Goal: Task Accomplishment & Management: Manage account settings

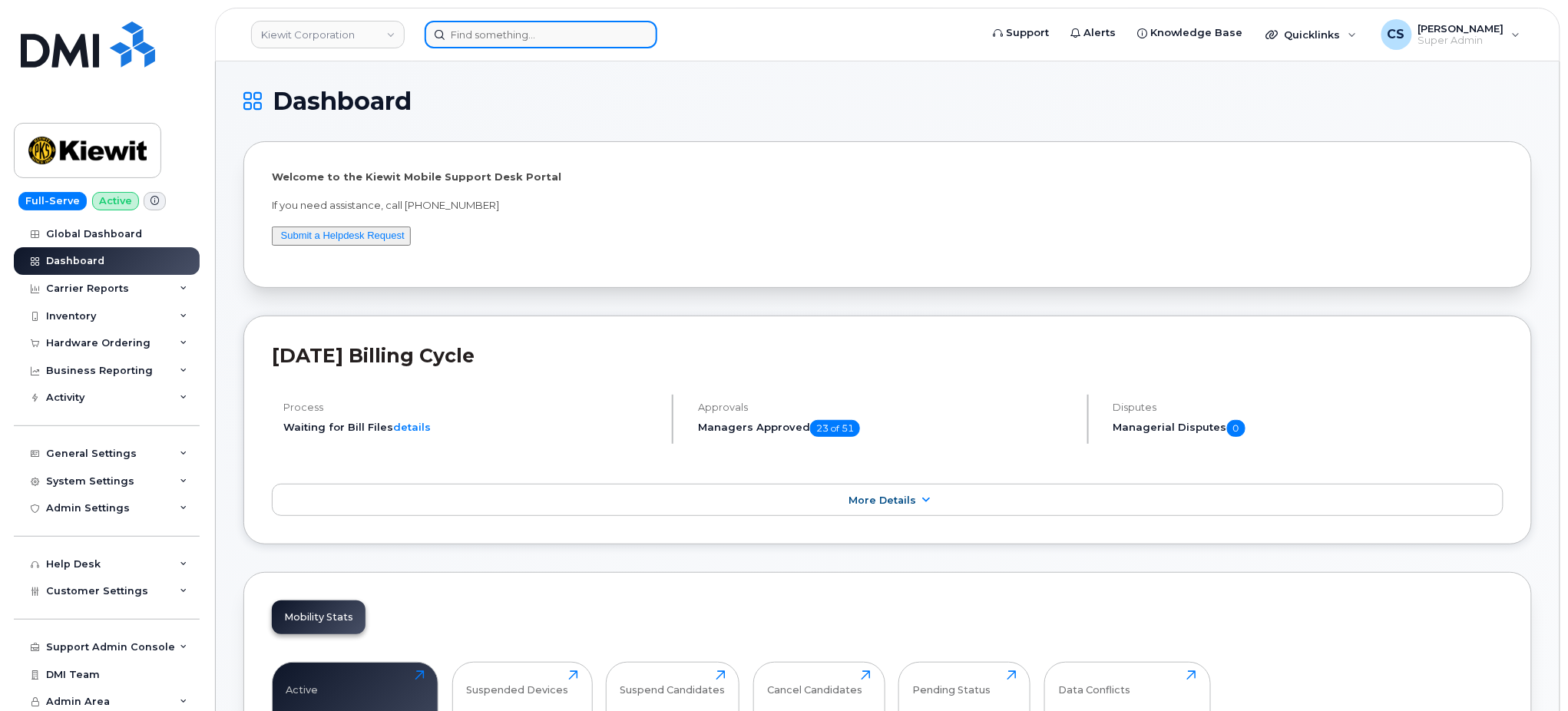
click at [549, 41] on input at bounding box center [541, 34] width 233 height 28
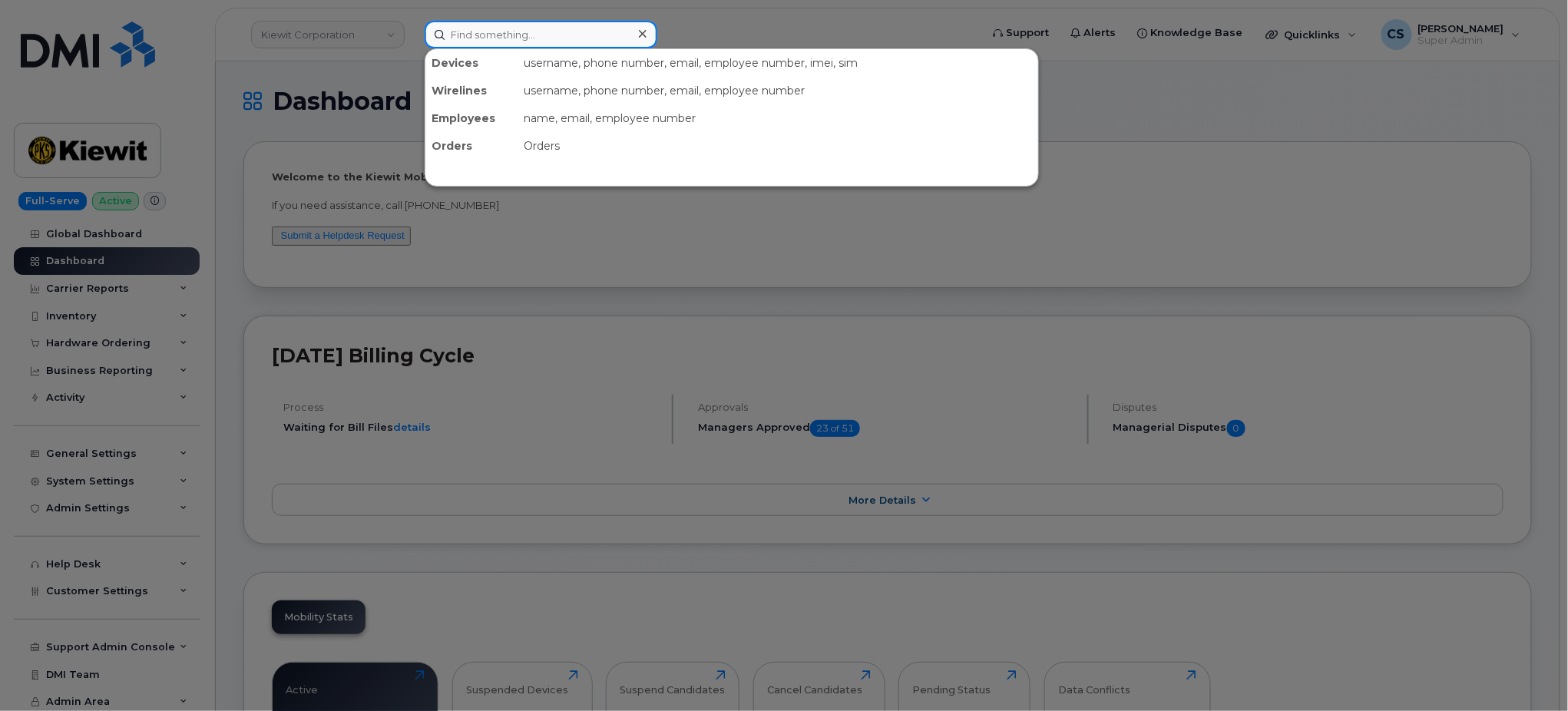
paste input "Ciera Uyeunten"
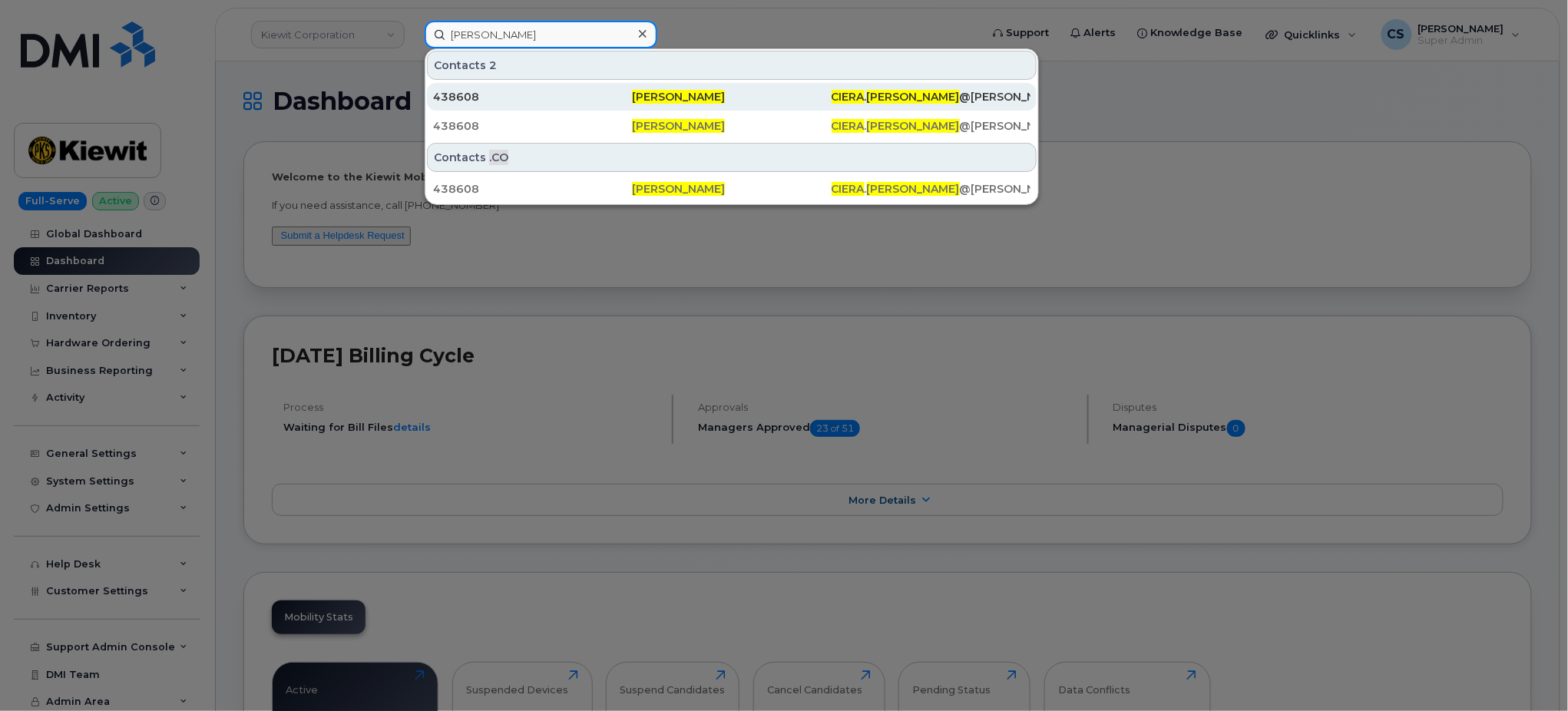
type input "Ciera Uyeunten"
click at [649, 92] on span "Ciera Uyeunten" at bounding box center [678, 97] width 93 height 14
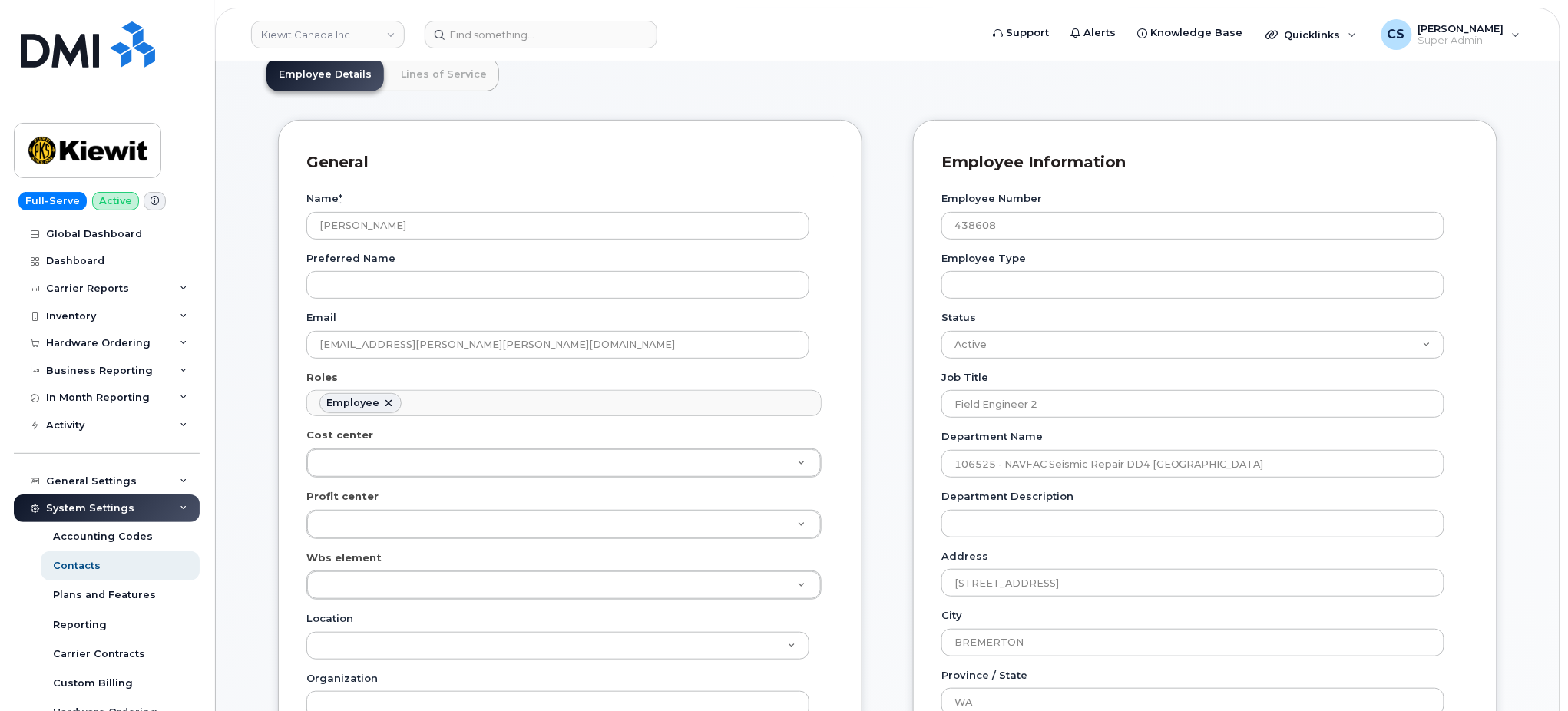
scroll to position [102, 0]
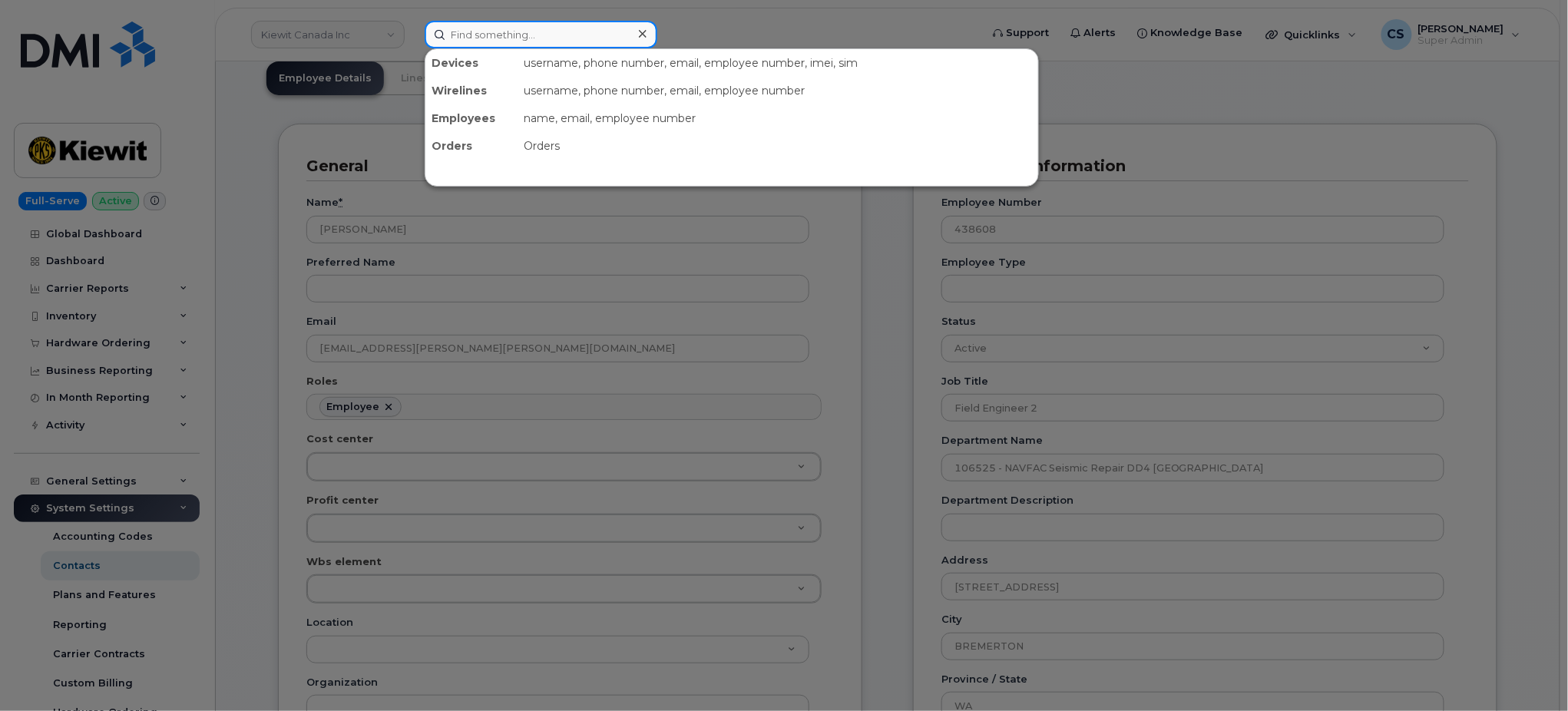
click at [497, 36] on input at bounding box center [541, 34] width 233 height 28
click at [497, 41] on input at bounding box center [541, 34] width 233 height 28
paste input "Christopher Kuester"
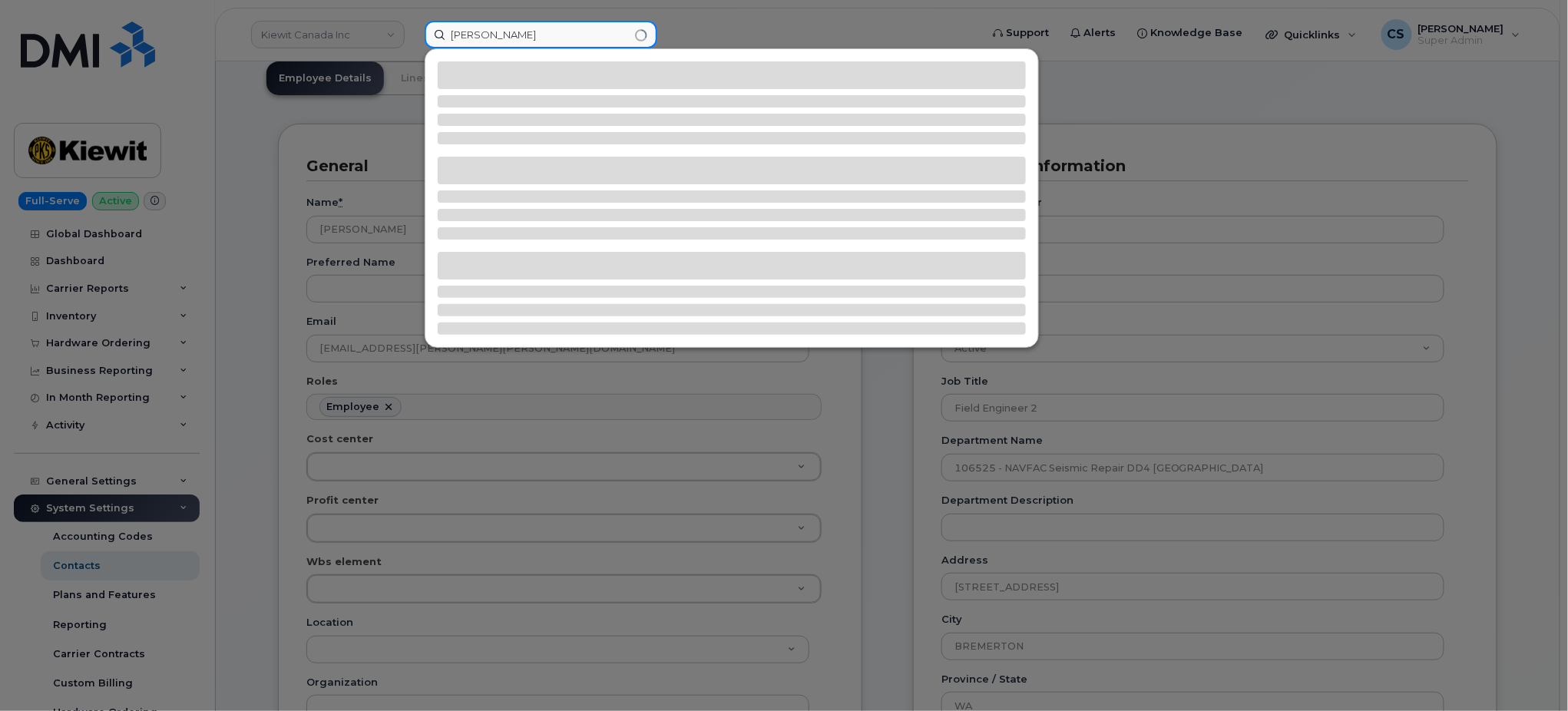
type input "Christopher Kuester"
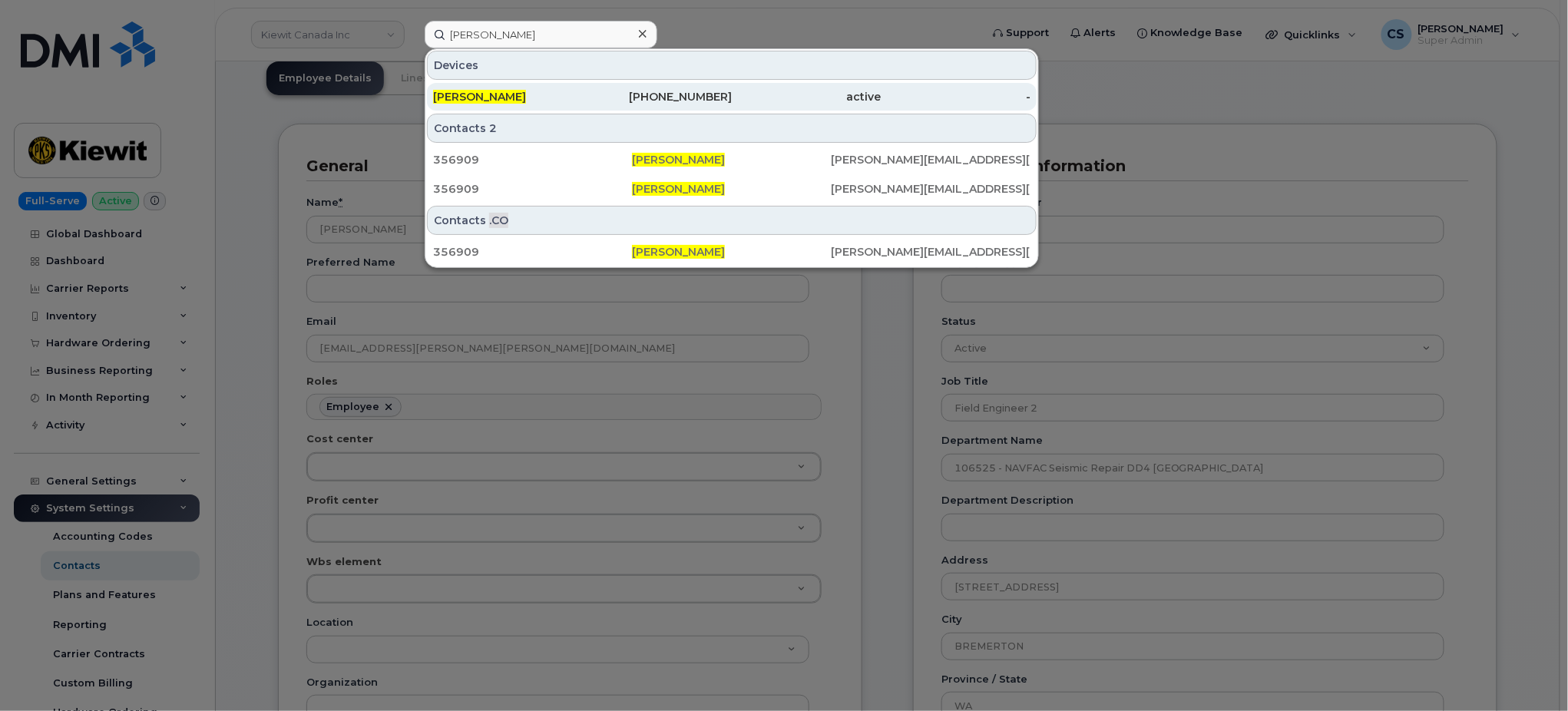
click at [705, 92] on div "808-594-9598" at bounding box center [658, 97] width 149 height 15
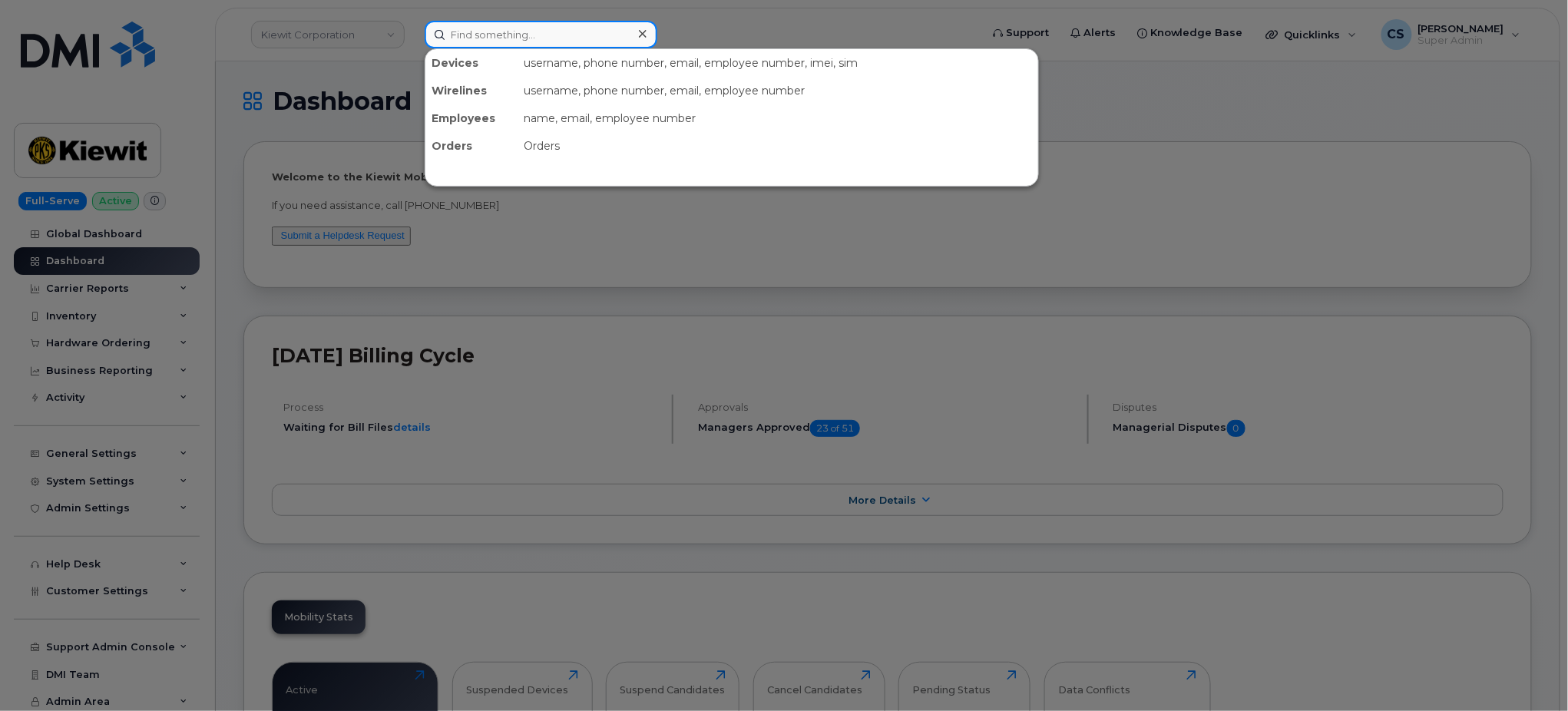
click at [536, 36] on input at bounding box center [541, 34] width 233 height 28
paste input "8173017688"
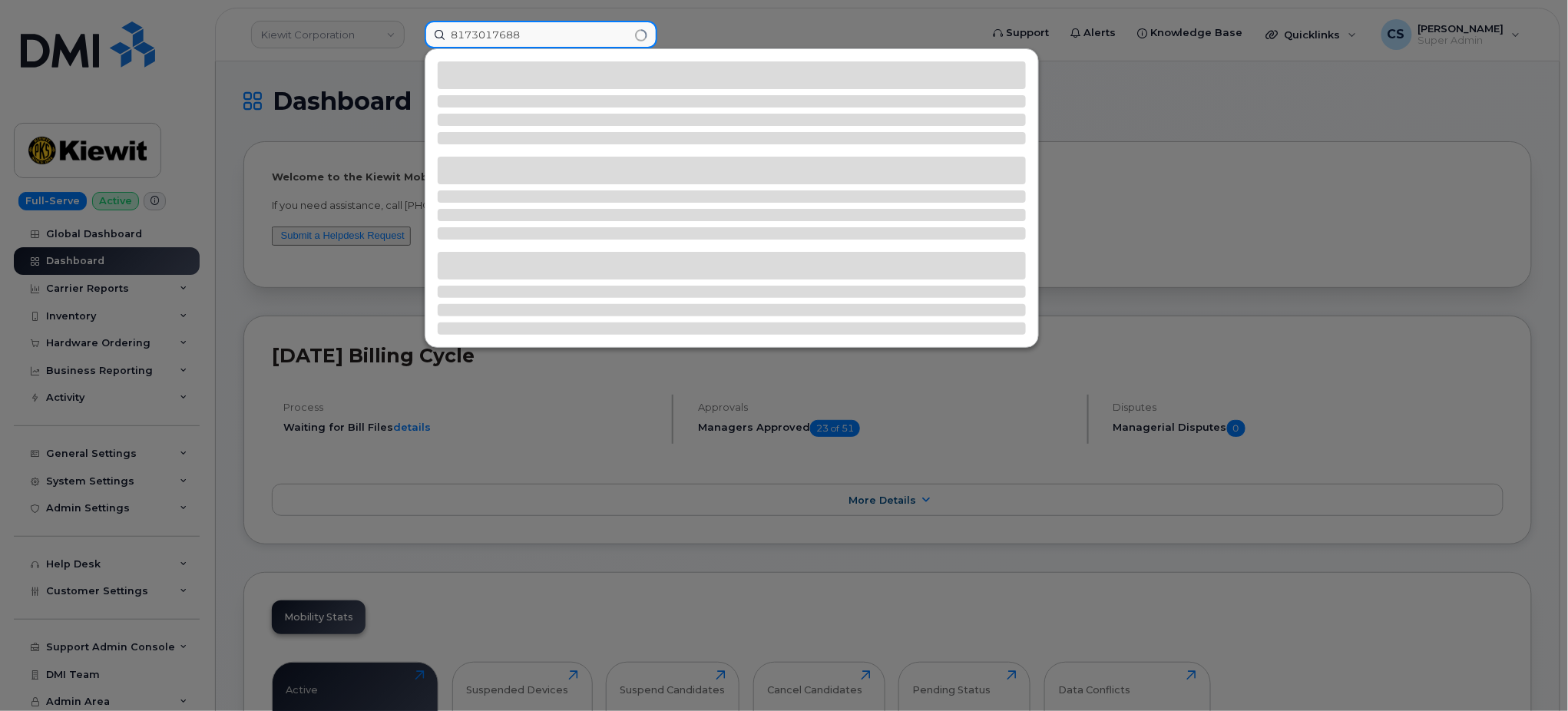
type input "8173017688"
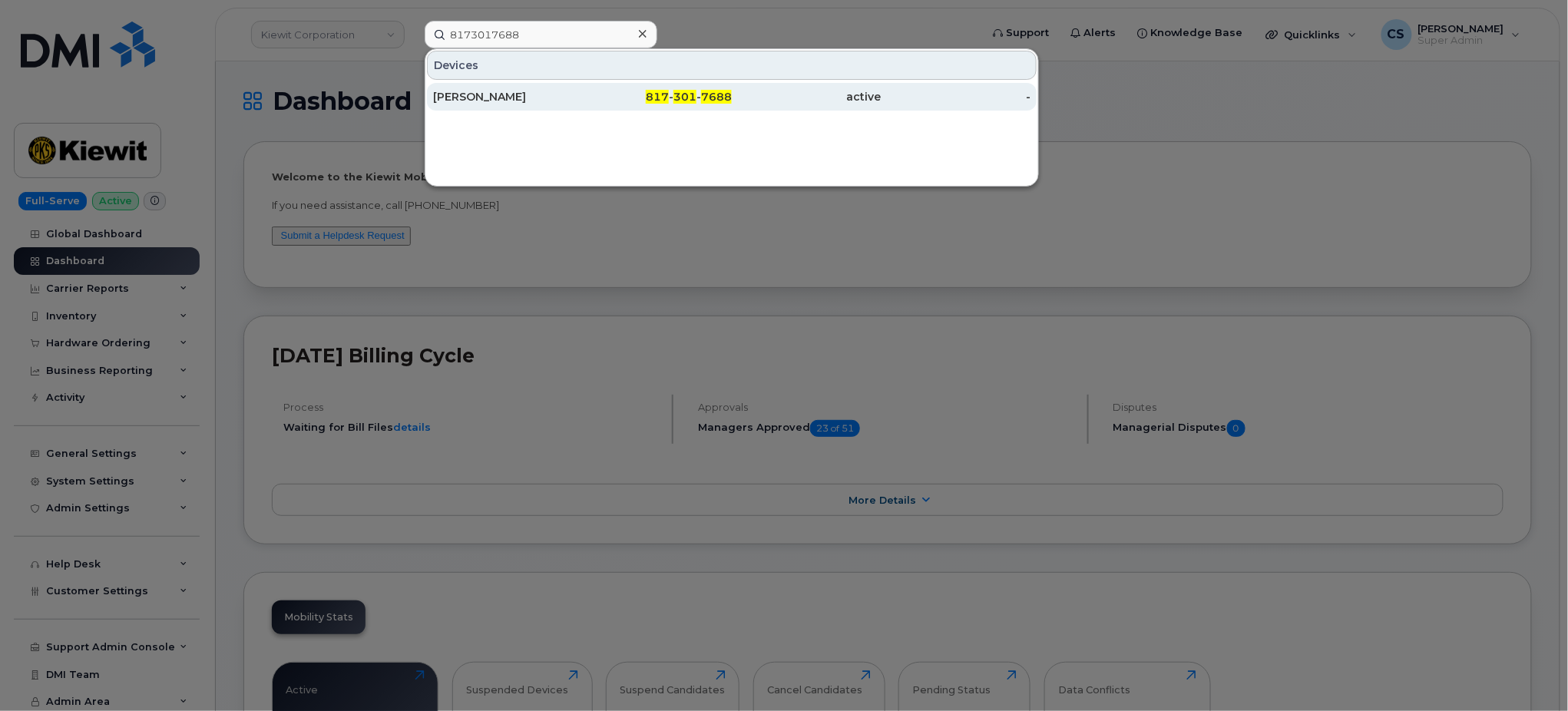
click at [680, 98] on span "301" at bounding box center [684, 97] width 23 height 14
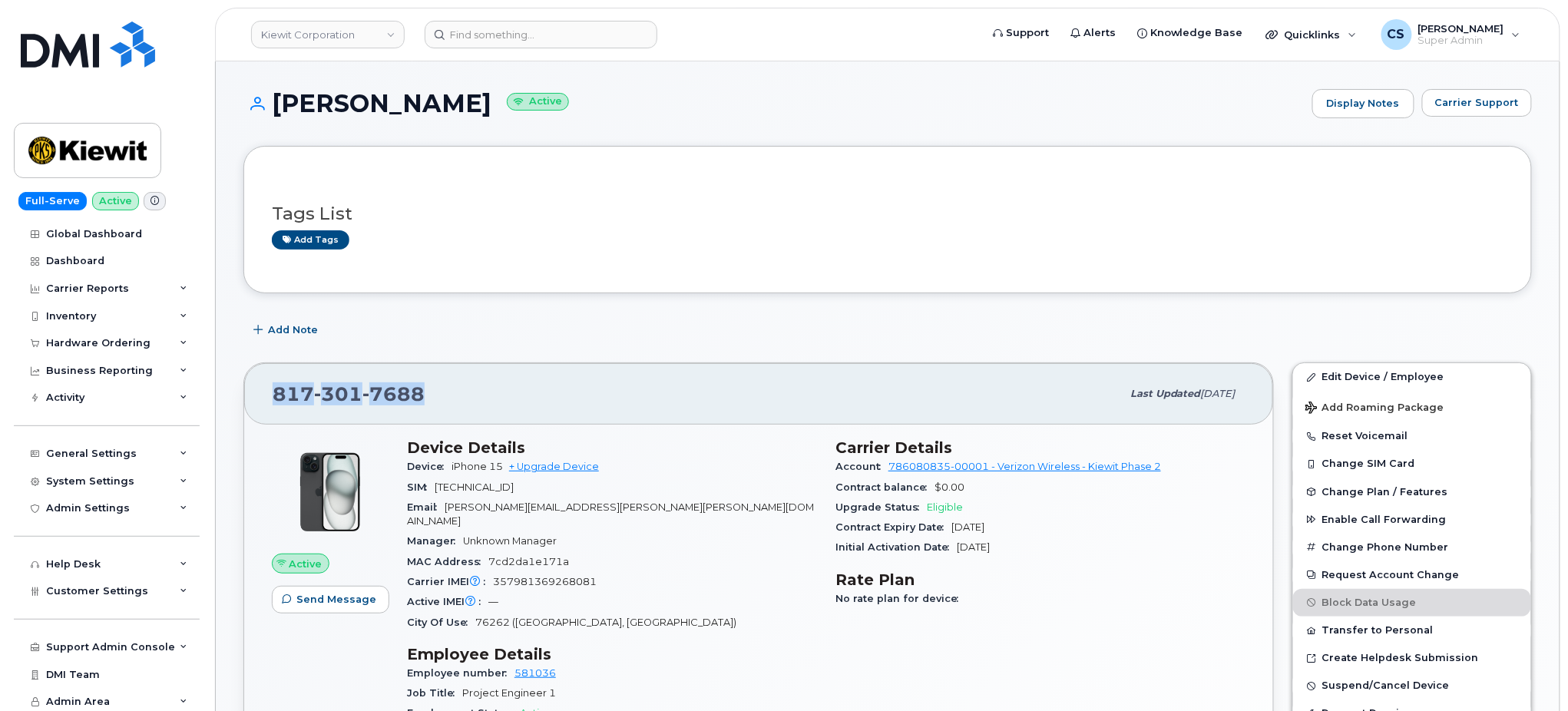
drag, startPoint x: 438, startPoint y: 388, endPoint x: 263, endPoint y: 401, distance: 175.5
click at [263, 401] on div "817 301 7688 Last updated Sep 22, 2025" at bounding box center [759, 394] width 1029 height 61
copy span "817 301 7688"
click at [511, 33] on input at bounding box center [541, 34] width 233 height 28
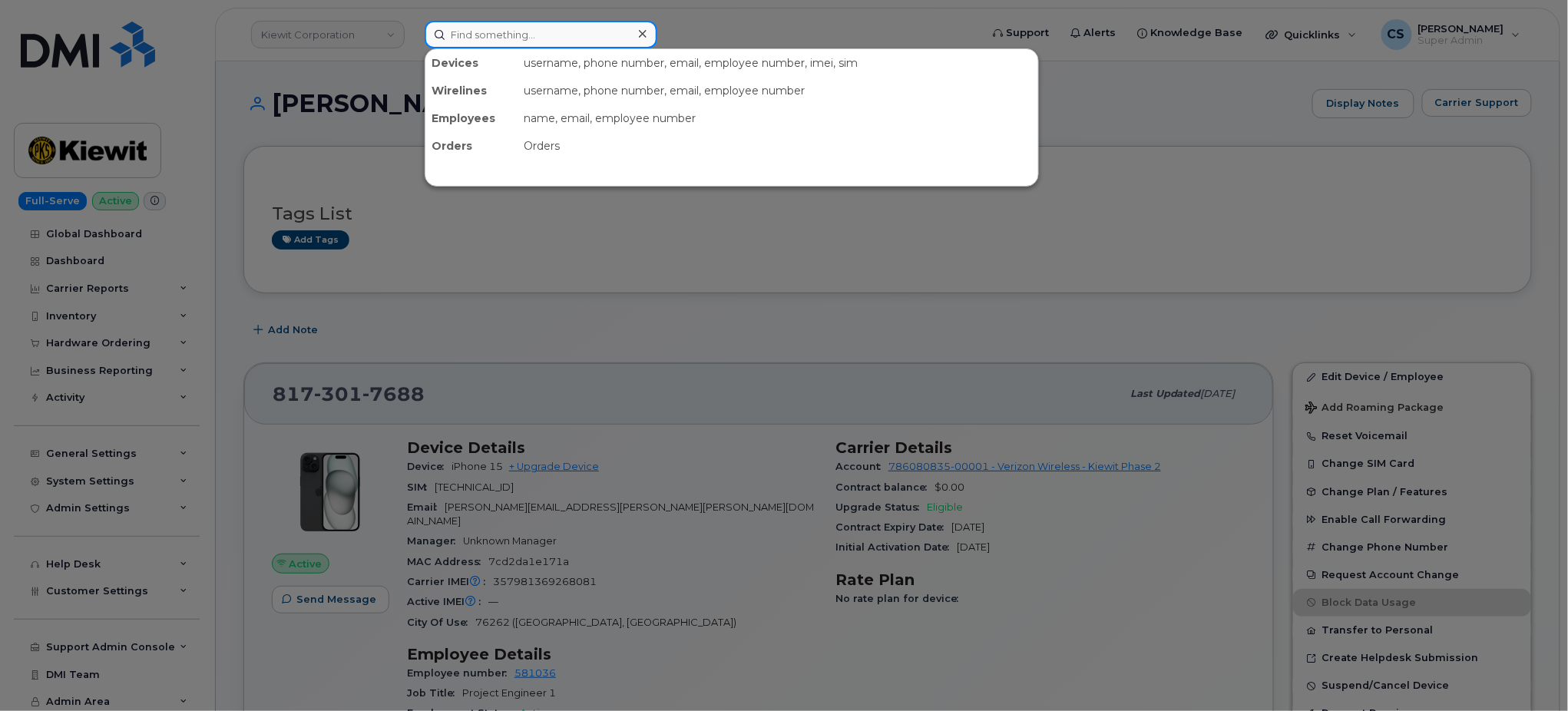
paste input "301400"
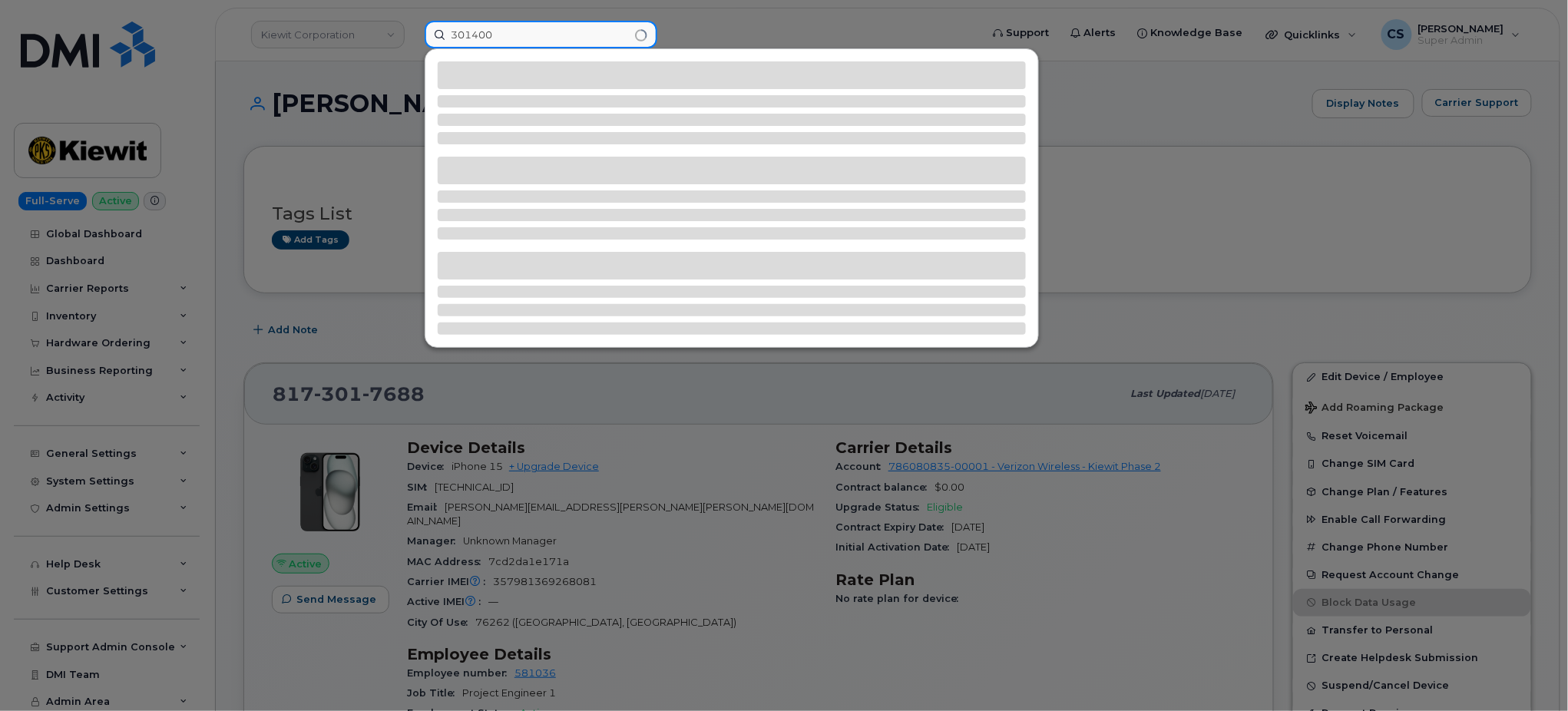
type input "301400"
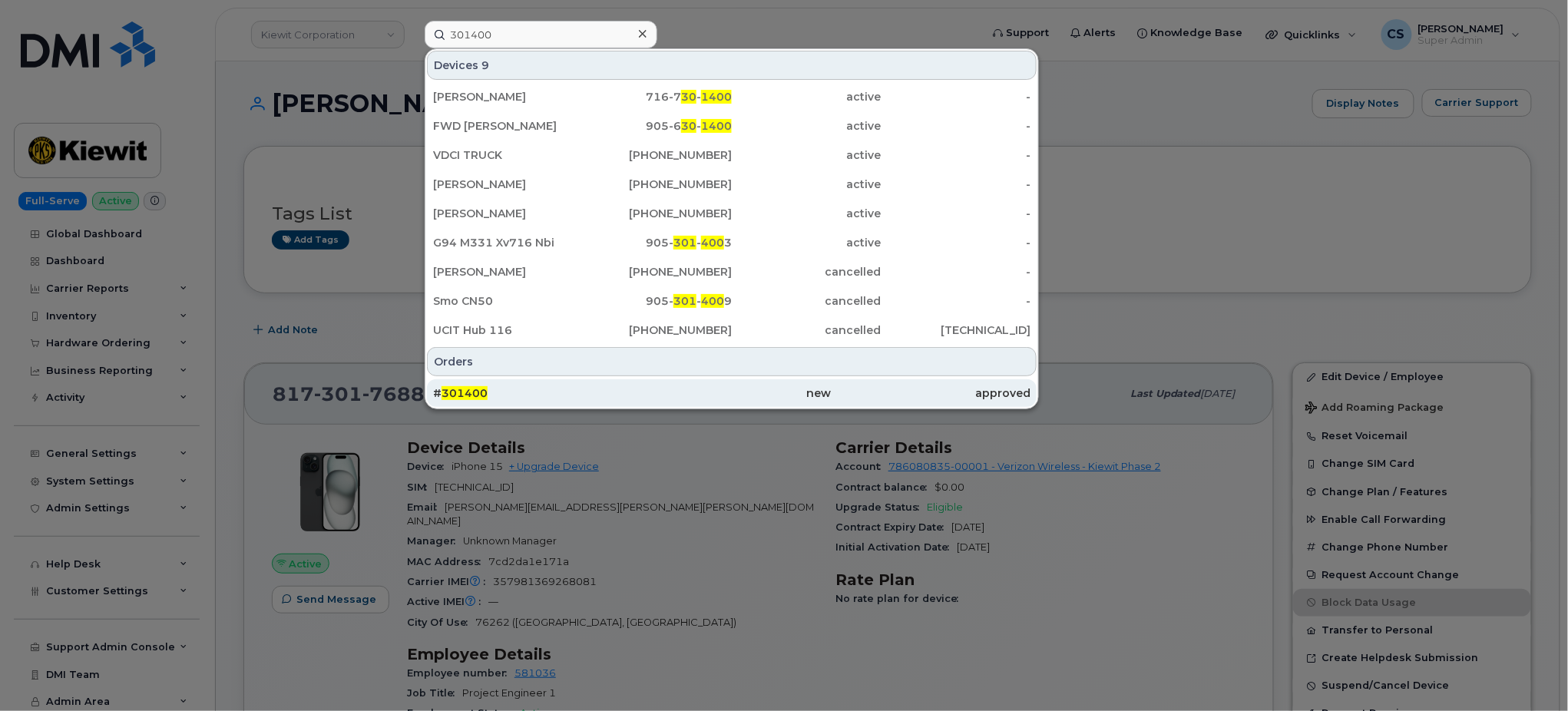
click at [481, 390] on span "301400" at bounding box center [464, 393] width 46 height 14
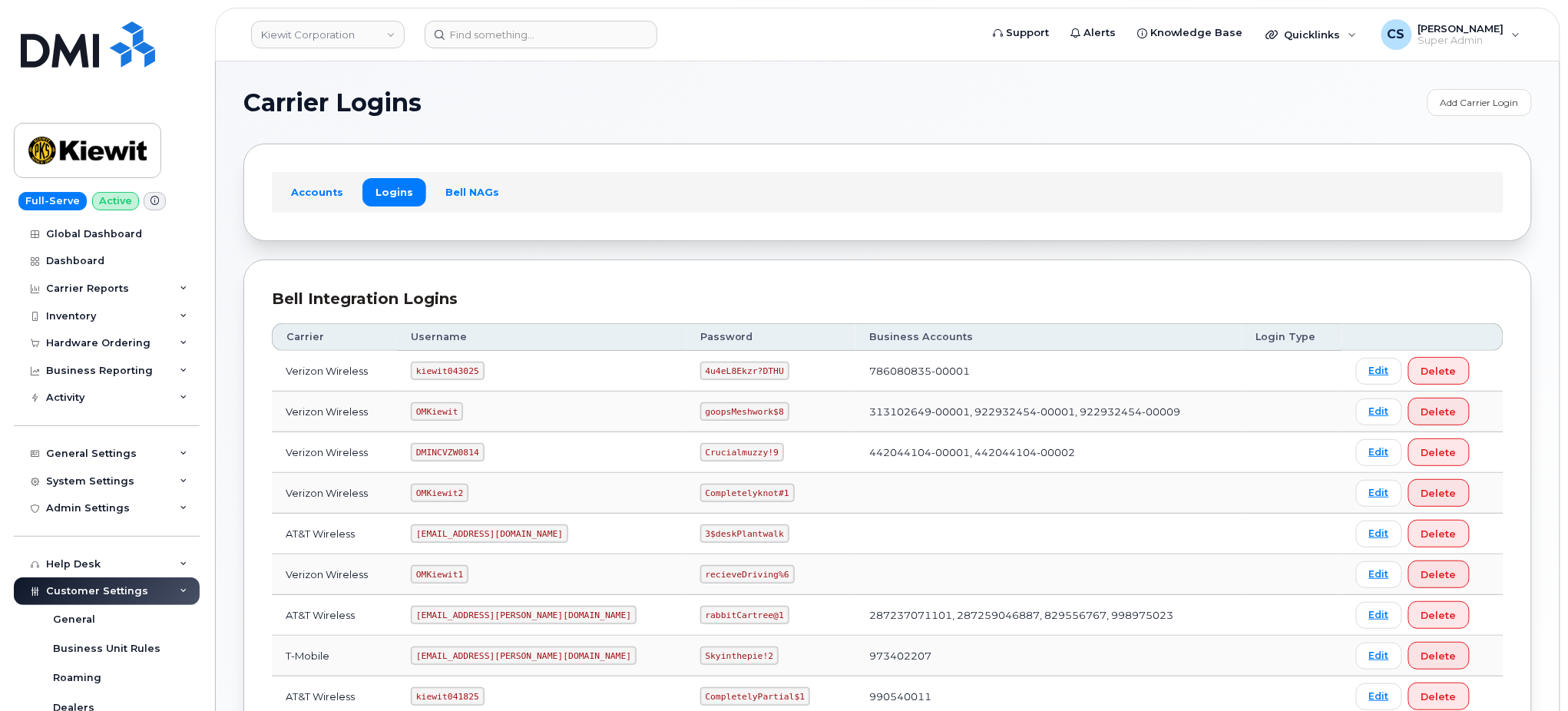
click at [463, 366] on code "kiewit043025" at bounding box center [447, 371] width 73 height 19
copy code "kiewit043025"
drag, startPoint x: 728, startPoint y: 367, endPoint x: 649, endPoint y: 357, distance: 79.6
click at [687, 358] on td "4u4eL8Ekzr?DTHU" at bounding box center [771, 371] width 169 height 41
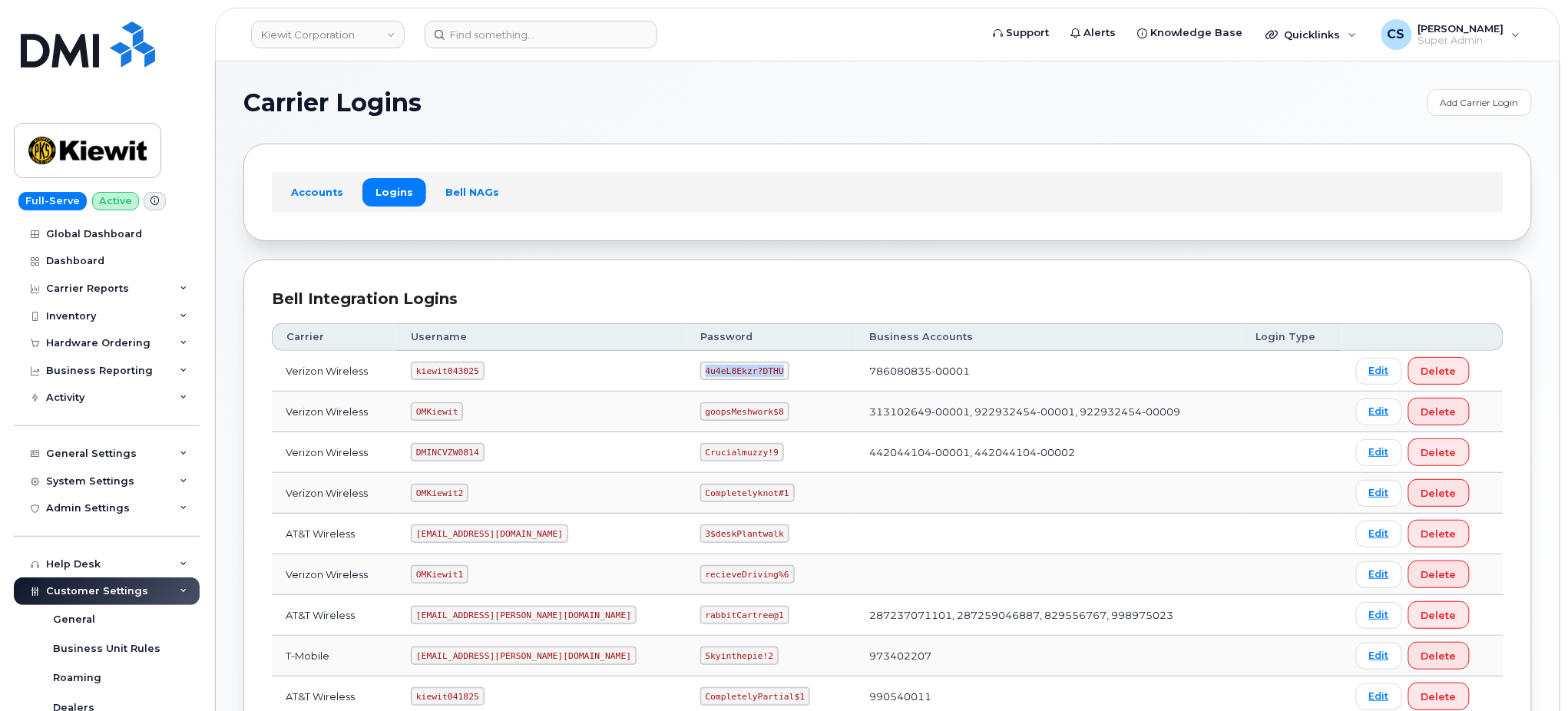
copy code "4u4eL8Ekzr?DTHU"
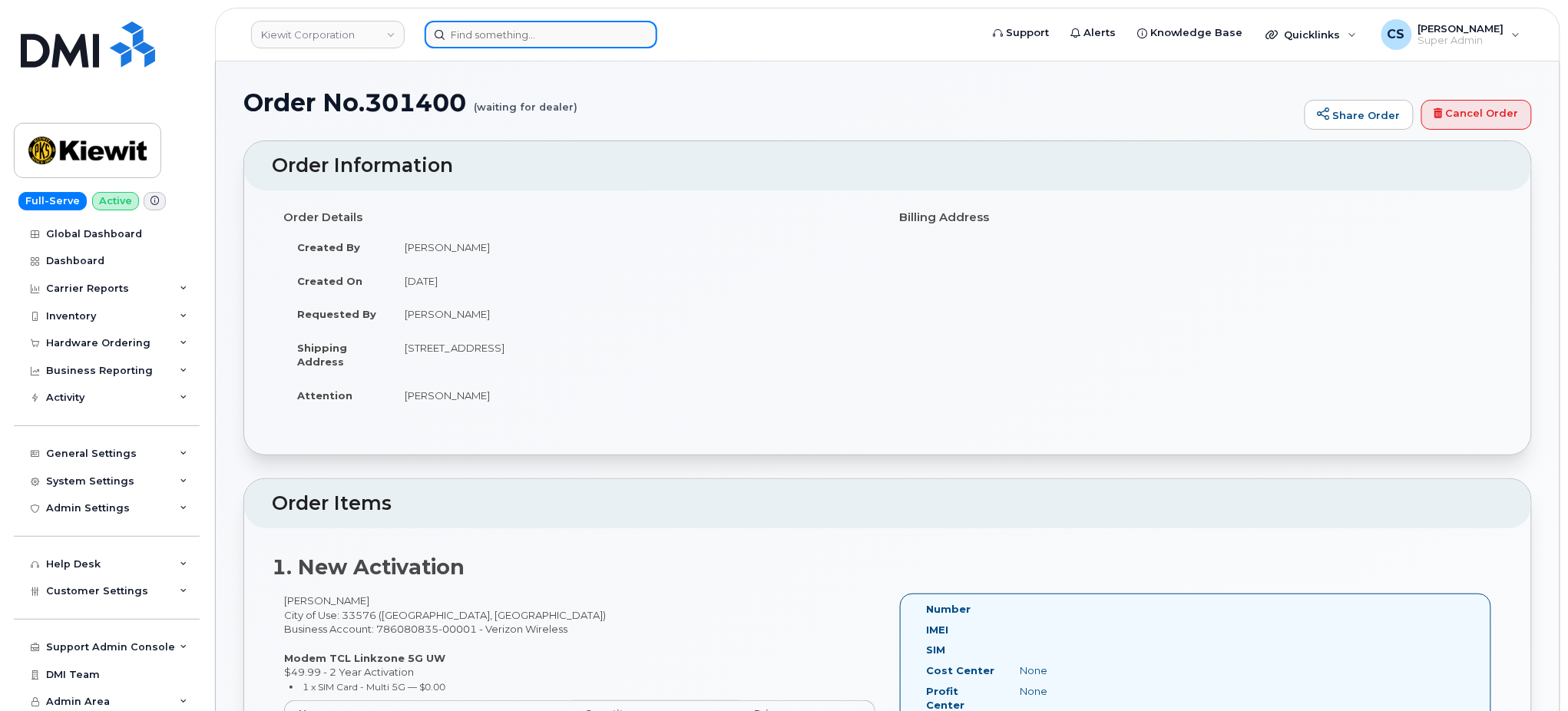
click at [527, 40] on input at bounding box center [541, 34] width 233 height 28
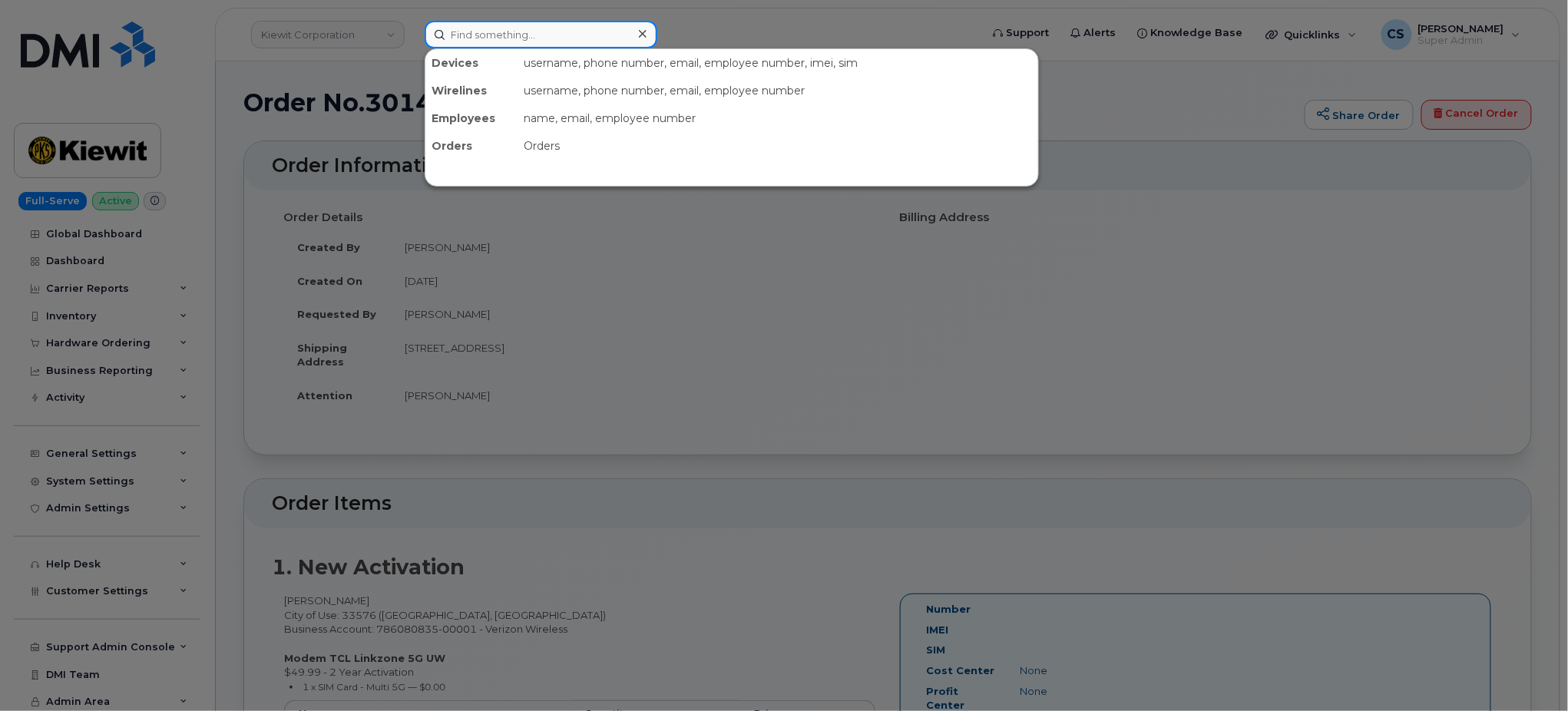
paste input "[PERSON_NAME]"
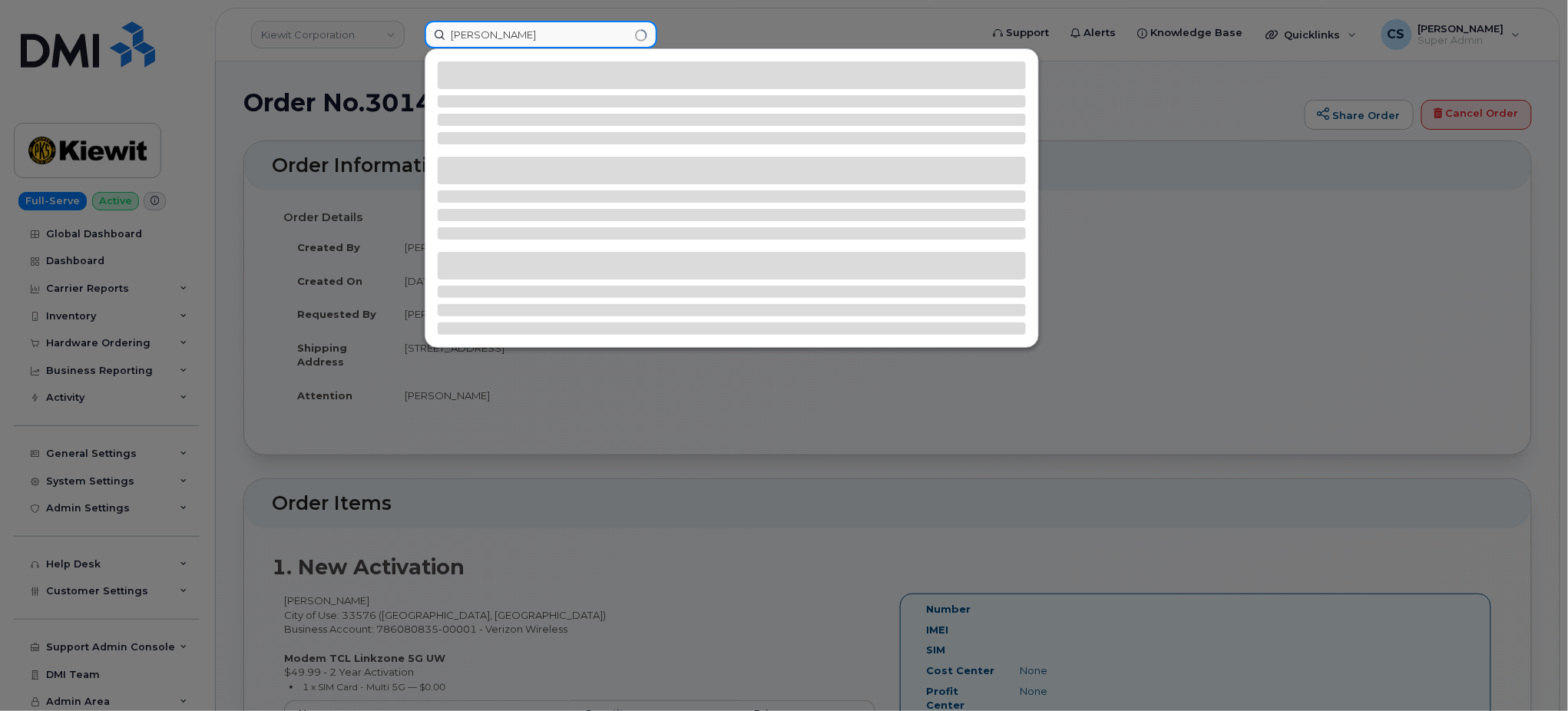
type input "[PERSON_NAME]"
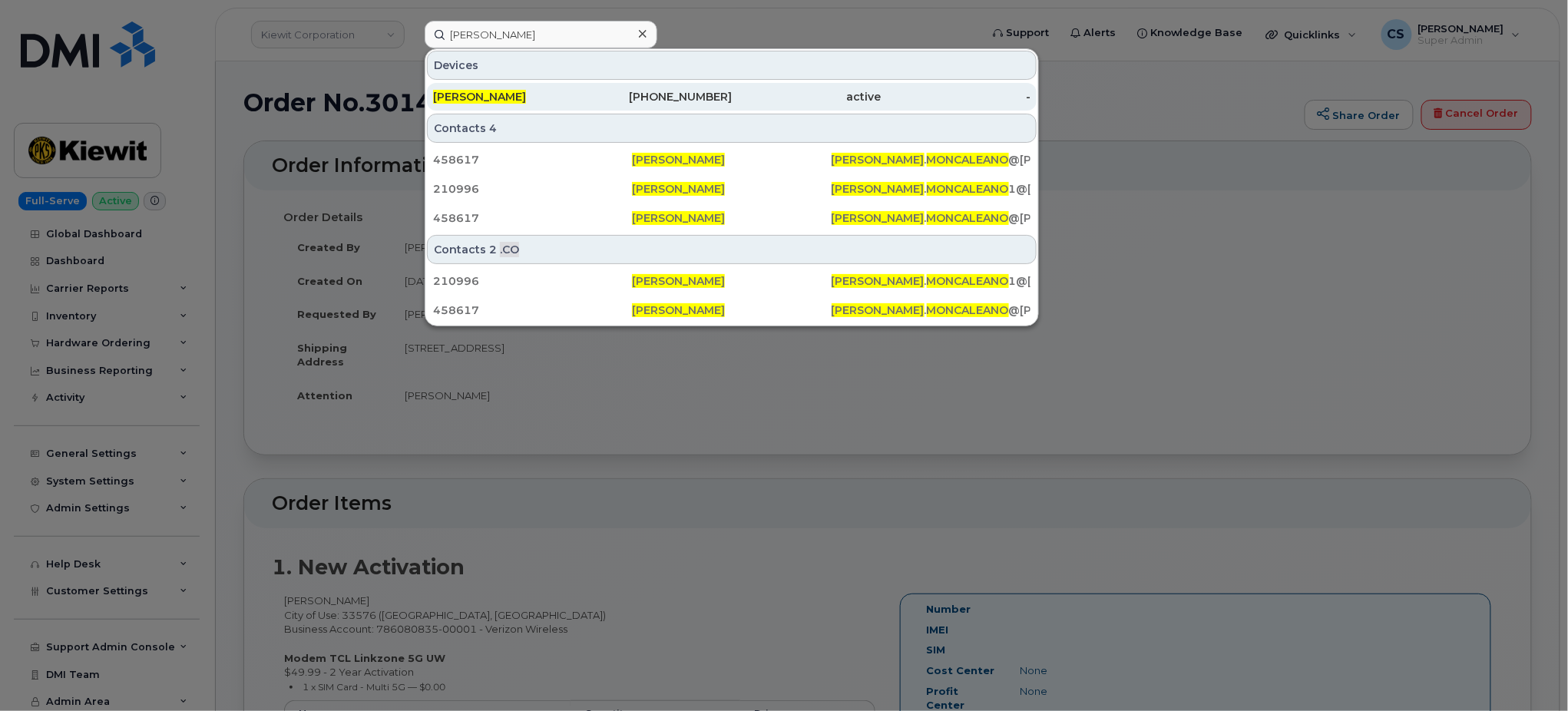
click at [689, 92] on div "[PHONE_NUMBER]" at bounding box center [658, 97] width 149 height 15
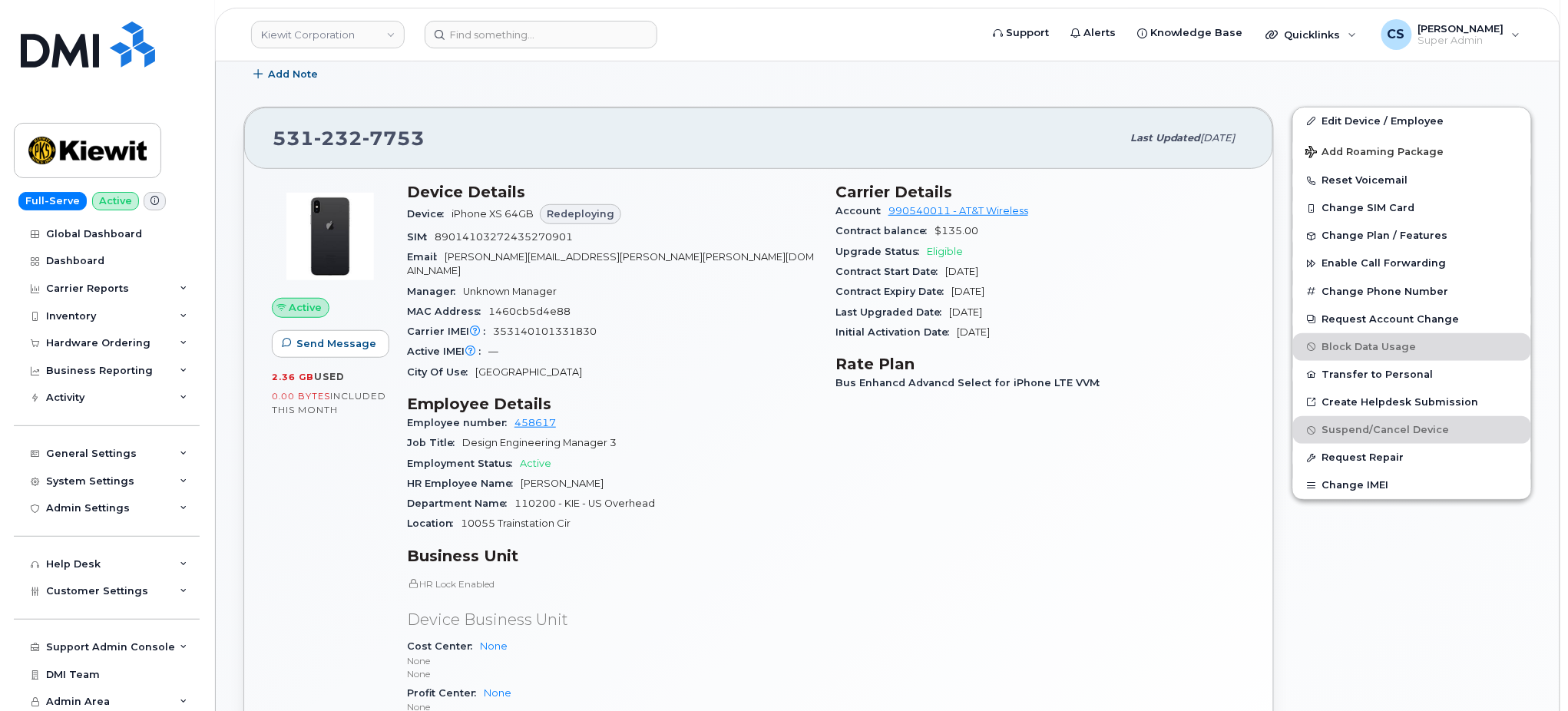
scroll to position [307, 0]
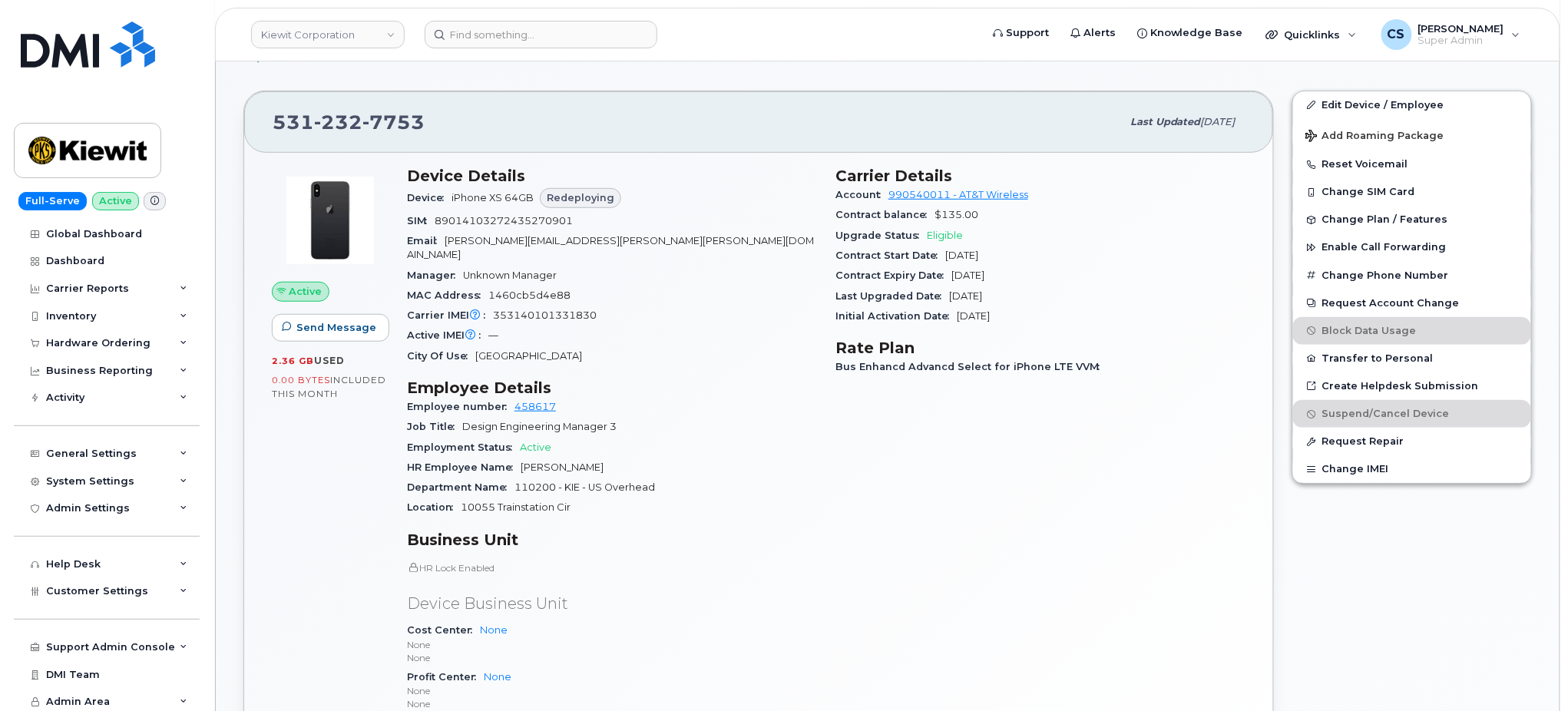
click at [641, 242] on div "Email ALVARO.MONCALEANO@KIEWIT.COM" at bounding box center [611, 248] width 410 height 35
click at [636, 238] on span "ALVARO.MONCALEANO@KIEWIT.COM" at bounding box center [610, 248] width 407 height 25
click at [636, 238] on span "ALVARO.MONCALEANO@KIEWIT.COM" at bounding box center [610, 248] width 407 height 25
click at [635, 238] on span "ALVARO.MONCALEANO@KIEWIT.COM" at bounding box center [610, 248] width 407 height 25
click at [634, 235] on span "ALVARO.MONCALEANO@KIEWIT.COM" at bounding box center [610, 248] width 407 height 25
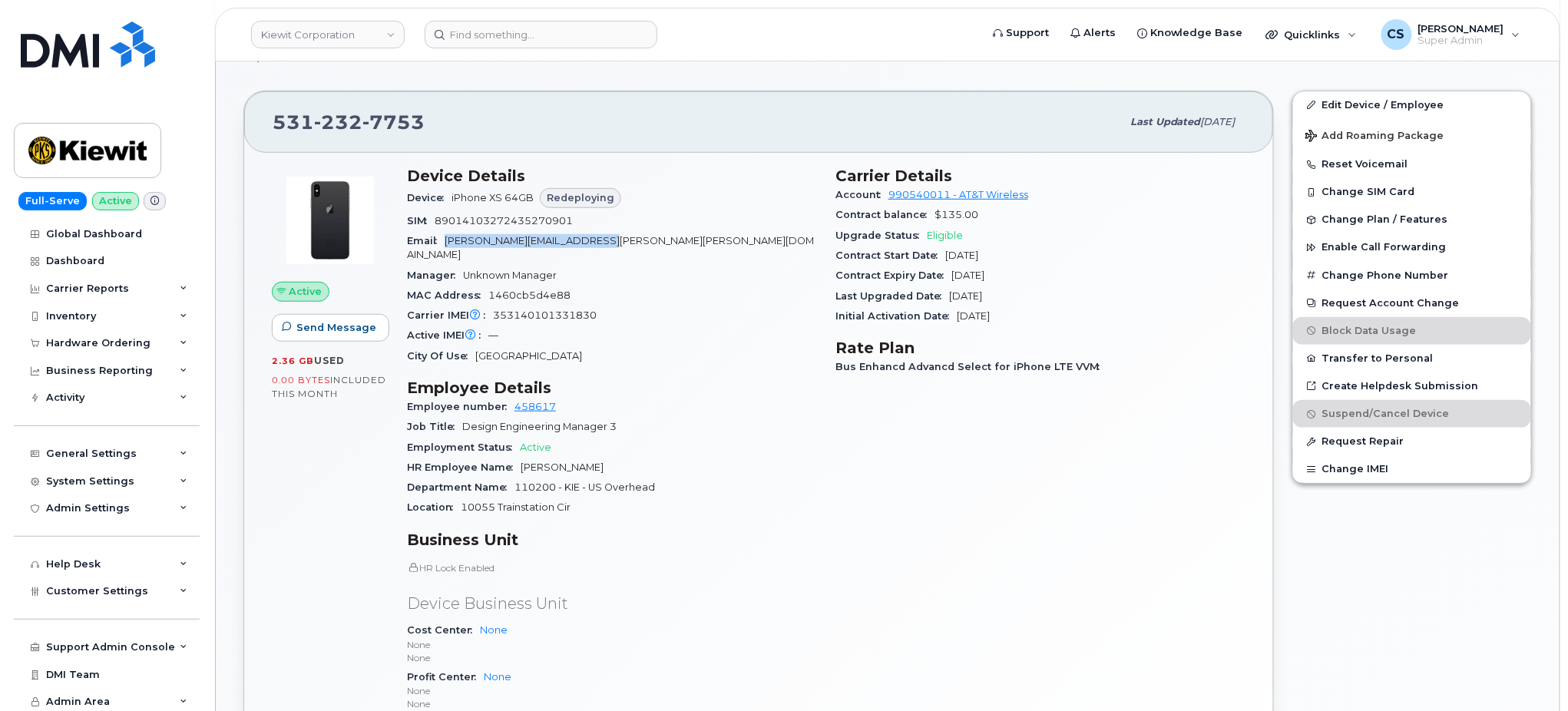
drag, startPoint x: 448, startPoint y: 238, endPoint x: 636, endPoint y: 242, distance: 188.0
click at [636, 242] on span "ALVARO.MONCALEANO@KIEWIT.COM" at bounding box center [610, 248] width 407 height 25
copy span "ALVARO.MONCALEANO@KIEWIT.COM"
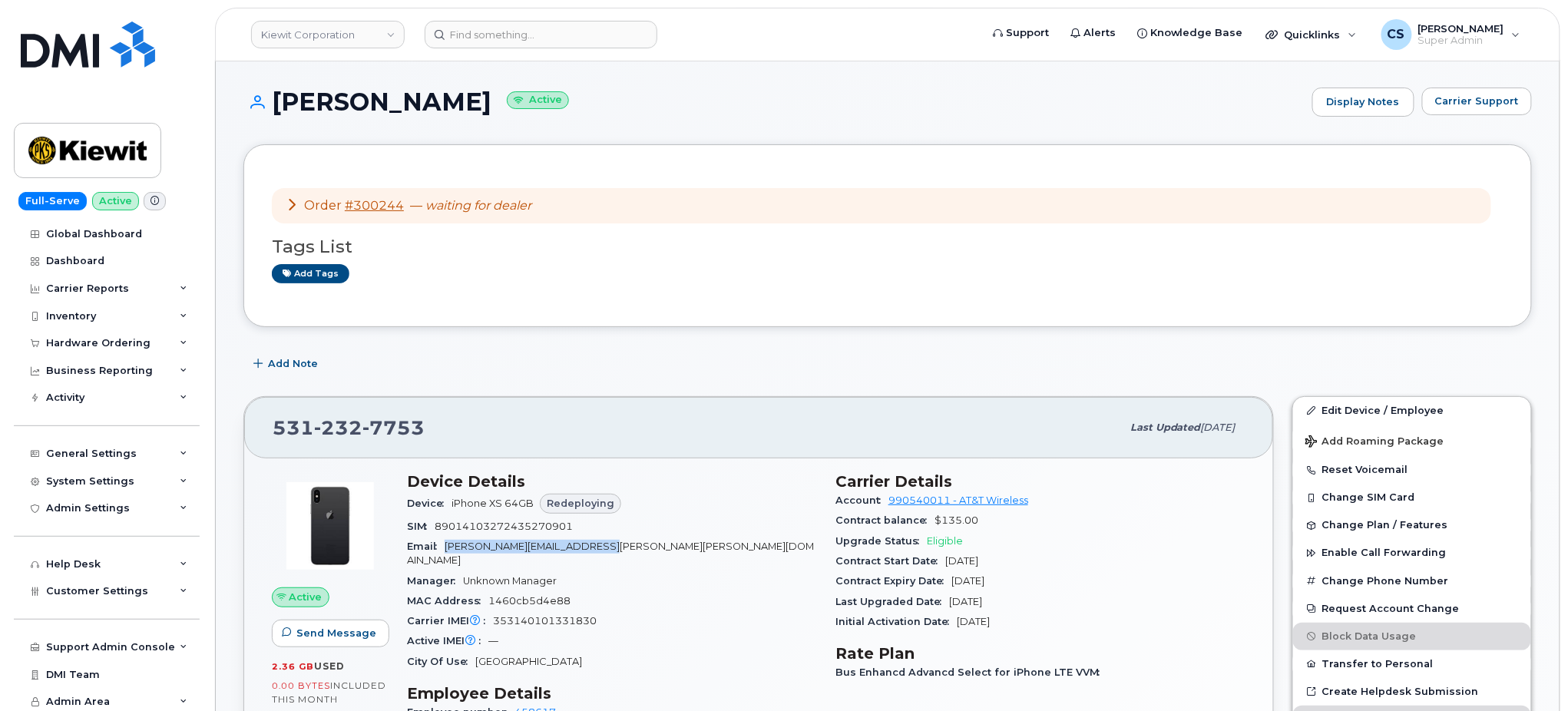
scroll to position [0, 0]
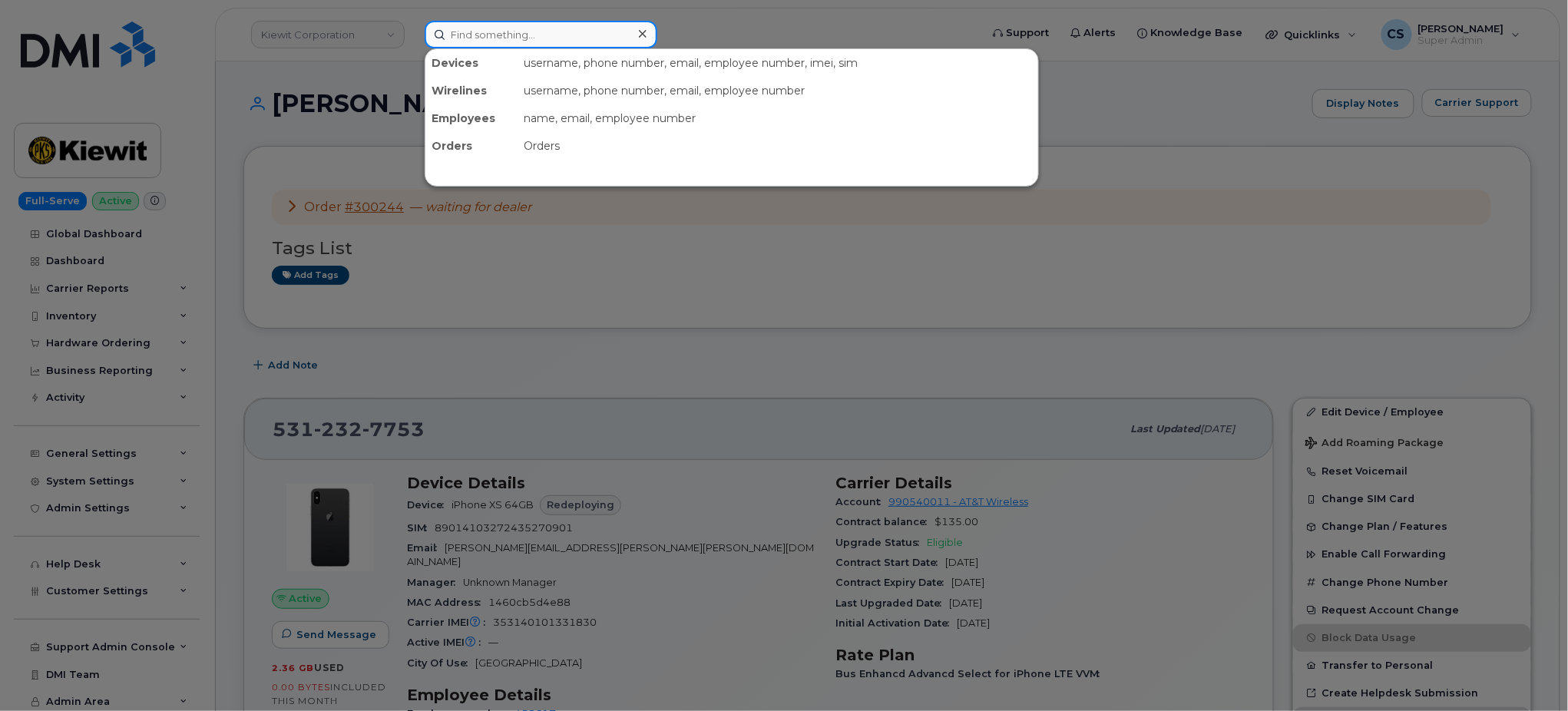
click at [509, 28] on input at bounding box center [541, 34] width 233 height 28
paste input "2179090637"
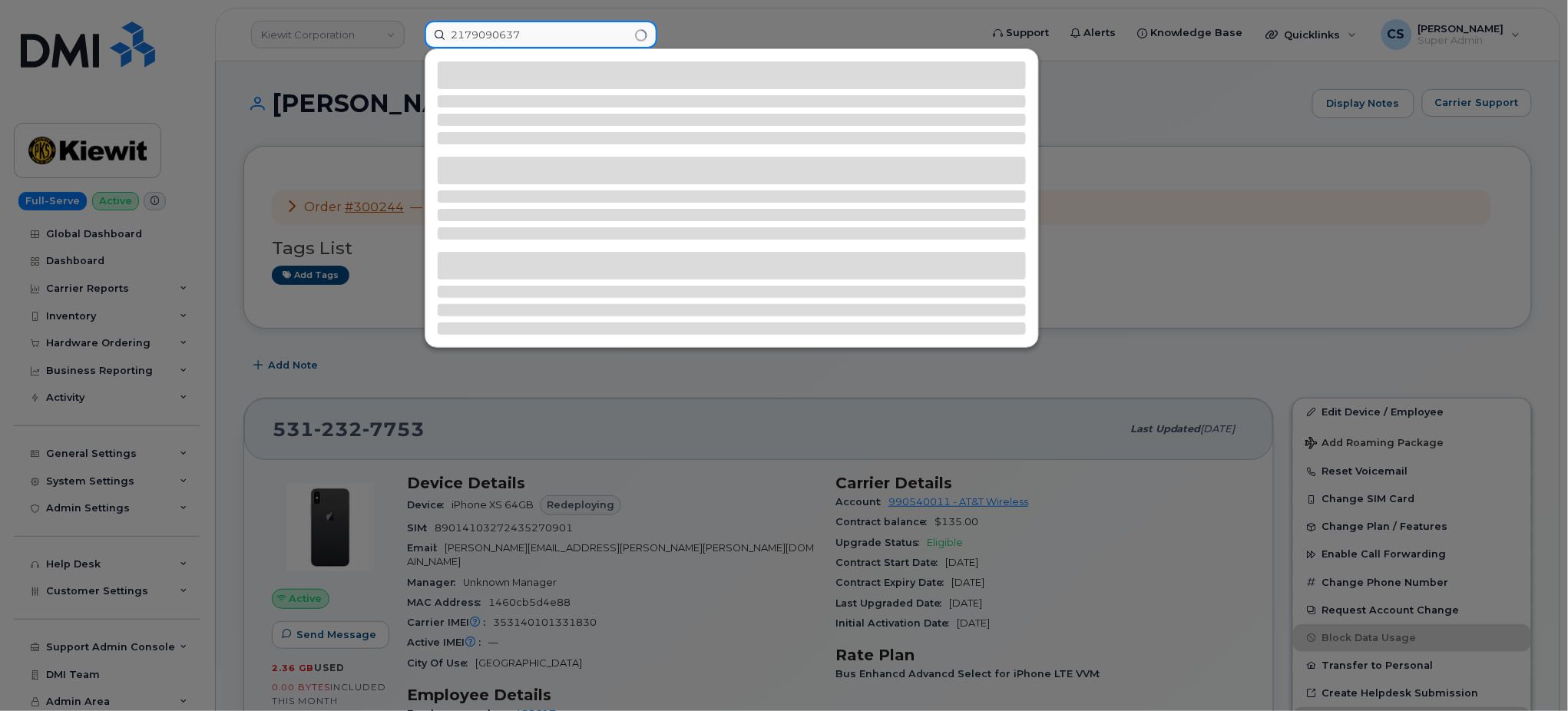
type input "2179090637"
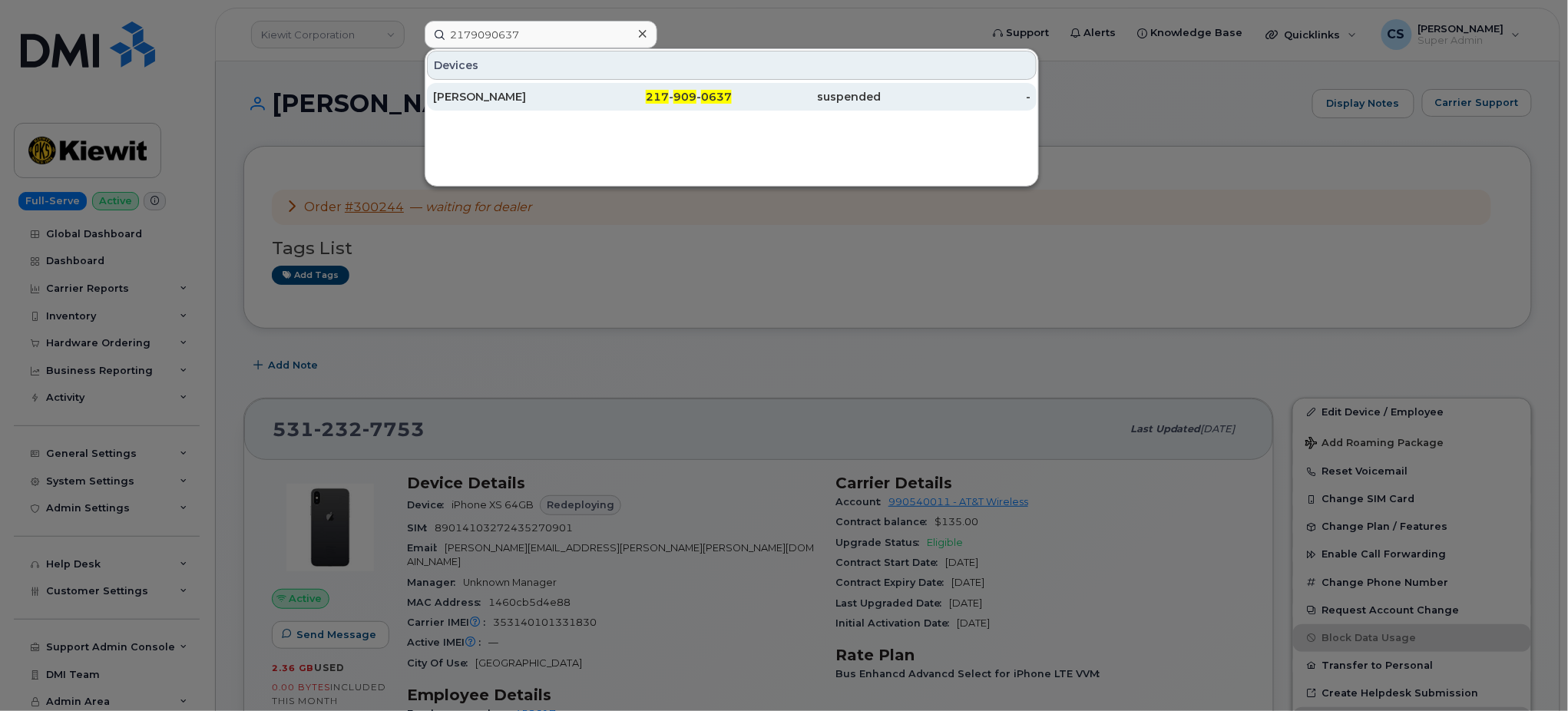
click at [676, 92] on span "909" at bounding box center [684, 97] width 23 height 14
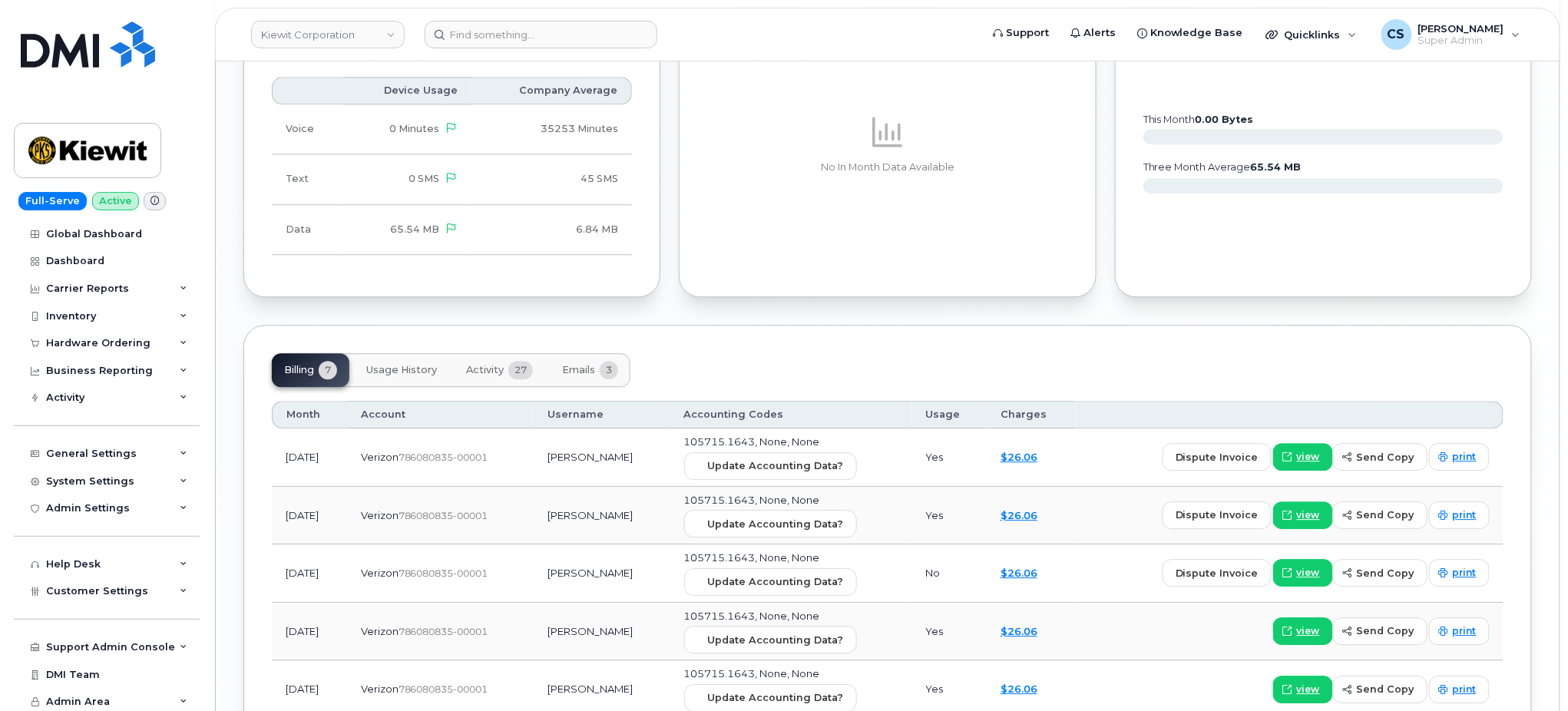
scroll to position [1535, 0]
click at [481, 358] on button "Activity 27" at bounding box center [500, 367] width 92 height 34
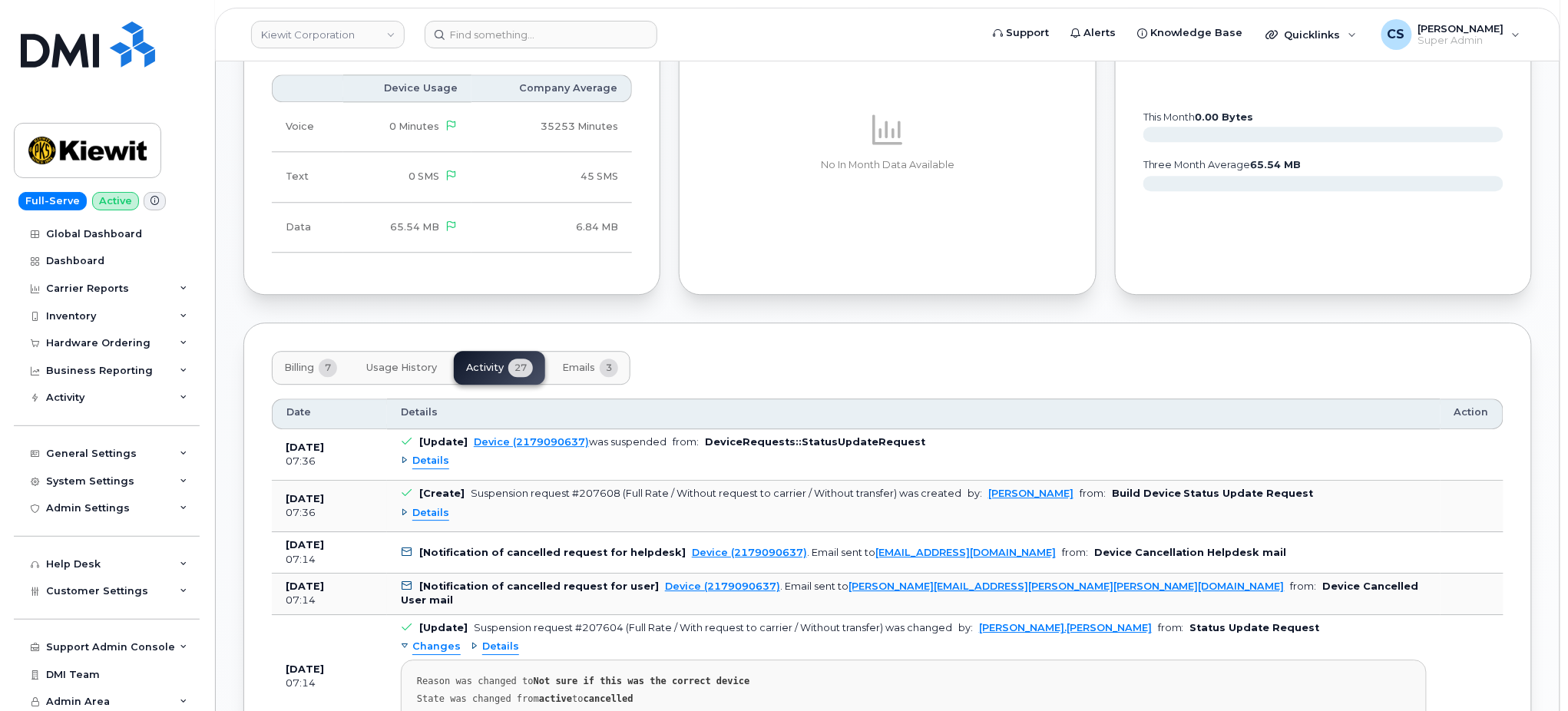
click at [439, 462] on span "Details" at bounding box center [430, 461] width 37 height 14
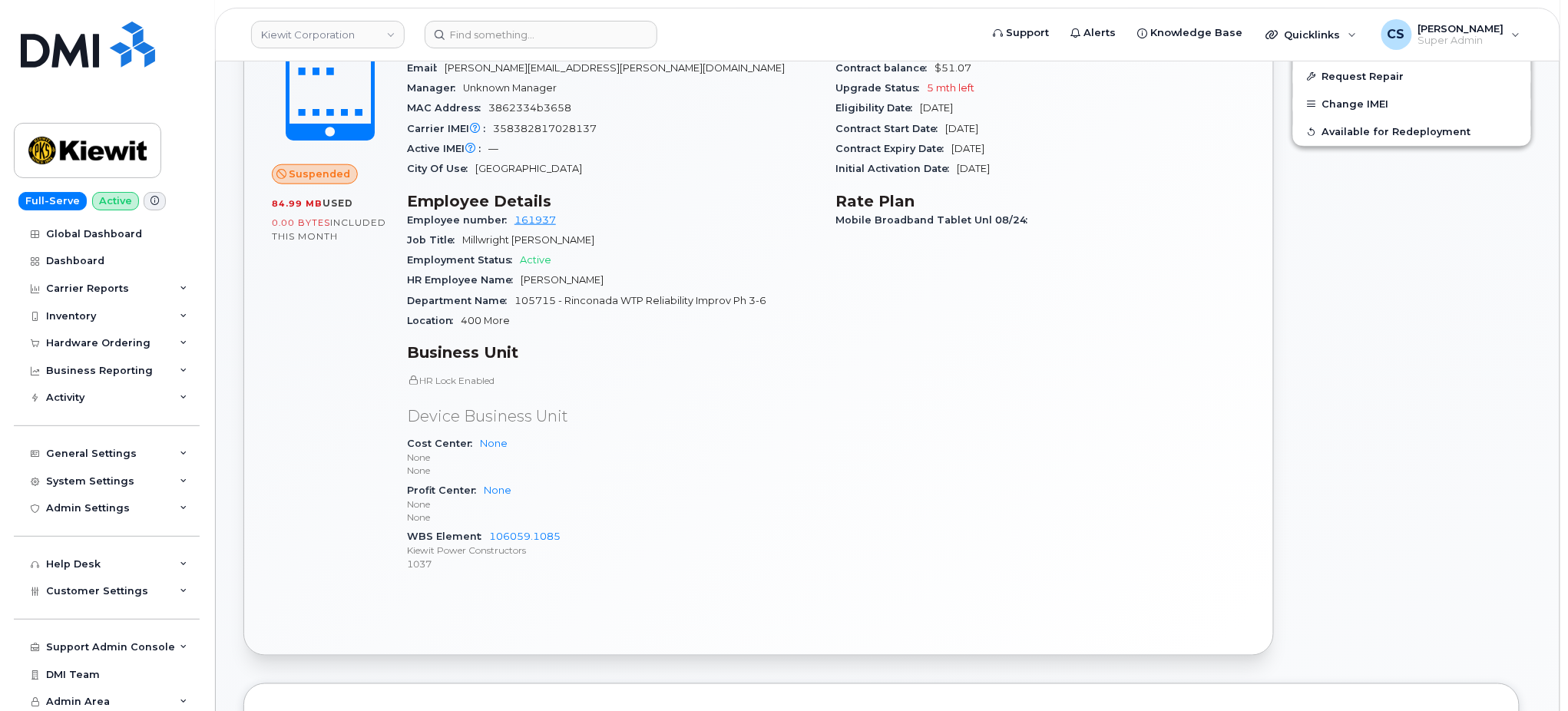
scroll to position [307, 0]
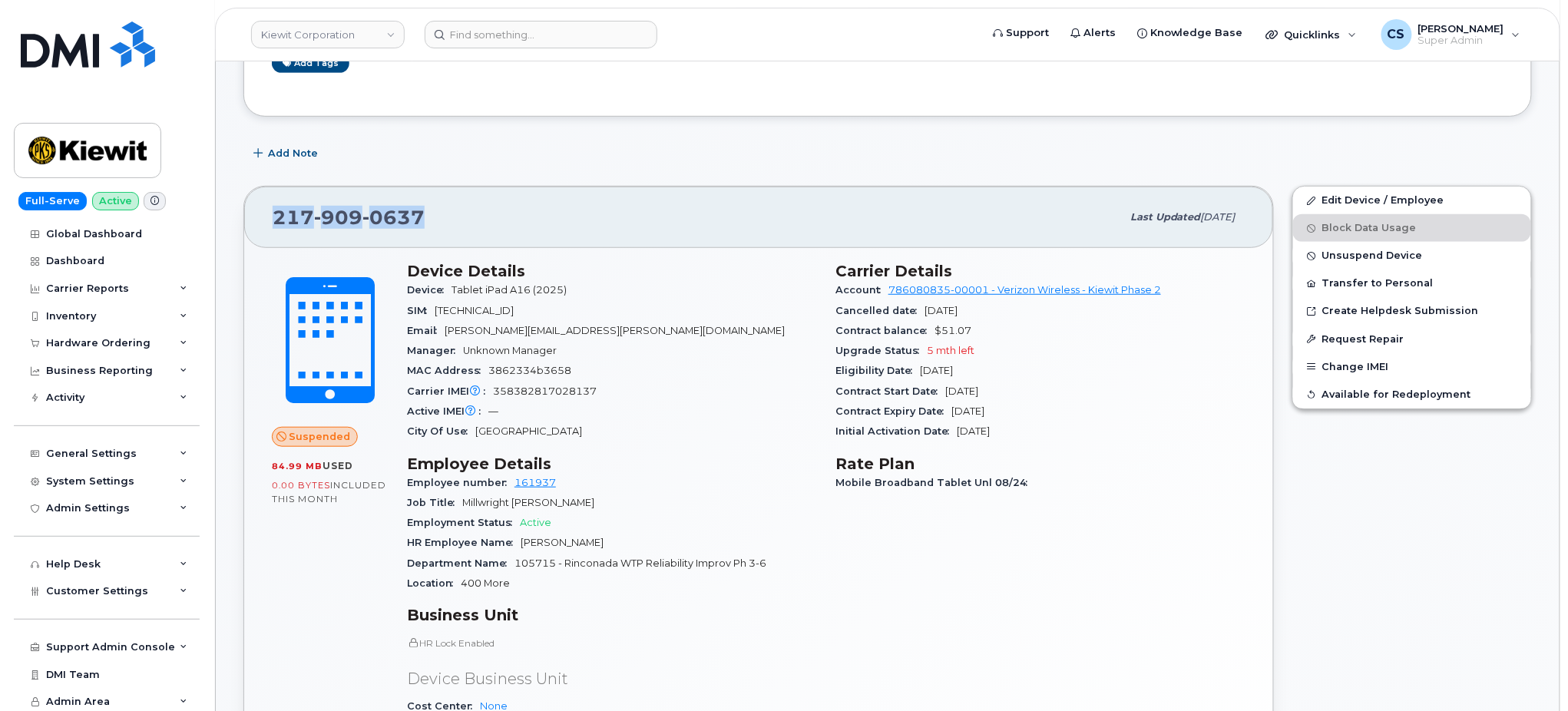
drag, startPoint x: 437, startPoint y: 214, endPoint x: 246, endPoint y: 213, distance: 191.0
click at [246, 213] on div "217 909 0637 Last updated Sep 23, 2025" at bounding box center [759, 217] width 1029 height 61
copy span "217 909 0637"
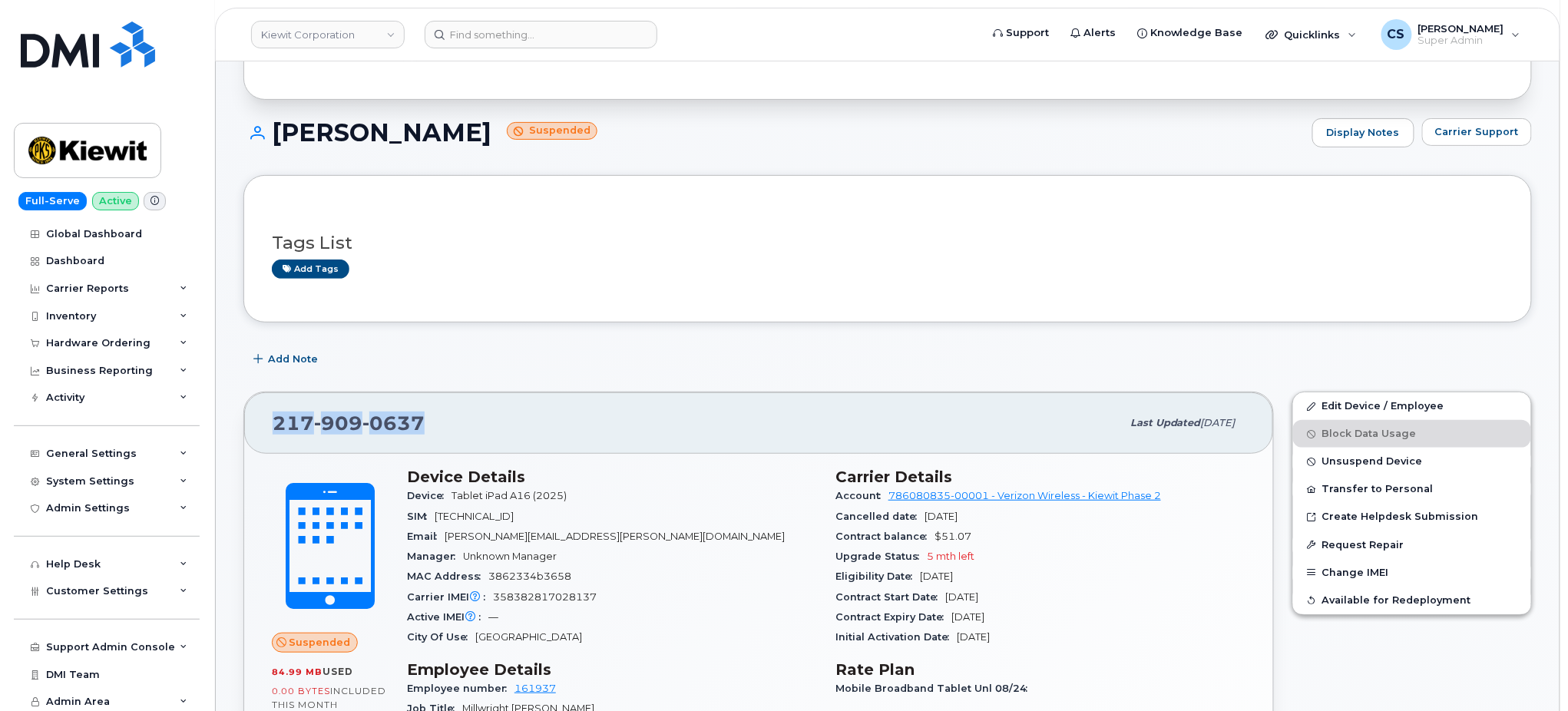
scroll to position [102, 0]
click at [1382, 405] on link "Edit Device / Employee" at bounding box center [1413, 405] width 238 height 28
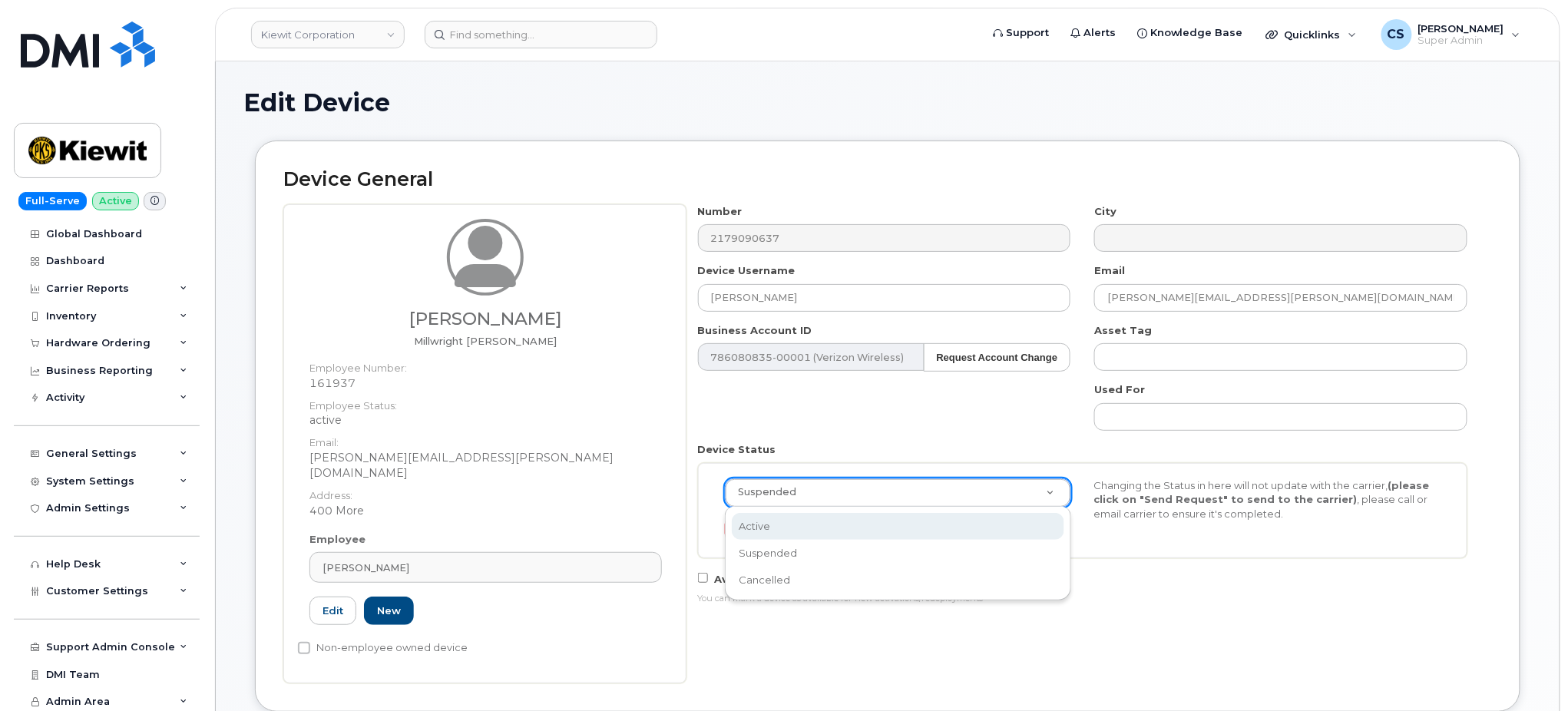
scroll to position [0, 4]
select select "active"
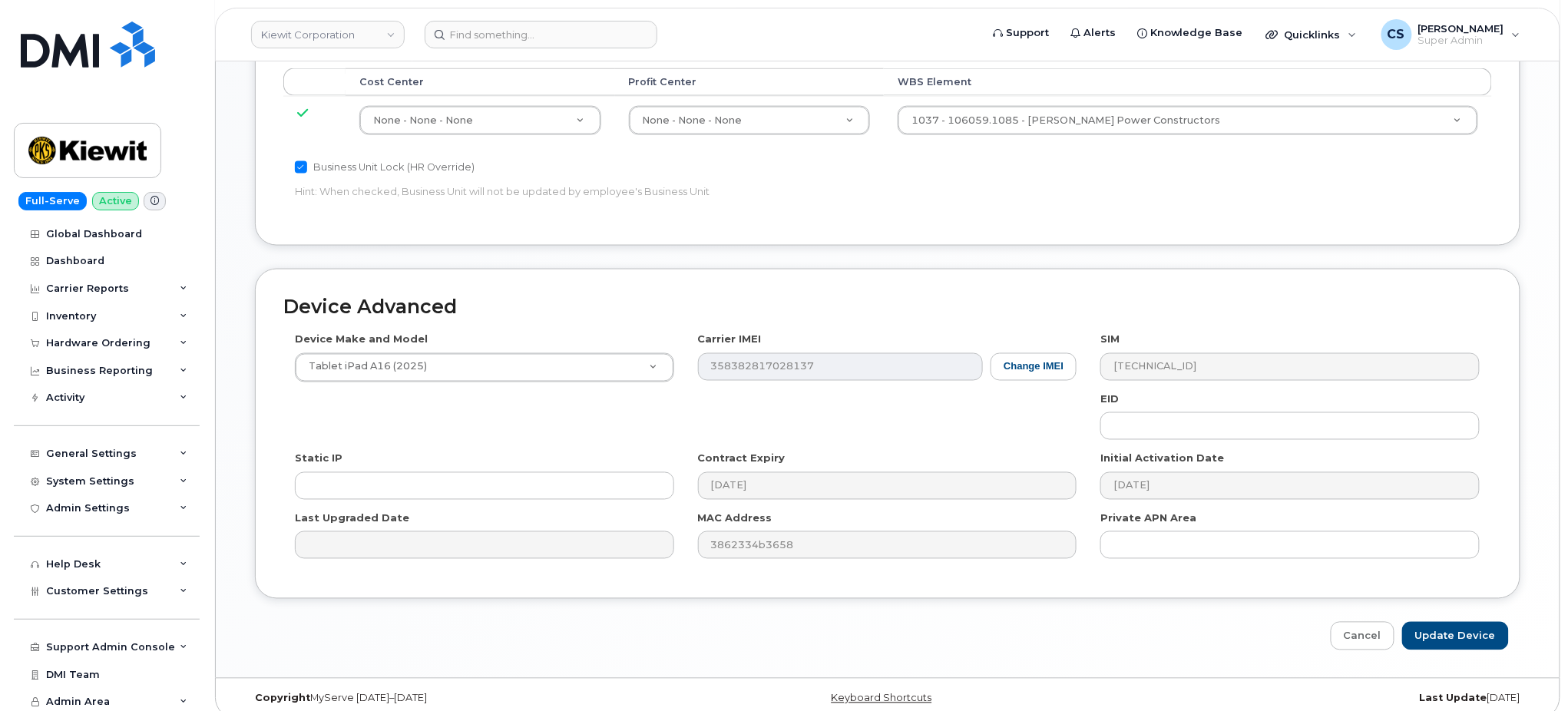
scroll to position [866, 0]
click at [1442, 621] on input "Update Device" at bounding box center [1456, 635] width 107 height 28
type input "Saving..."
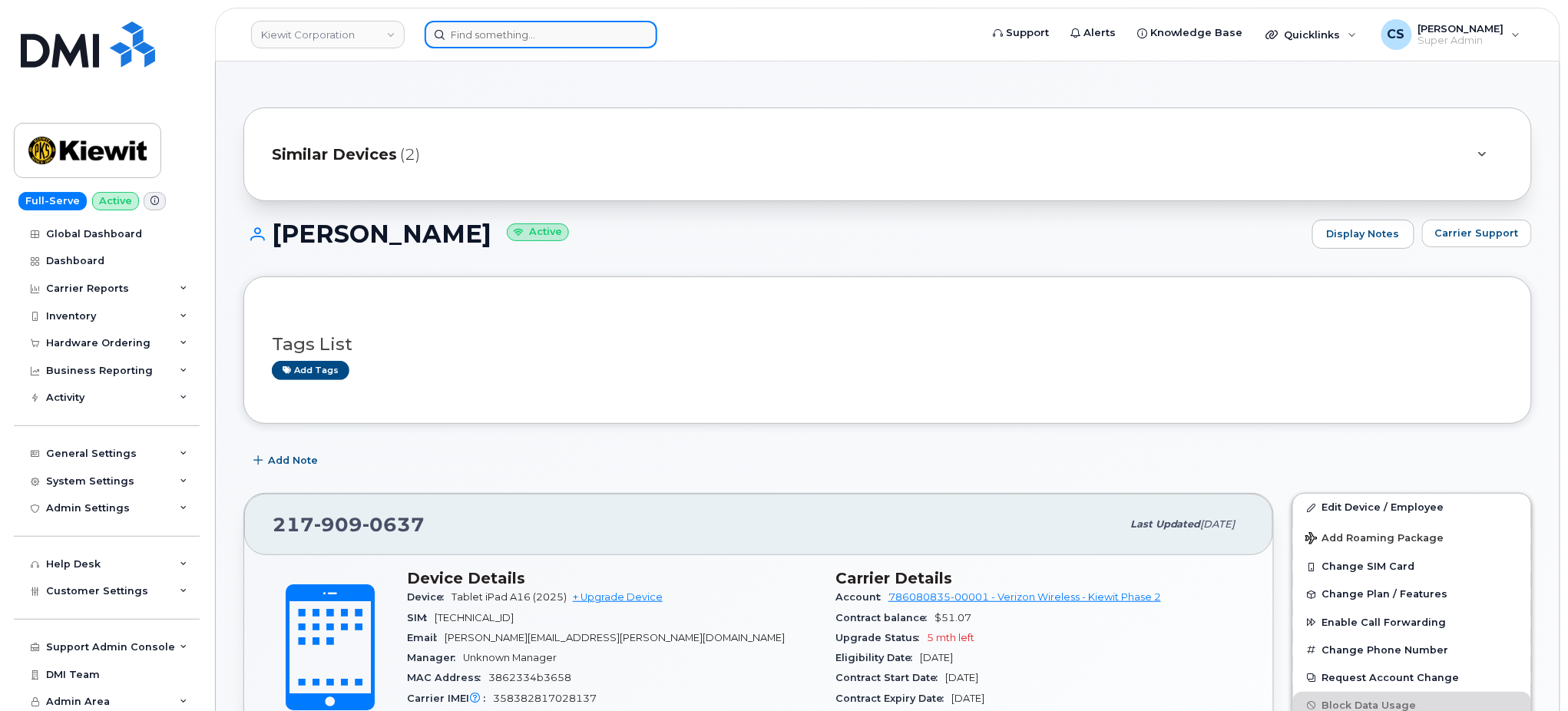
click at [499, 36] on input at bounding box center [541, 34] width 233 height 28
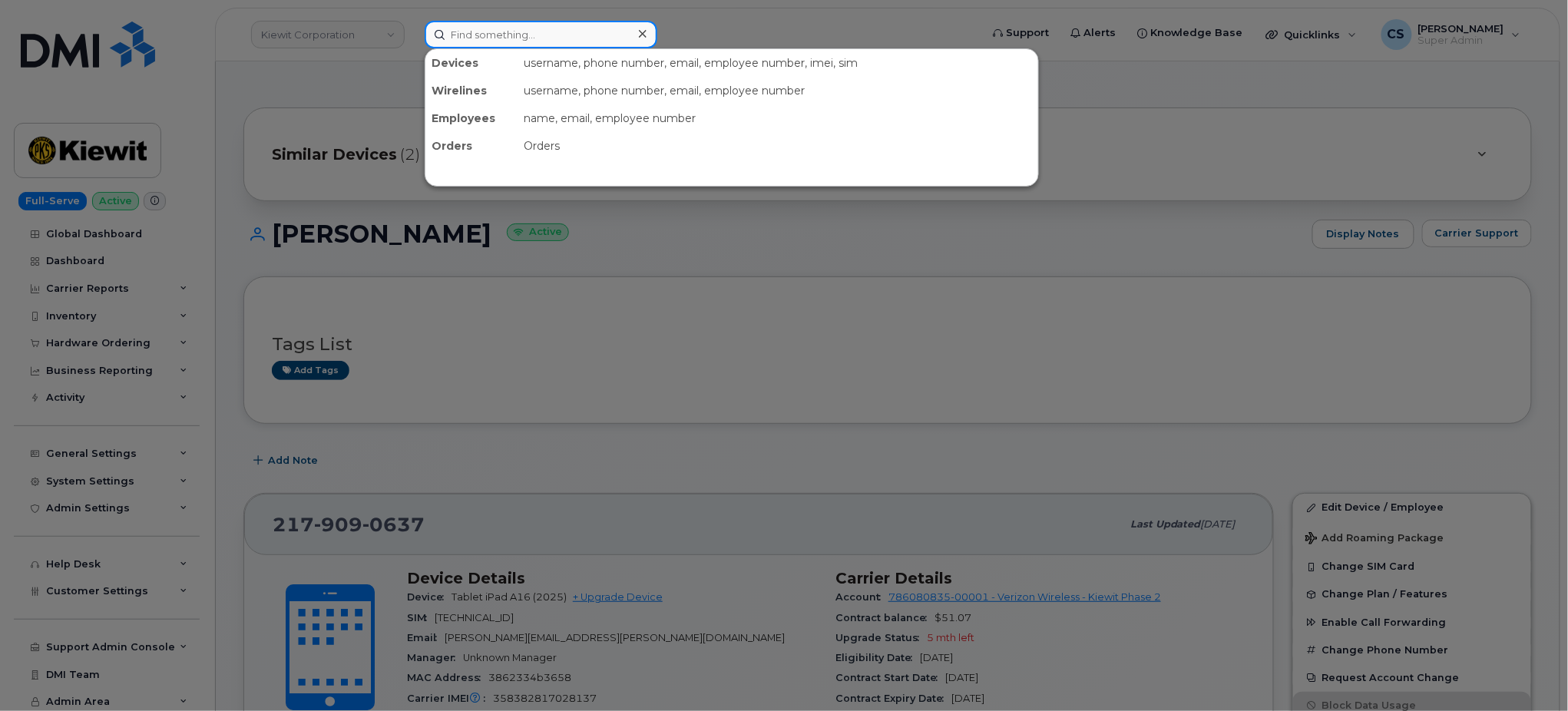
click at [499, 36] on input at bounding box center [541, 34] width 233 height 28
paste input "3618281842"
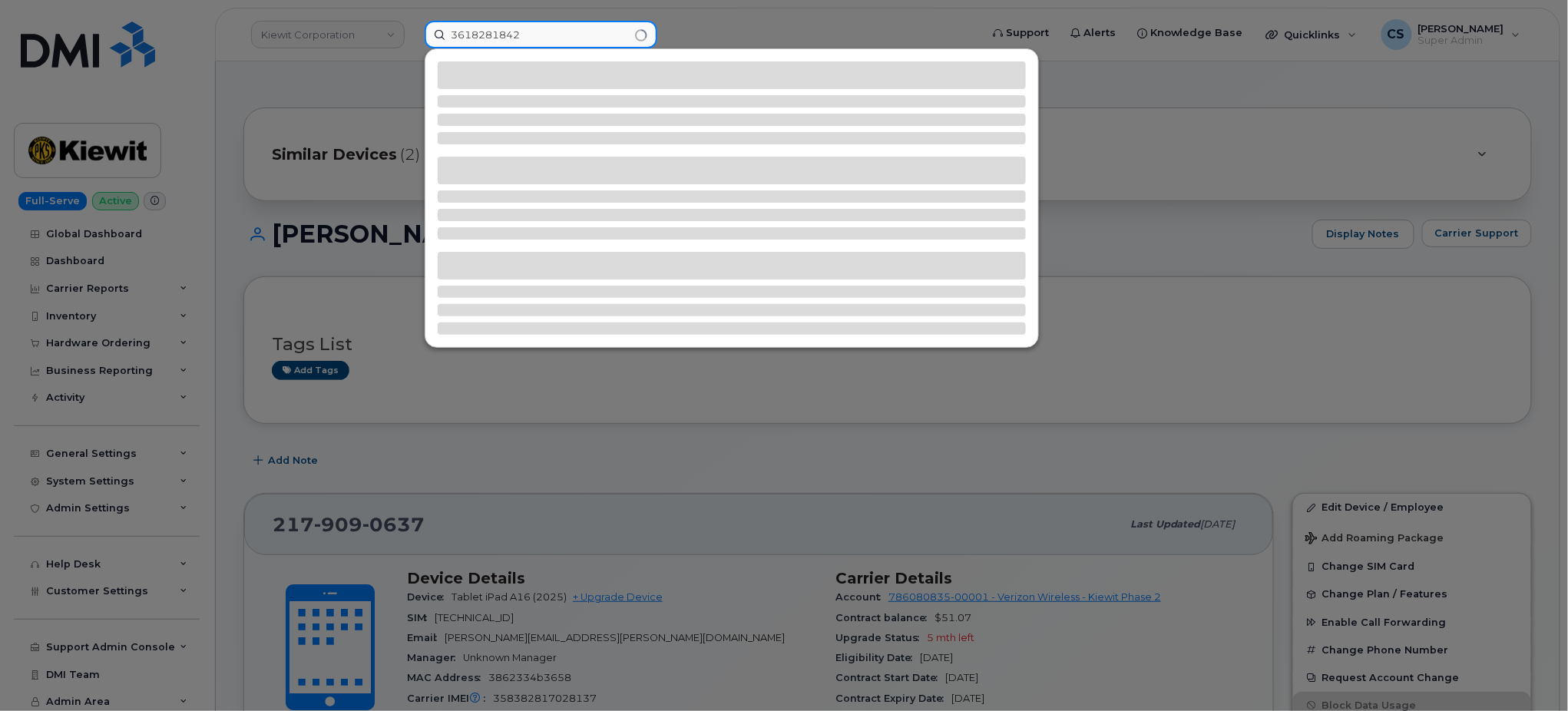
type input "3618281842"
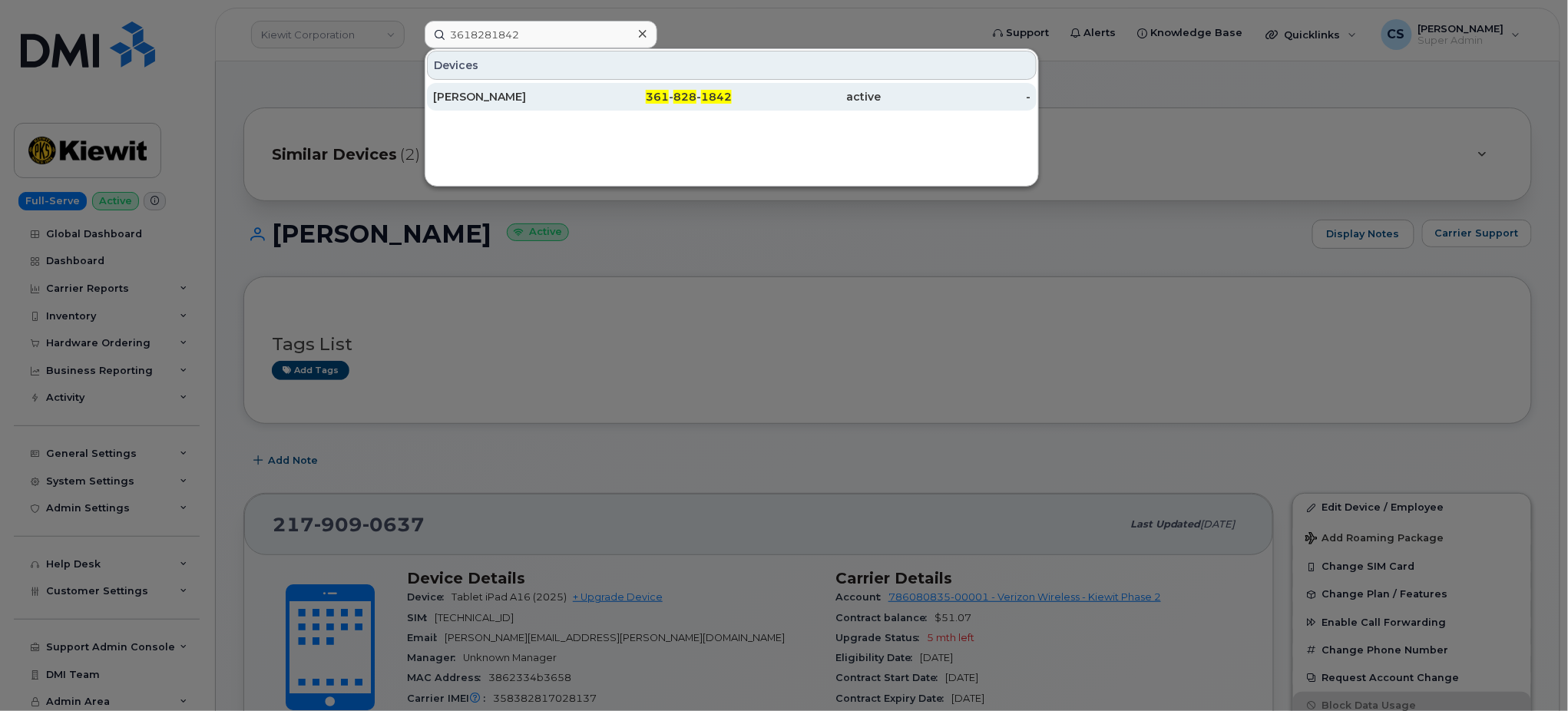
click at [694, 94] on span "828" at bounding box center [684, 97] width 23 height 14
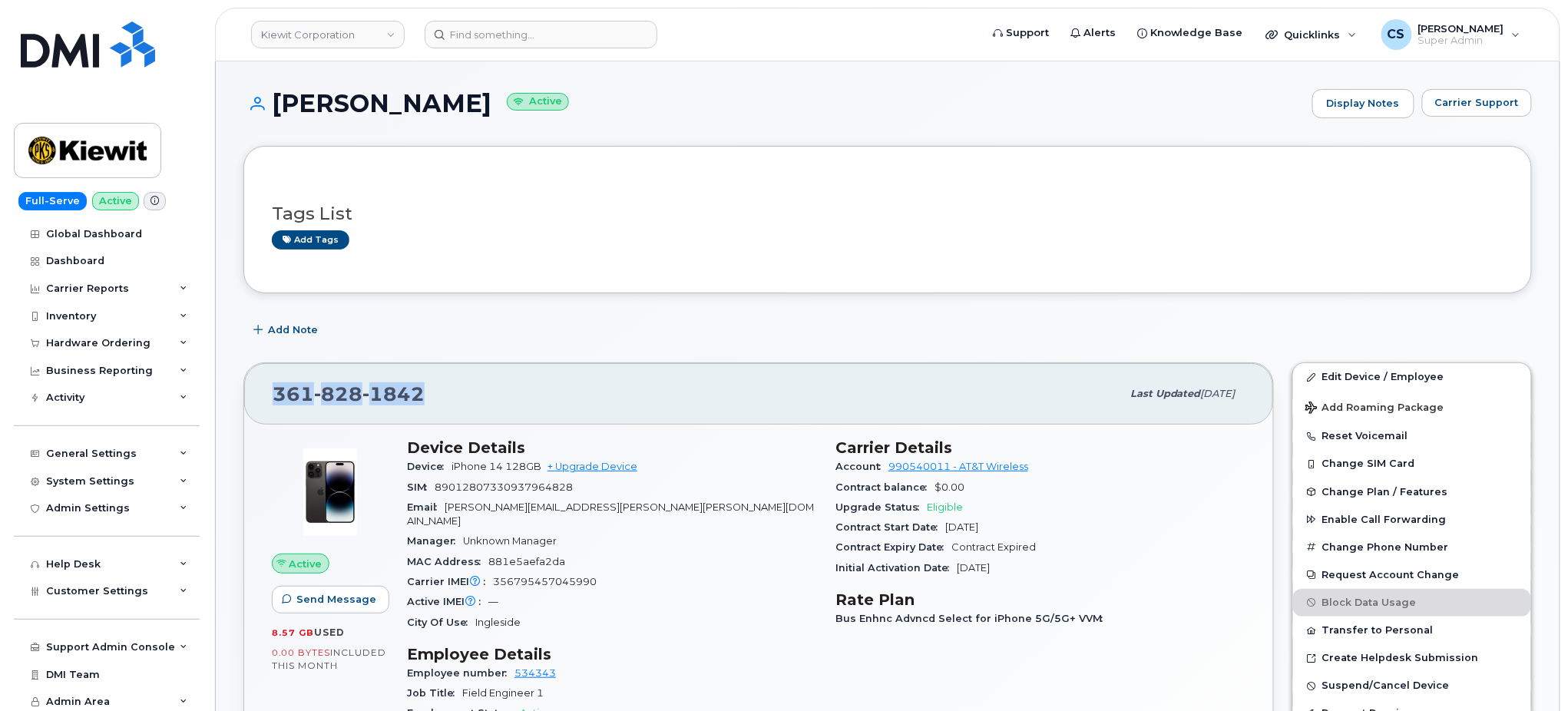
drag, startPoint x: 438, startPoint y: 400, endPoint x: 239, endPoint y: 404, distance: 199.0
copy span "361 828 1842"
click at [577, 36] on input at bounding box center [541, 34] width 233 height 28
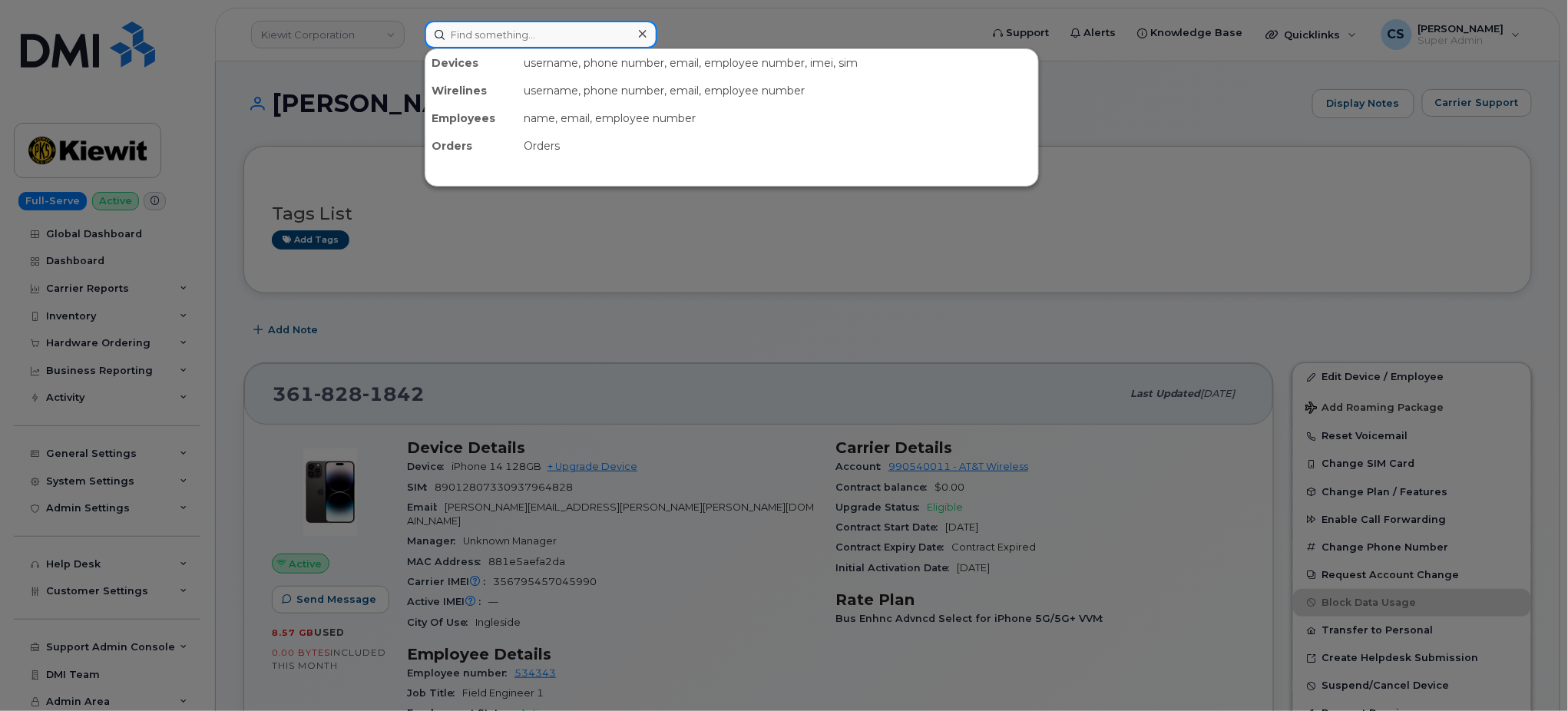
paste input "3613853089"
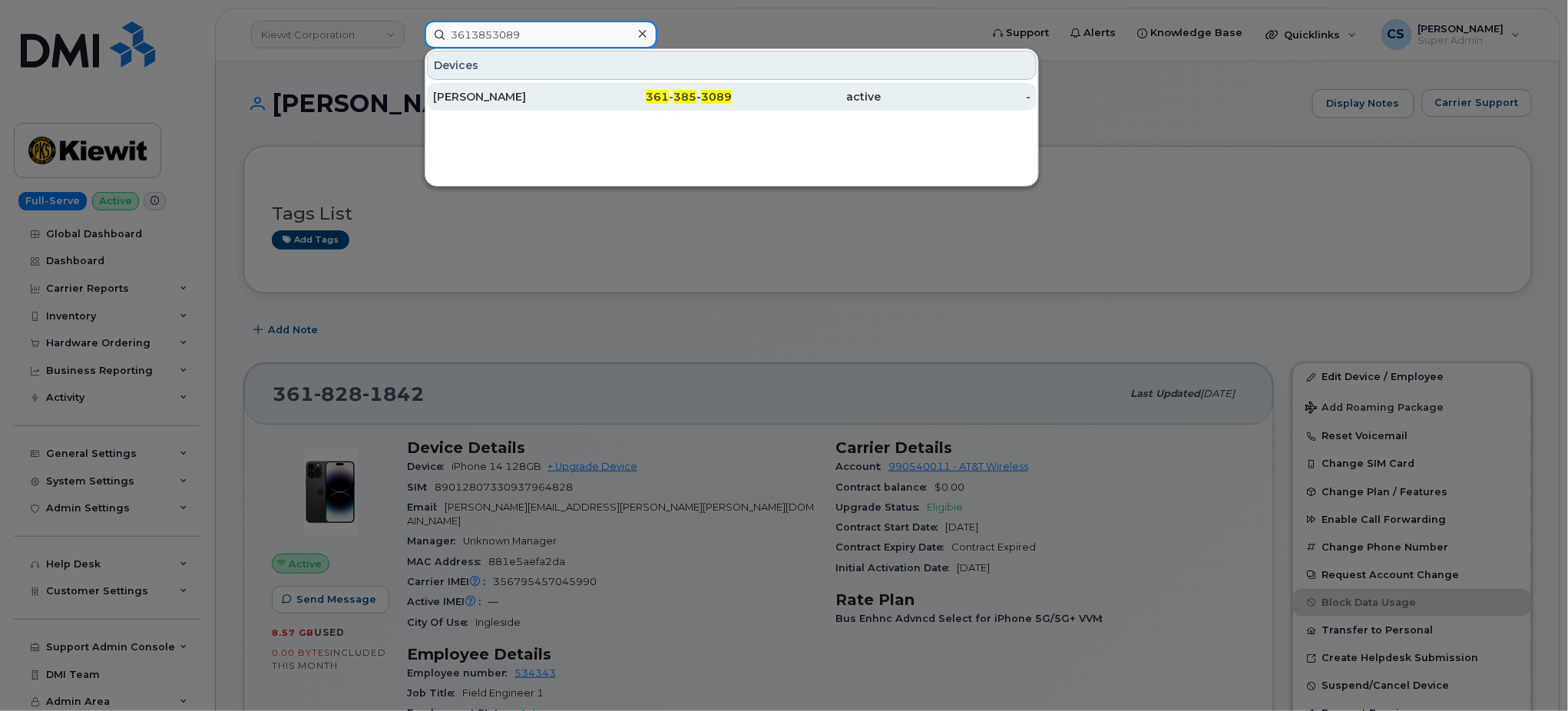
type input "3613853089"
click at [681, 98] on span "385" at bounding box center [684, 97] width 23 height 14
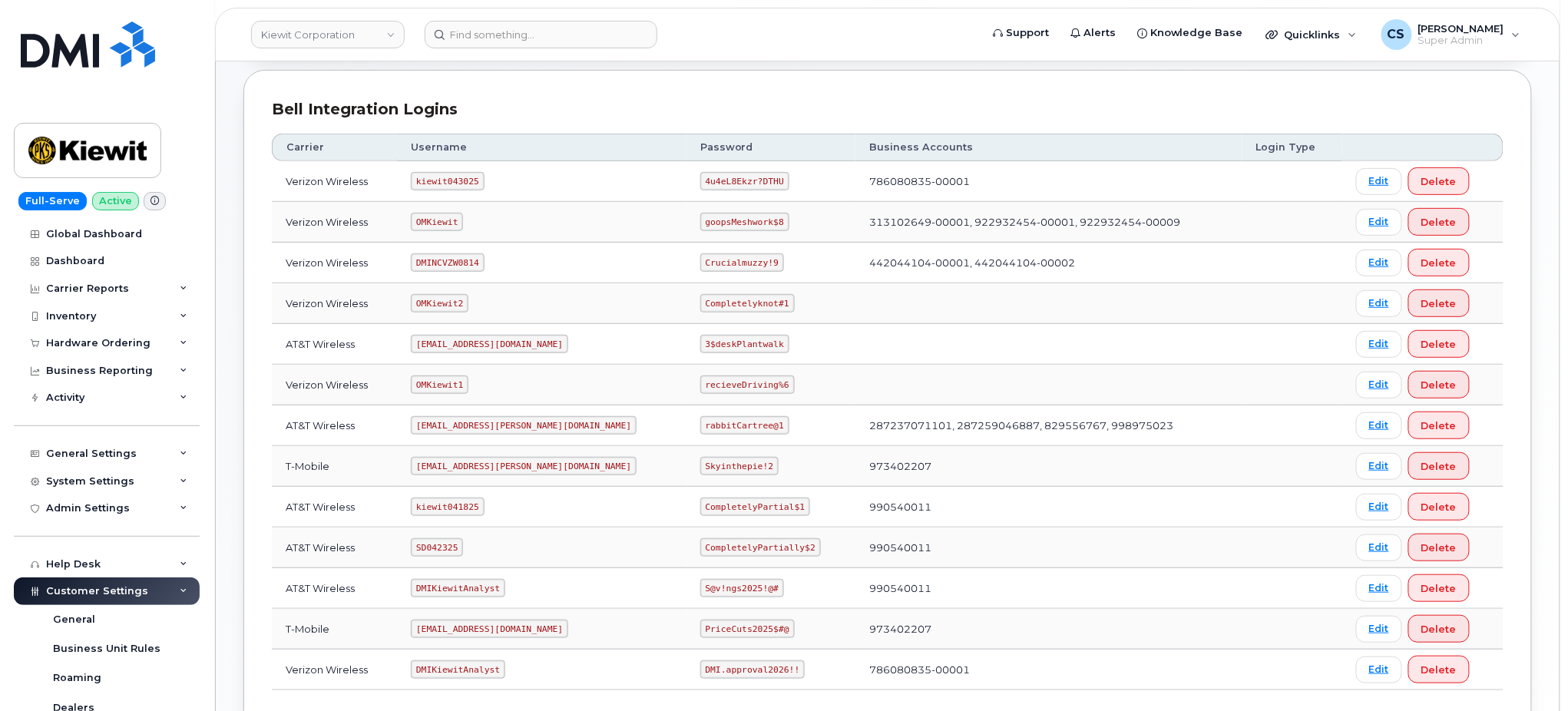
scroll to position [204, 0]
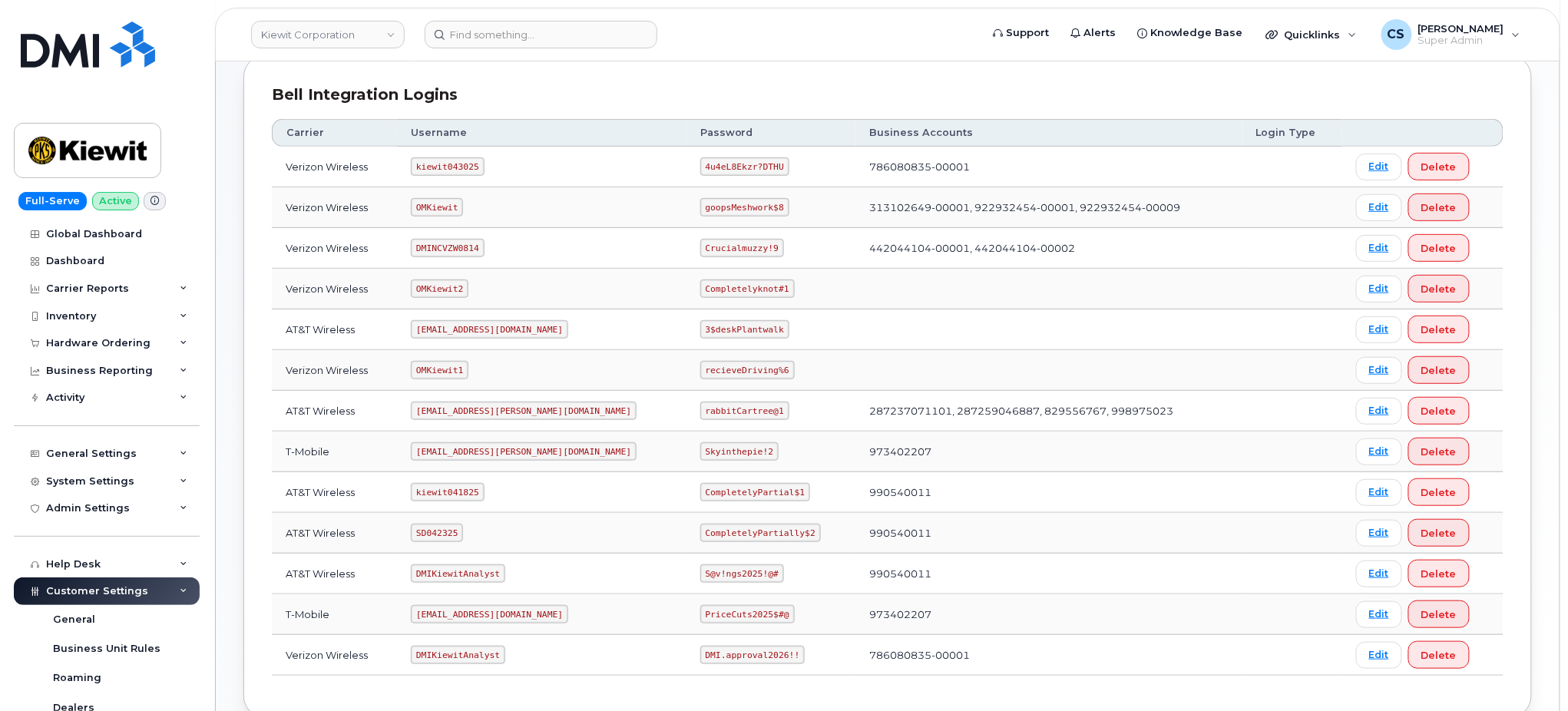
click at [462, 496] on code "kiewit041825" at bounding box center [447, 492] width 73 height 19
copy code "kiewit041825"
drag, startPoint x: 748, startPoint y: 495, endPoint x: 639, endPoint y: 495, distance: 109.0
click at [687, 495] on td "CompletelyPartial$1" at bounding box center [771, 492] width 169 height 41
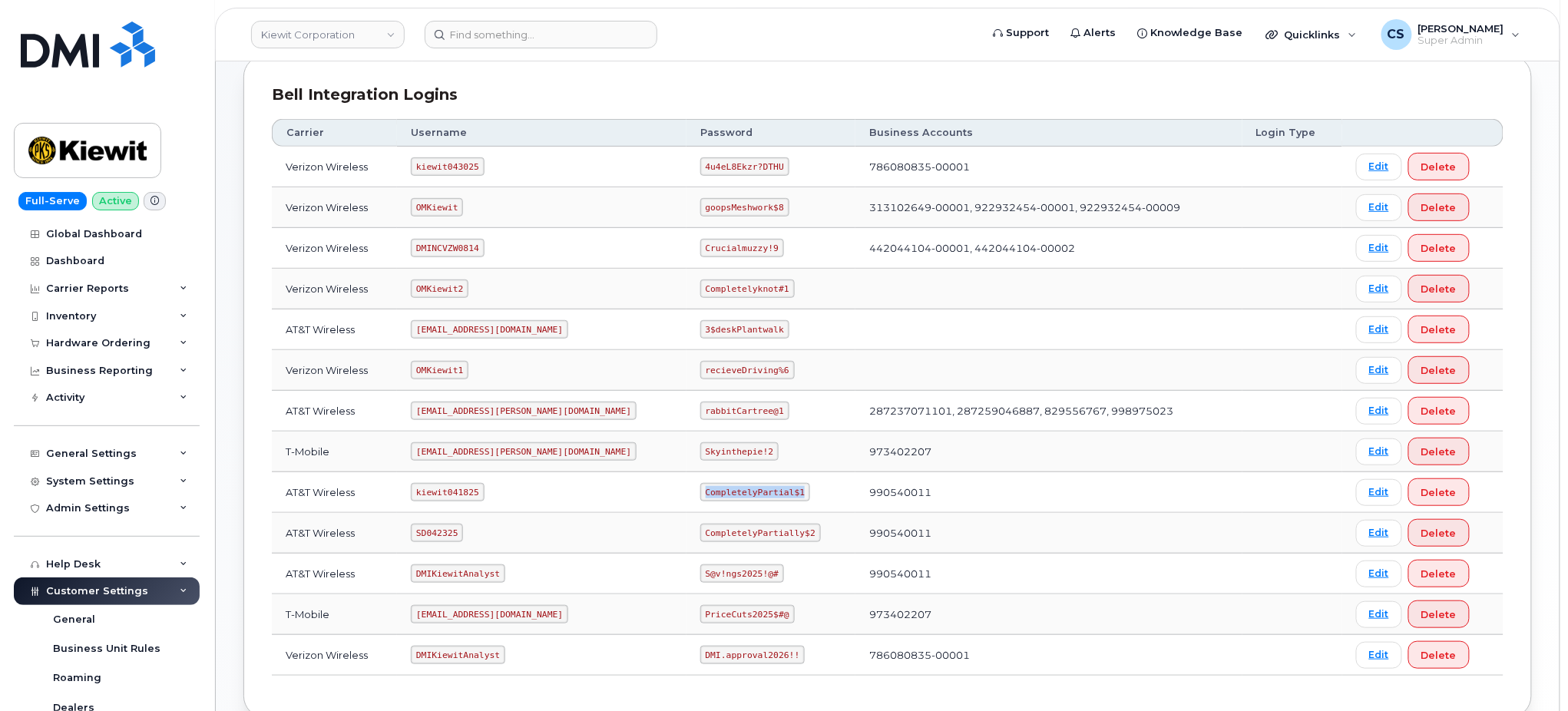
copy code "CompletelyPartial$1"
click at [474, 417] on code "[EMAIL_ADDRESS][PERSON_NAME][DOMAIN_NAME]" at bounding box center [524, 411] width 226 height 19
click at [474, 416] on code "[EMAIL_ADDRESS][PERSON_NAME][DOMAIN_NAME]" at bounding box center [524, 411] width 226 height 19
copy code "[EMAIL_ADDRESS][PERSON_NAME][DOMAIN_NAME]"
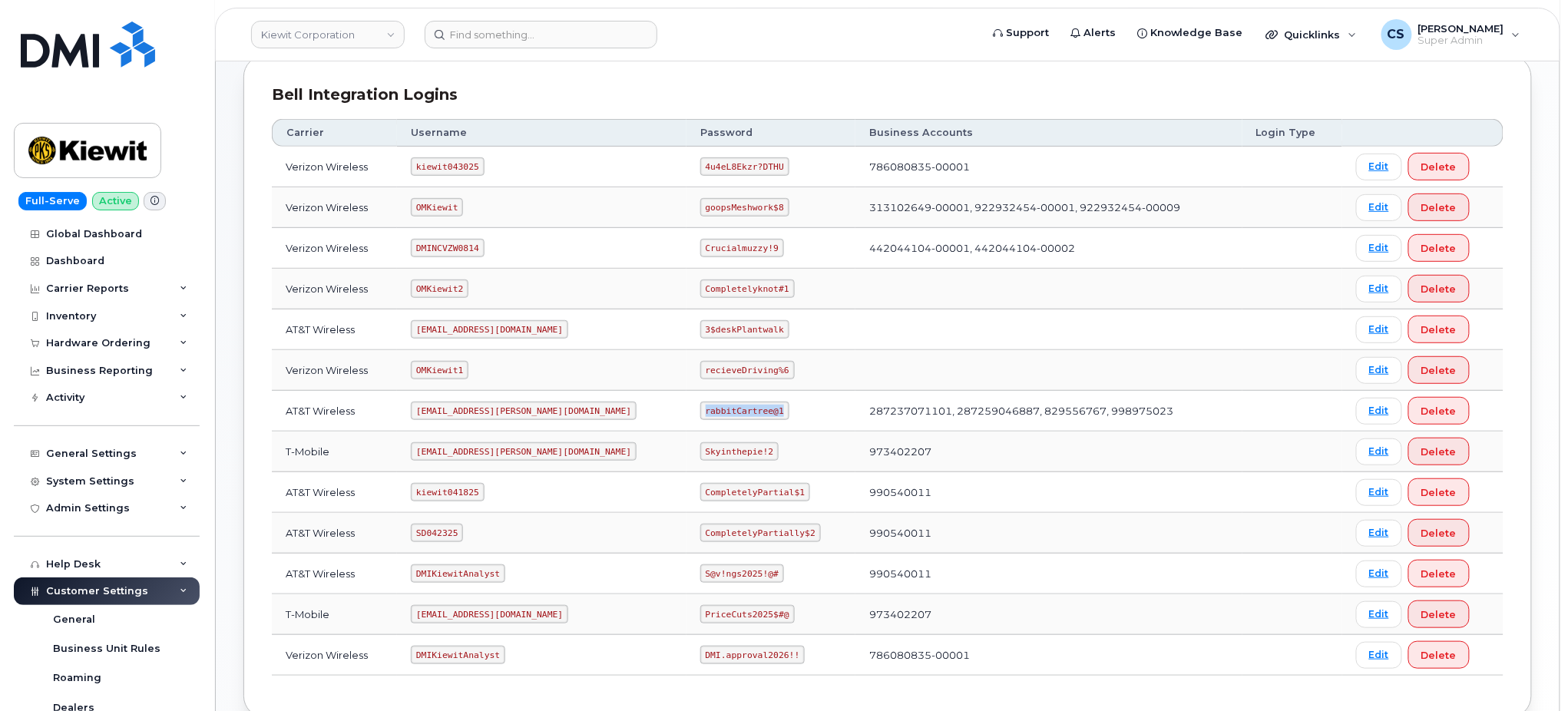
drag, startPoint x: 722, startPoint y: 414, endPoint x: 659, endPoint y: 399, distance: 64.8
click at [687, 399] on td "rabbitCartree@1" at bounding box center [771, 411] width 169 height 41
copy code "rabbitCartree@1"
click at [450, 487] on code "kiewit041825" at bounding box center [447, 492] width 73 height 19
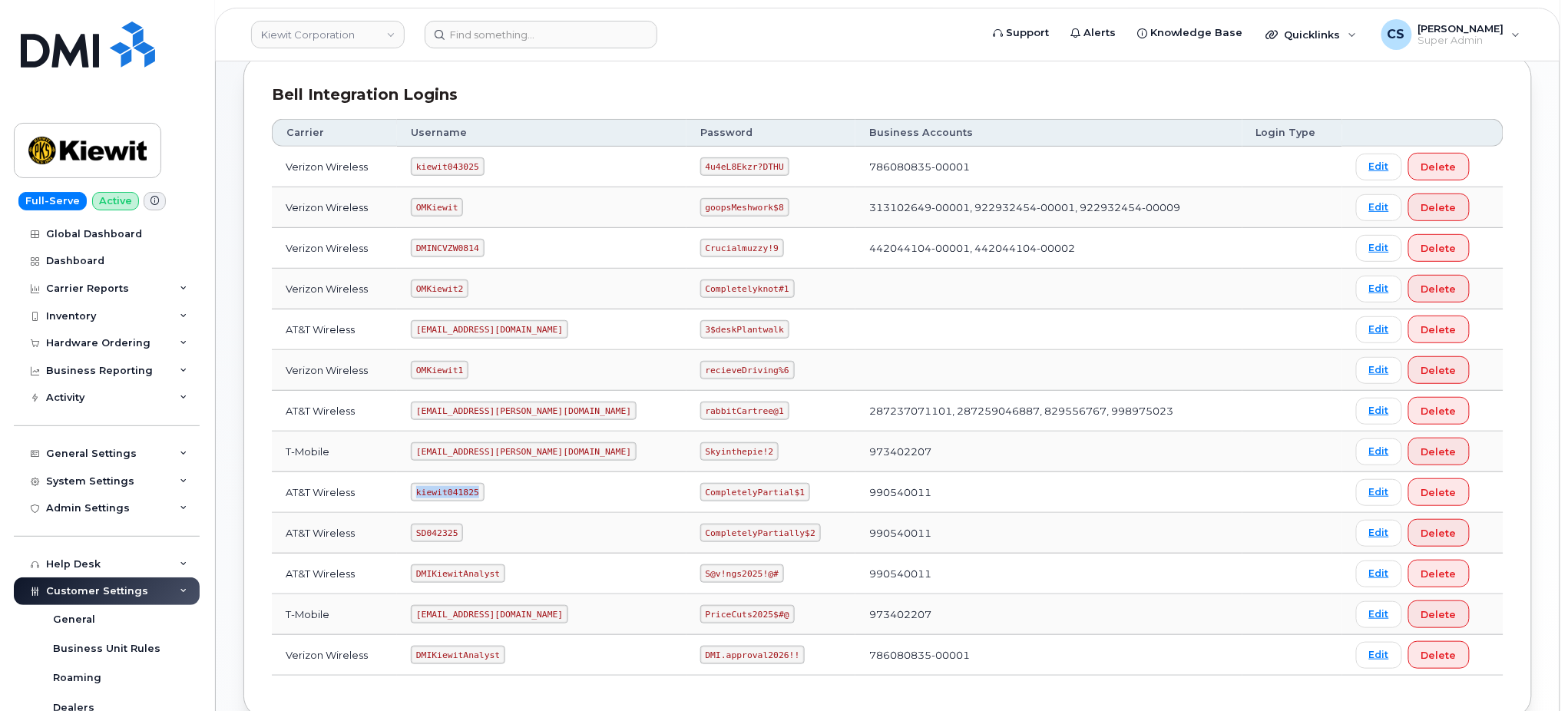
copy code "kiewit041825"
drag, startPoint x: 744, startPoint y: 489, endPoint x: 655, endPoint y: 492, distance: 89.1
click at [700, 492] on code "CompletelyPartial$1" at bounding box center [755, 492] width 110 height 19
copy code "CompletelyPartial$1"
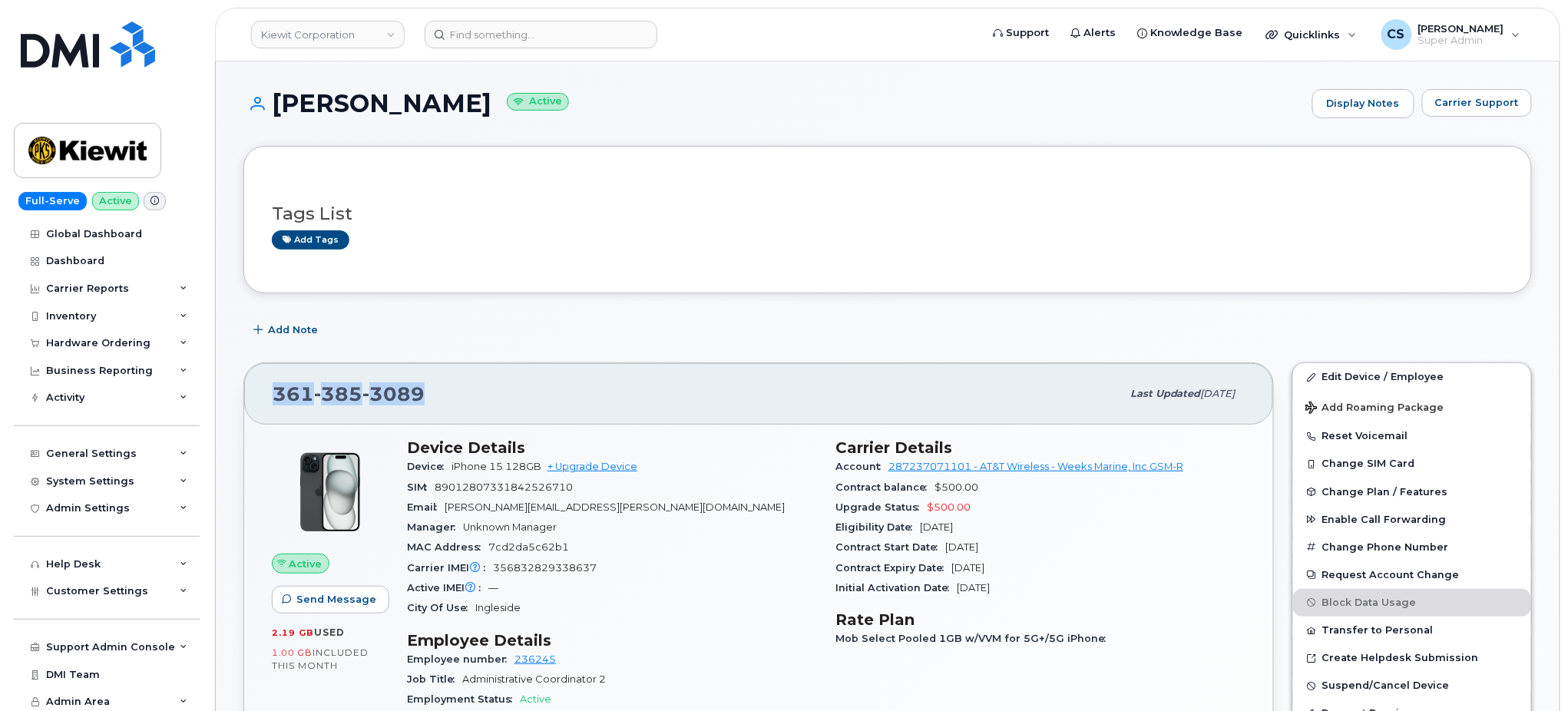
drag, startPoint x: 447, startPoint y: 393, endPoint x: 258, endPoint y: 387, distance: 189.1
click at [258, 387] on div "361 385 3089 Last updated Sep 23, 2025" at bounding box center [759, 394] width 1029 height 61
copy span "361 385 3089"
click at [494, 30] on input at bounding box center [541, 34] width 233 height 28
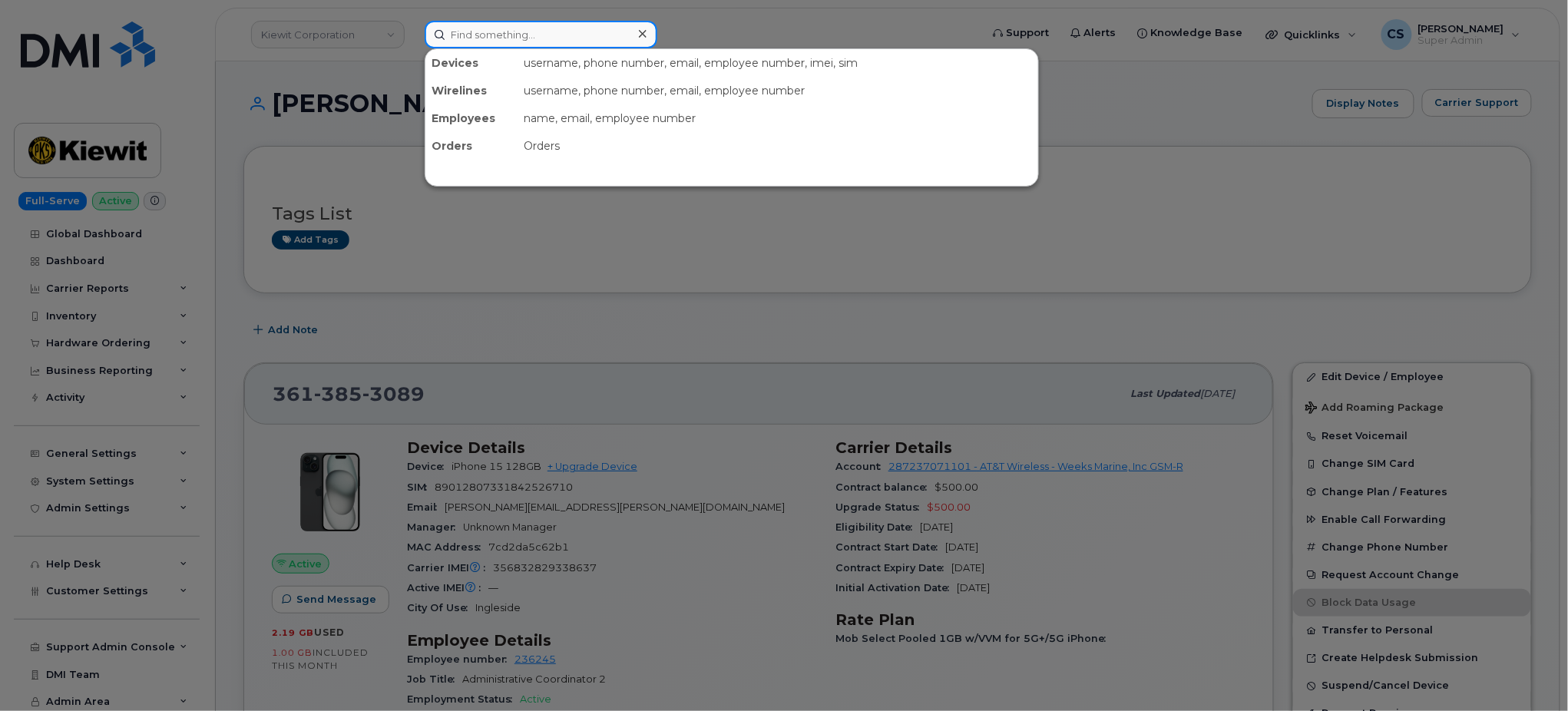
paste input "301435"
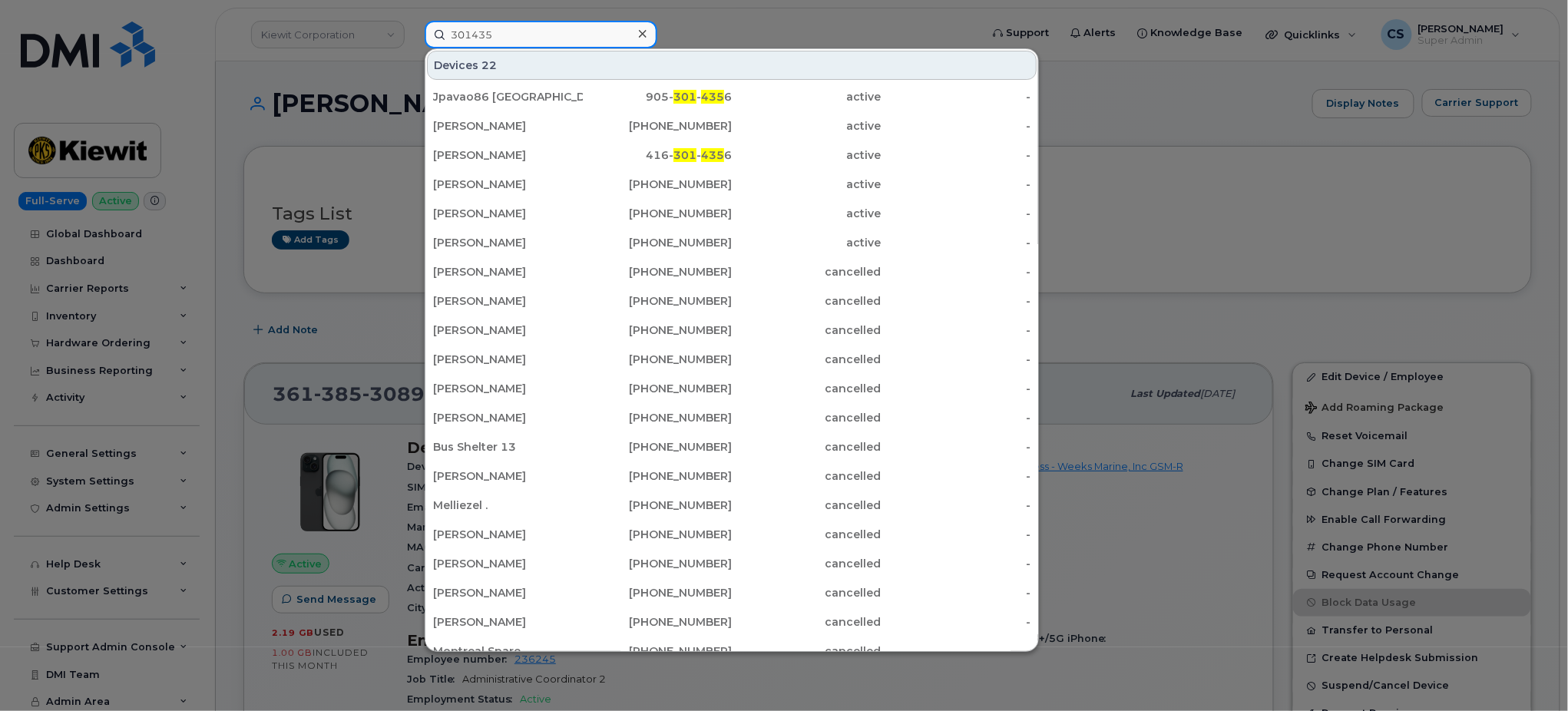
type input "301435"
click at [545, 34] on input "301435" at bounding box center [541, 34] width 233 height 28
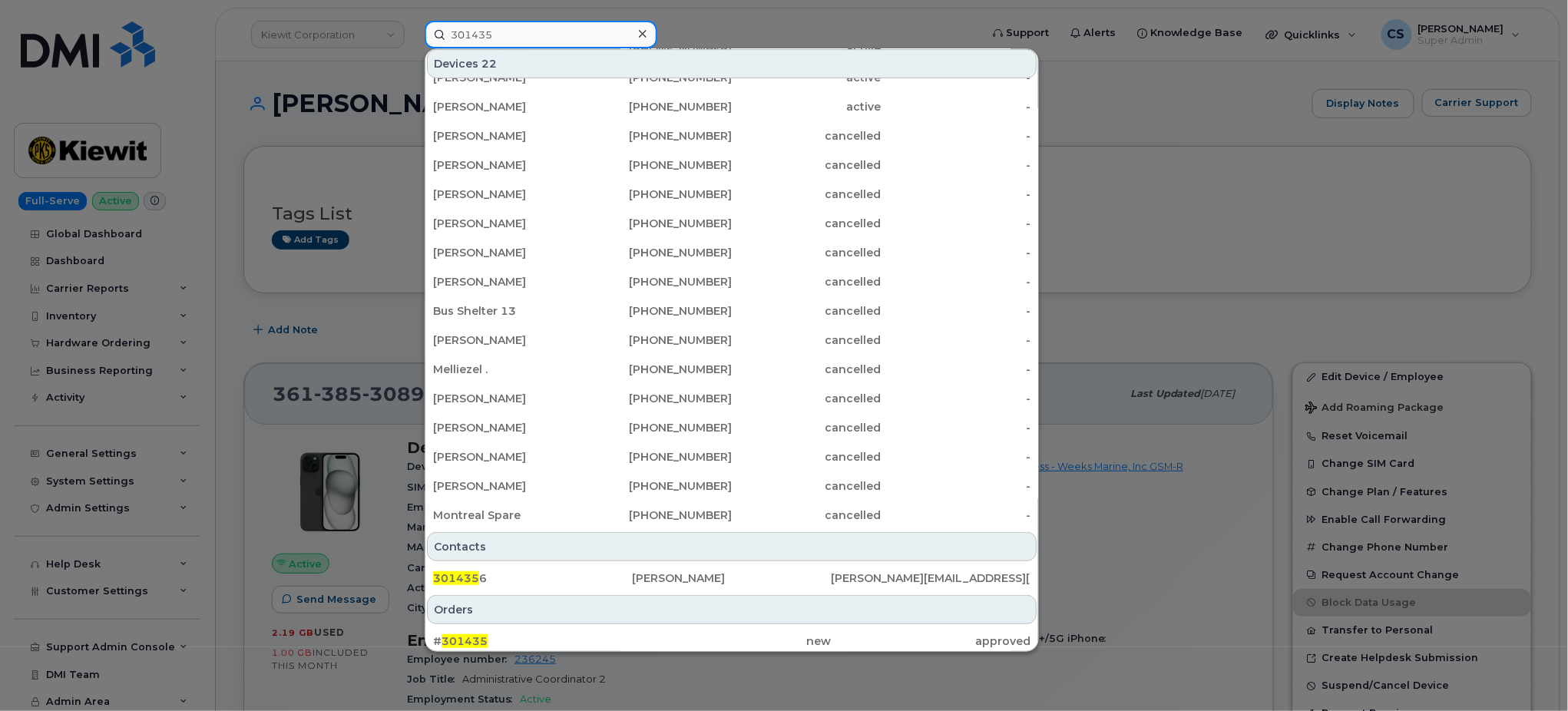
scroll to position [141, 0]
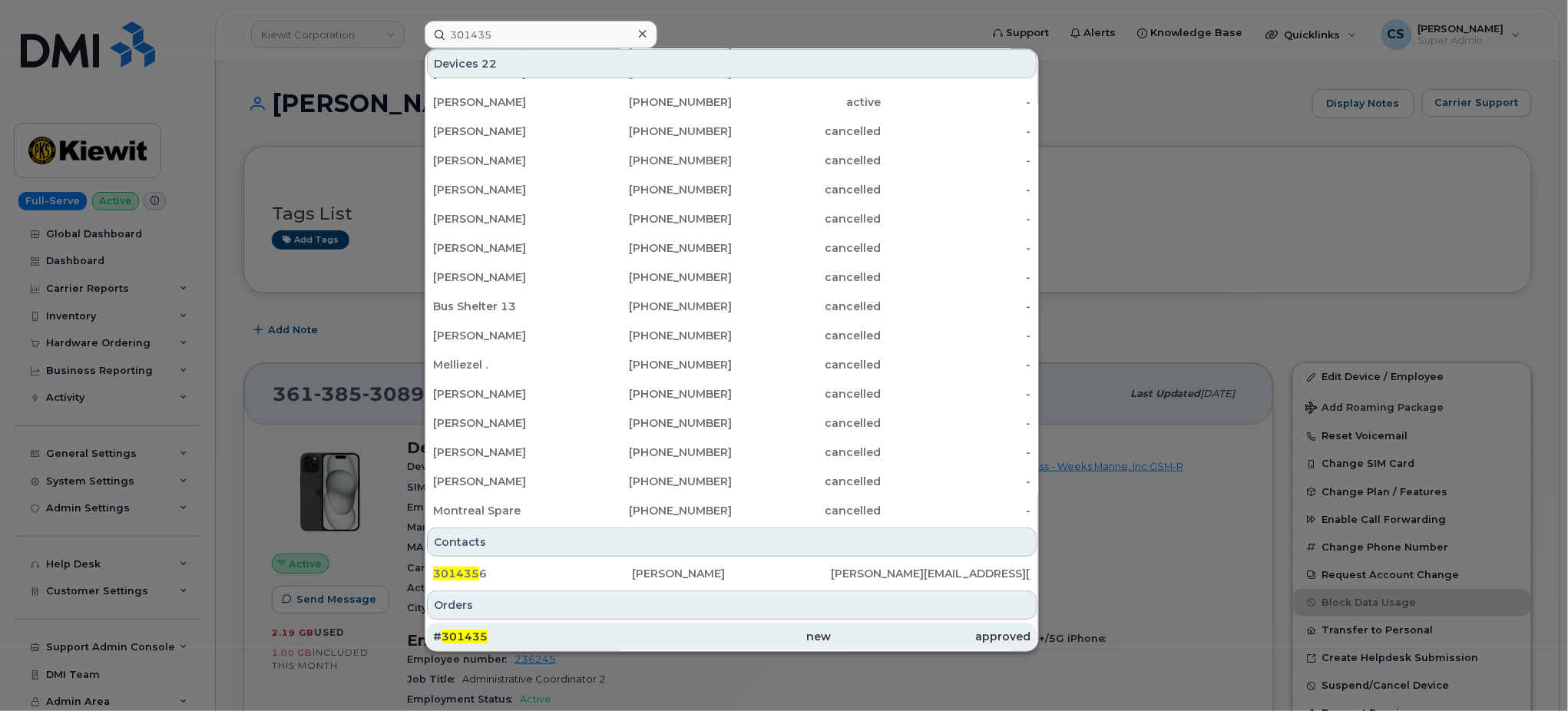
click at [470, 635] on span "301435" at bounding box center [464, 636] width 46 height 14
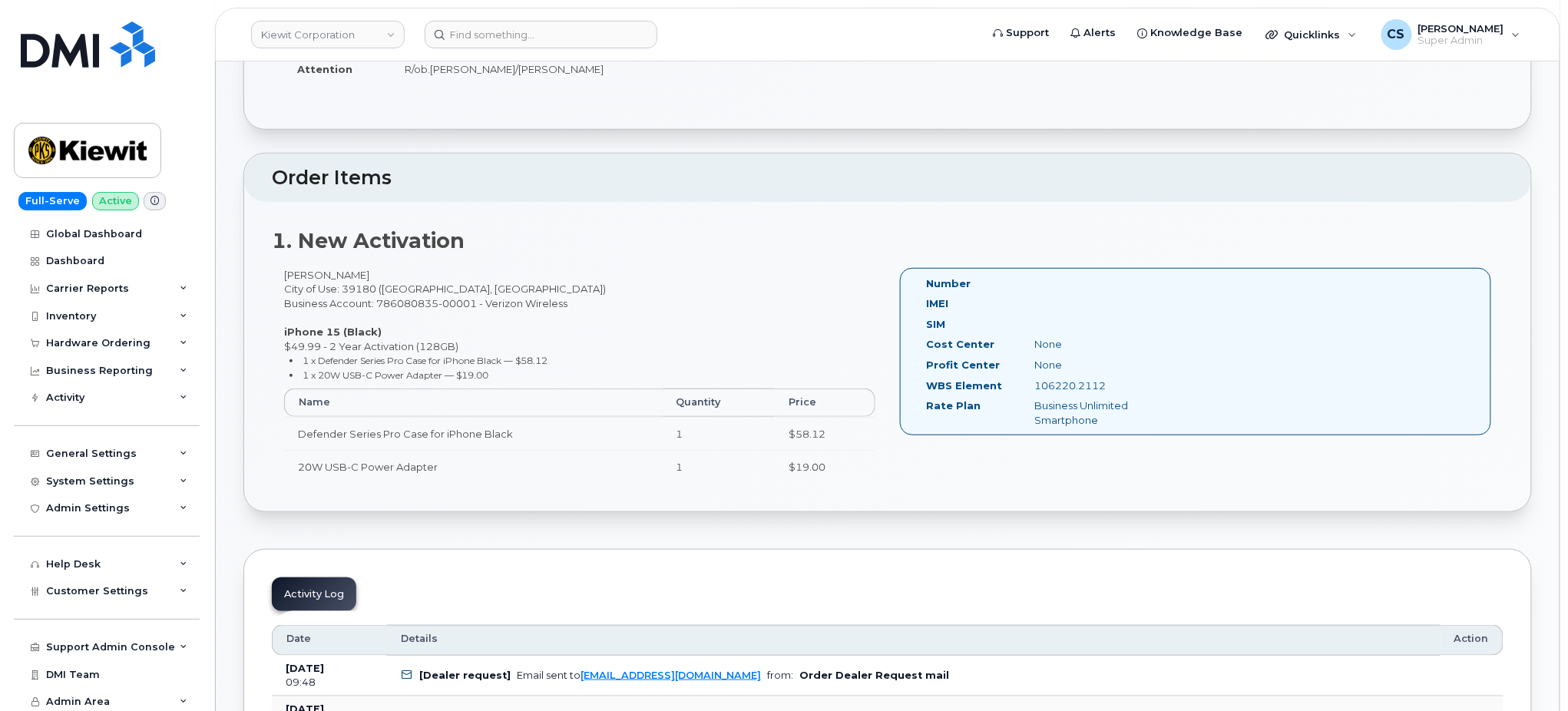
scroll to position [204, 0]
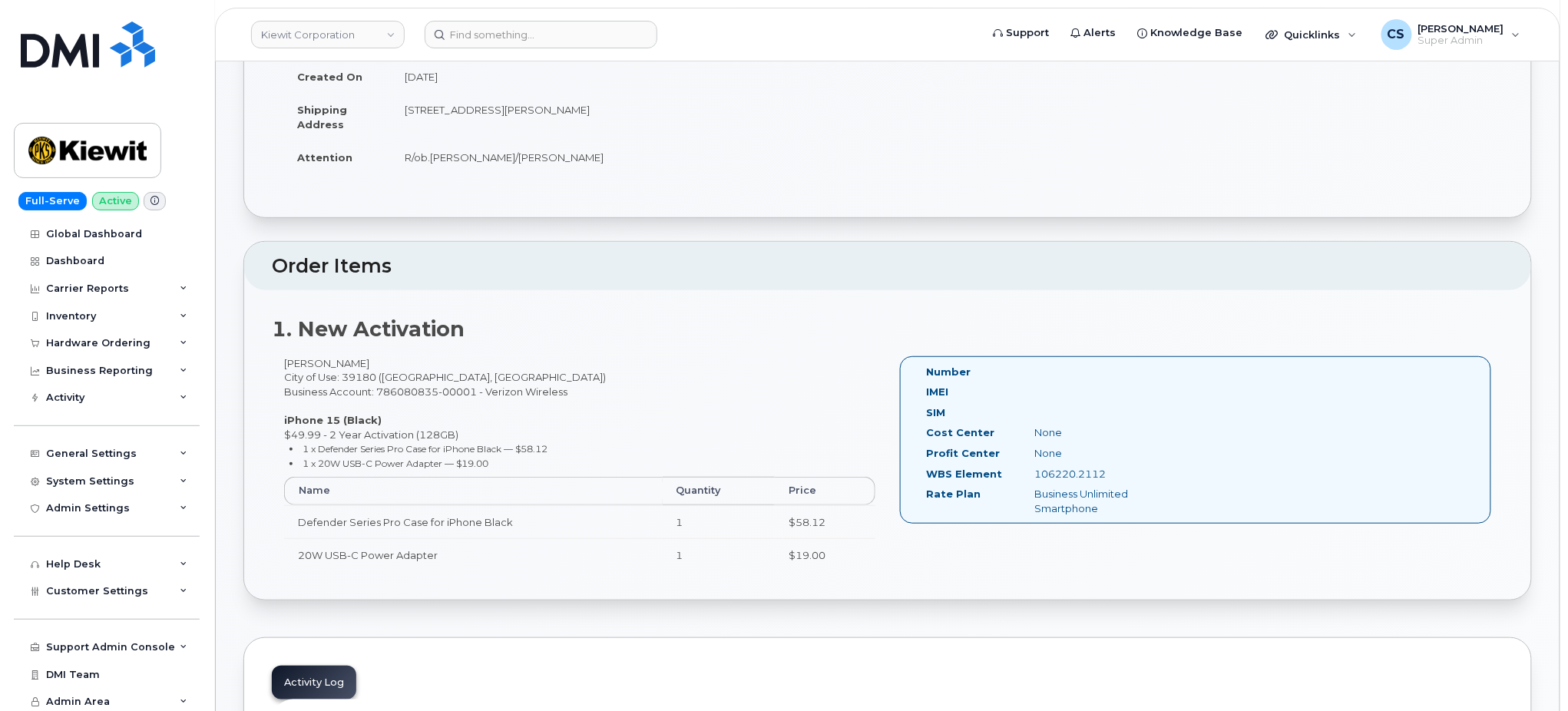
drag, startPoint x: 1115, startPoint y: 471, endPoint x: 1036, endPoint y: 468, distance: 79.1
click at [1036, 468] on div "106220.2112" at bounding box center [1099, 473] width 152 height 14
copy div "106220.2112"
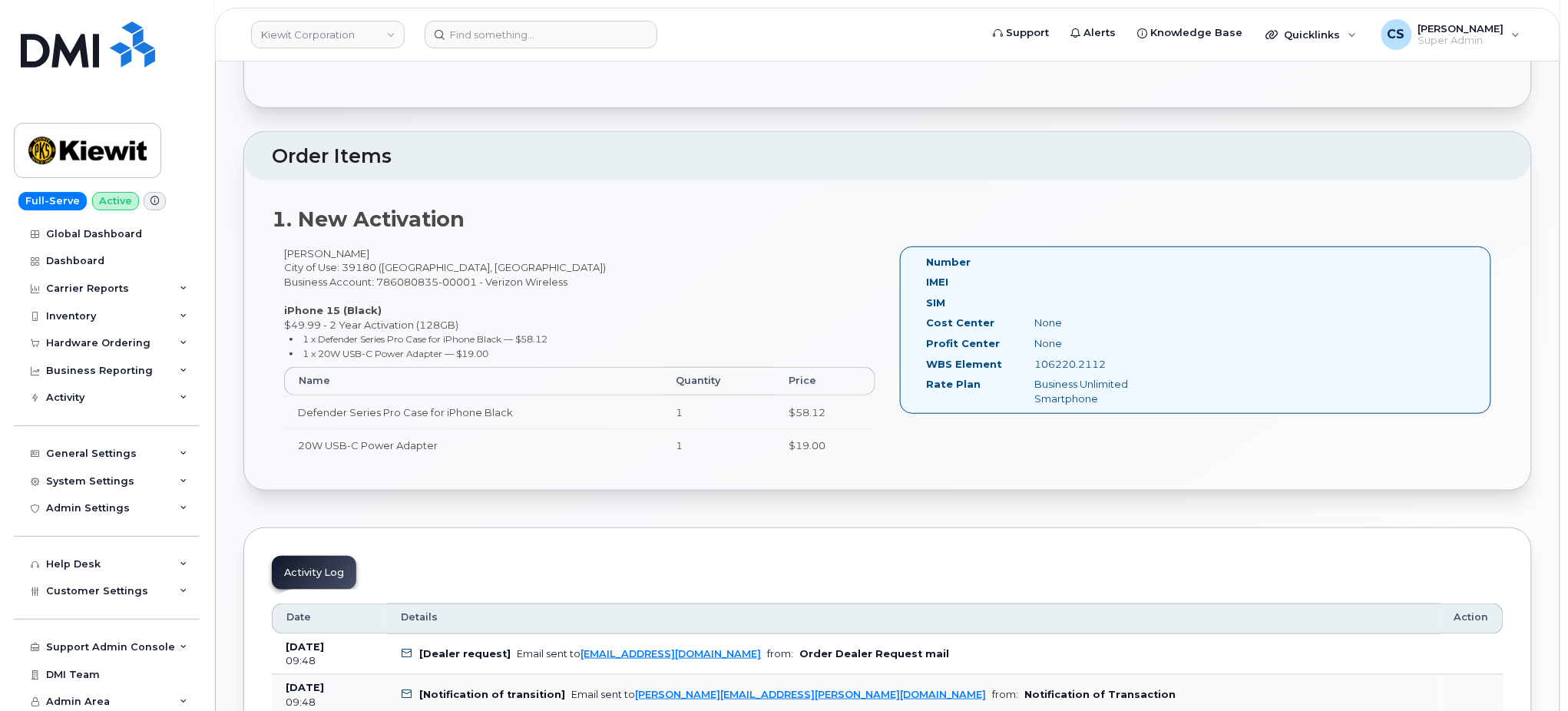
scroll to position [307, 0]
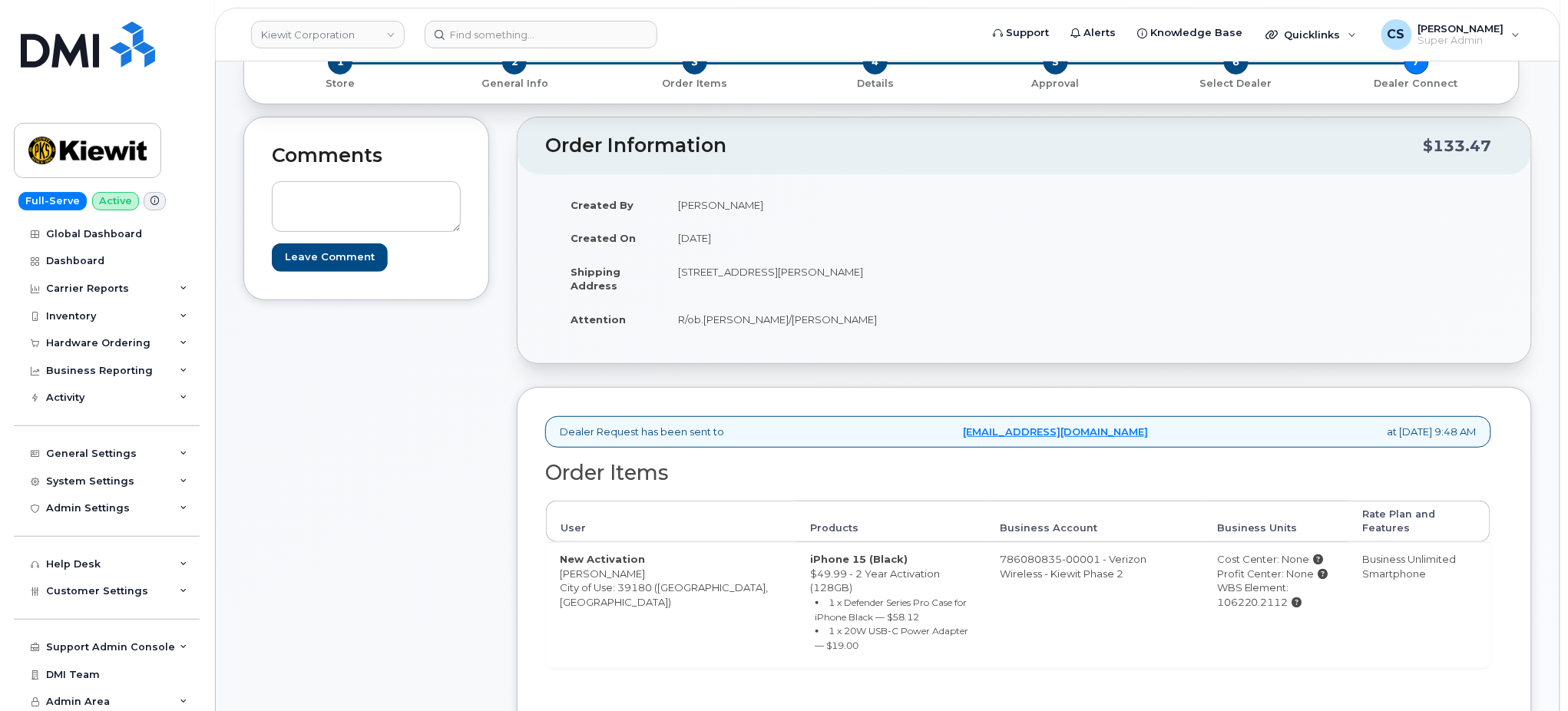
scroll to position [409, 0]
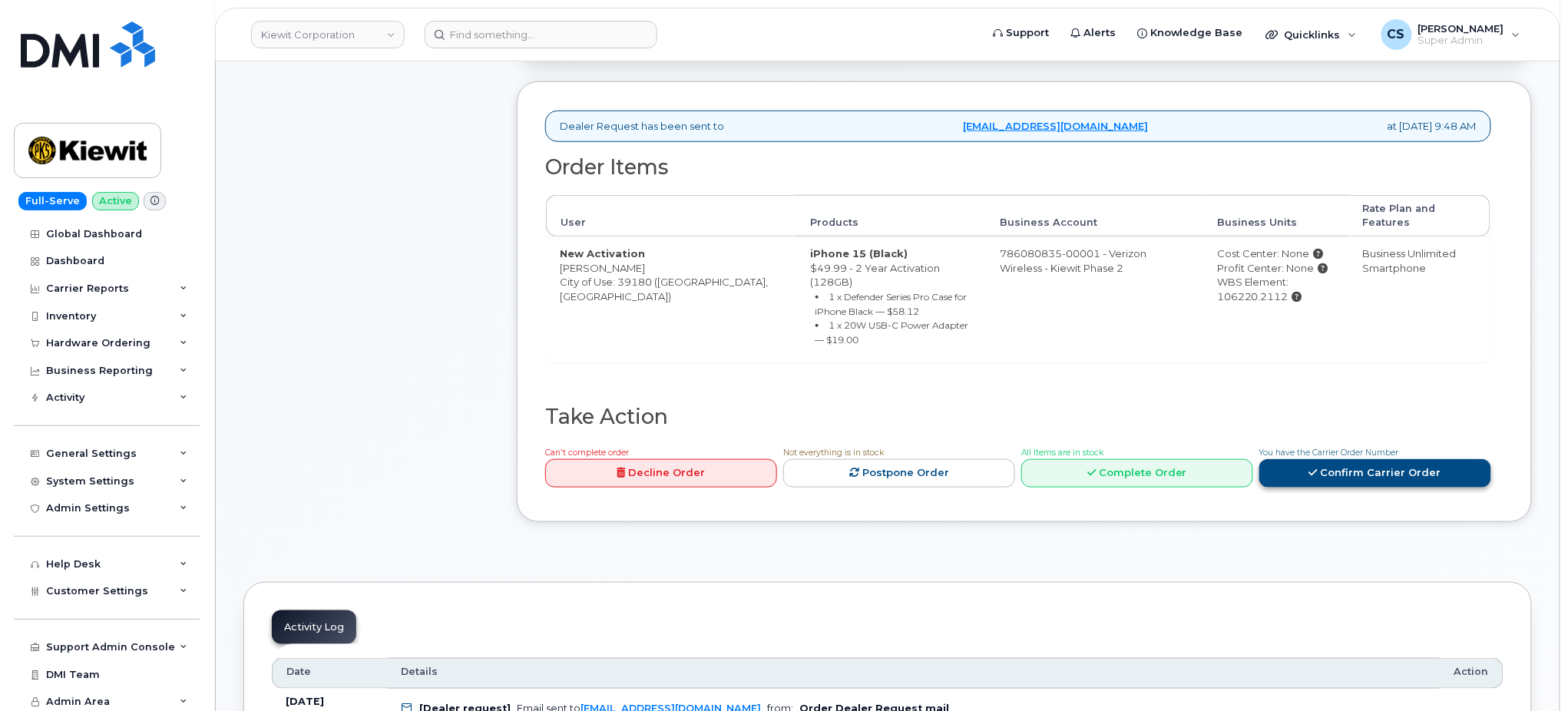
click at [1318, 467] on icon at bounding box center [1314, 473] width 8 height 10
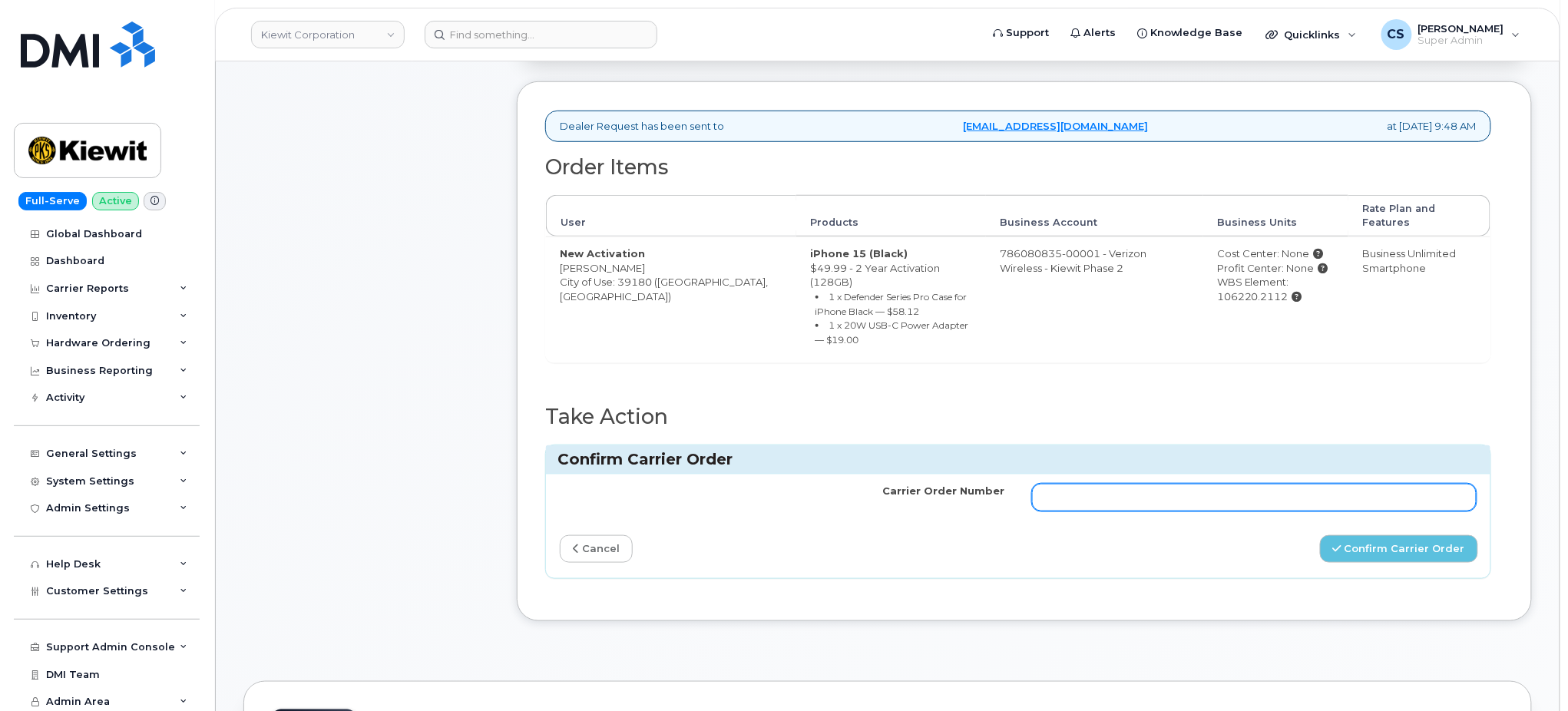
click at [1116, 484] on input "Carrier Order Number" at bounding box center [1255, 497] width 445 height 28
paste input "MB3000596151261"
type input "MB3000596151261"
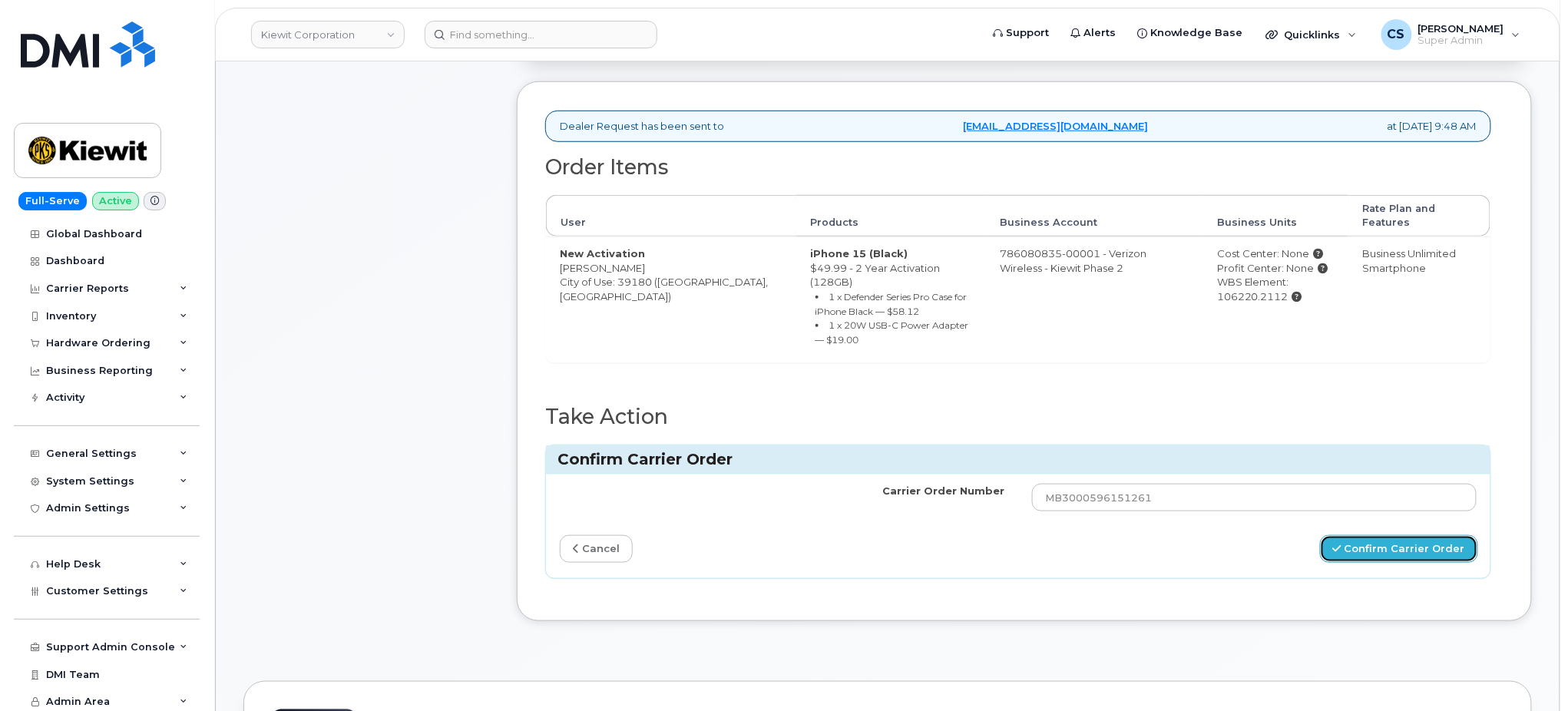
click at [1410, 535] on button "Confirm Carrier Order" at bounding box center [1399, 549] width 158 height 28
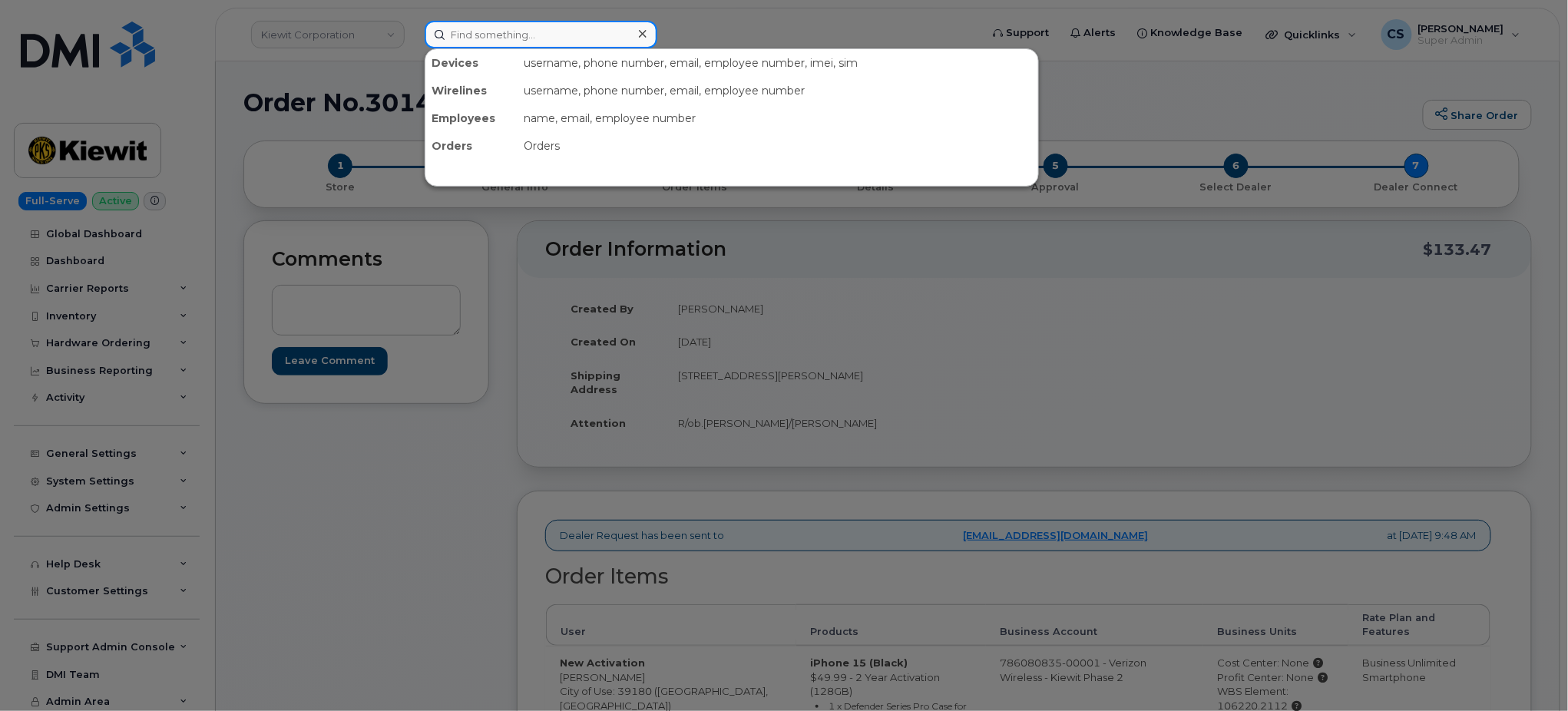
click at [477, 31] on input at bounding box center [541, 34] width 233 height 28
paste input "301395"
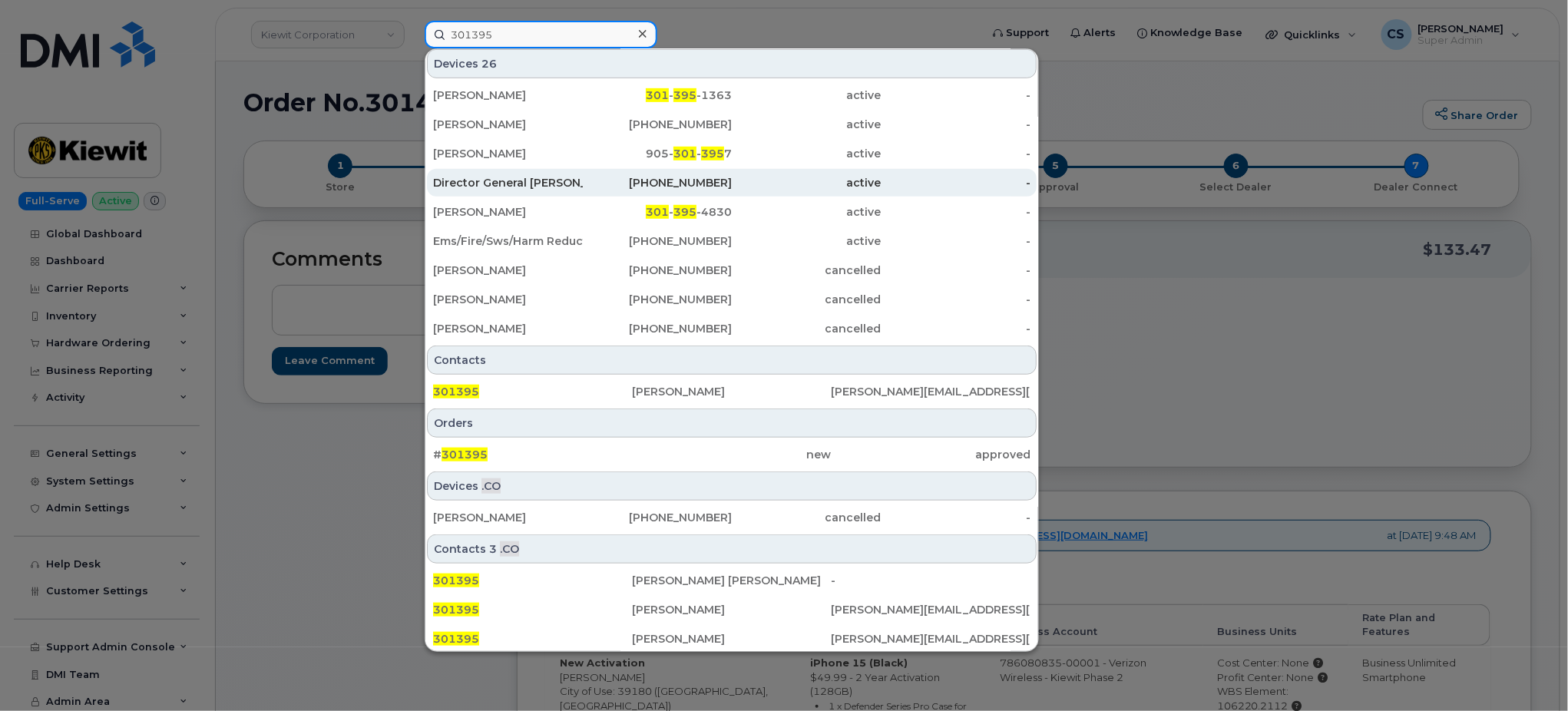
scroll to position [325, 0]
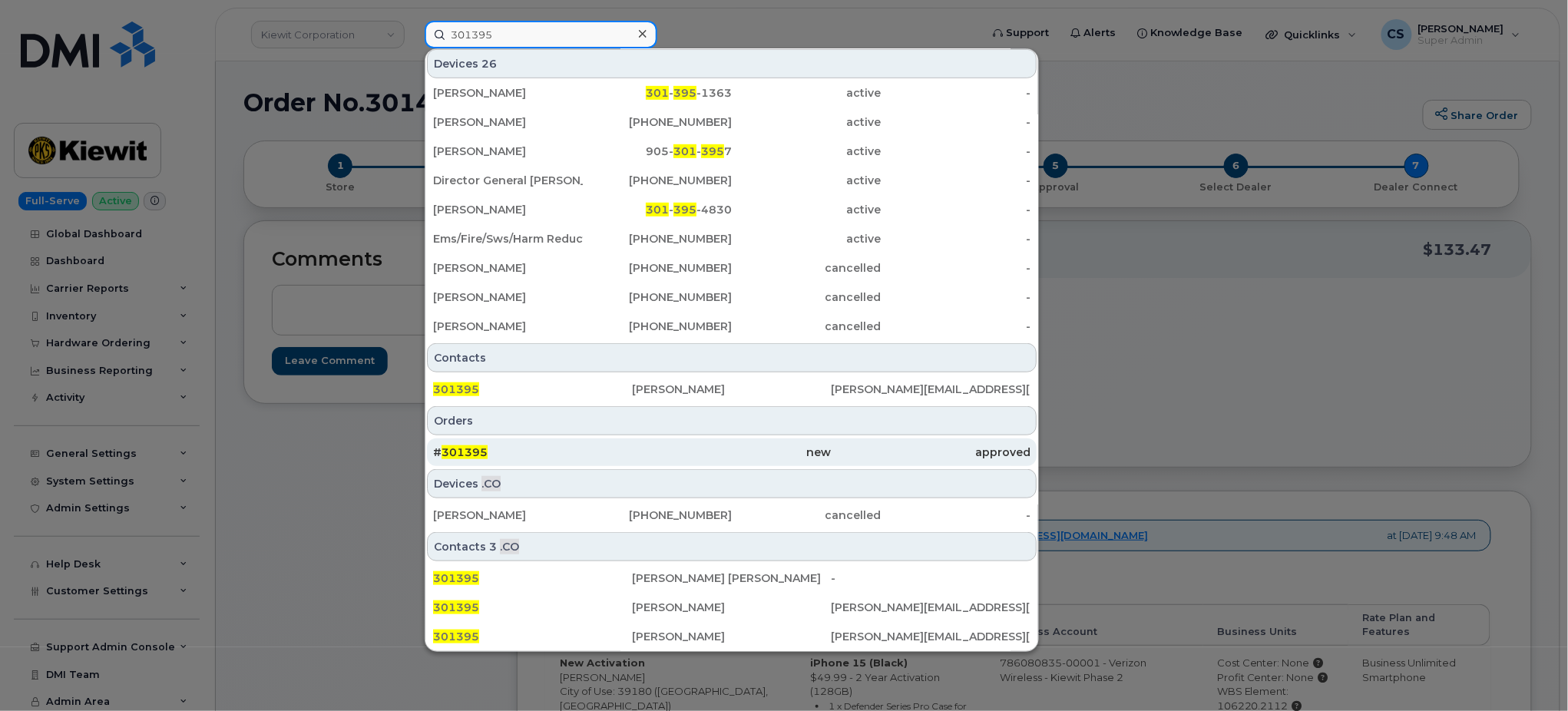
type input "301395"
click at [453, 447] on span "301395" at bounding box center [464, 452] width 46 height 14
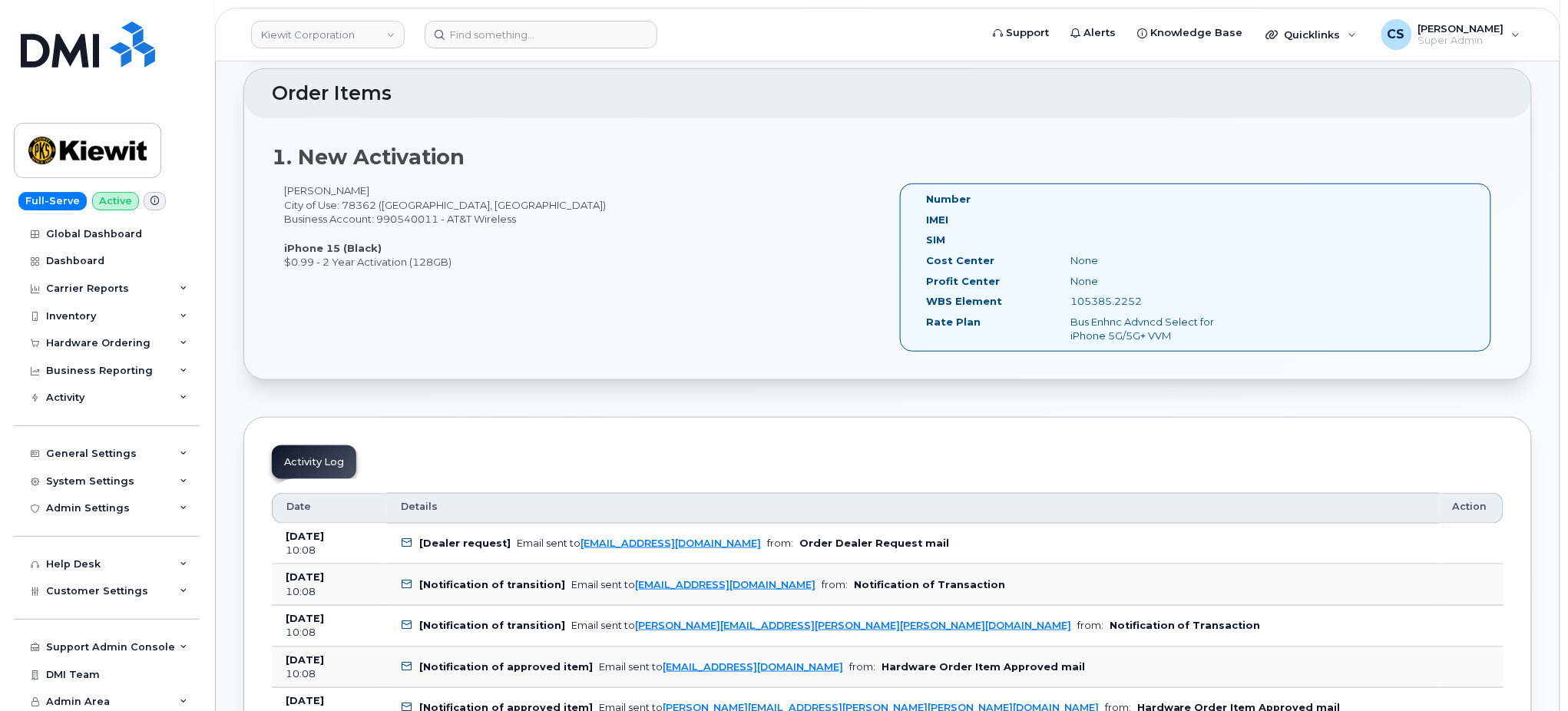
scroll to position [409, 0]
drag, startPoint x: 335, startPoint y: 189, endPoint x: 285, endPoint y: 185, distance: 50.2
click at [285, 185] on div "ANGELICA GREER City of Use: 78362 (Ingleside, TX) Business Account: 990540011 -…" at bounding box center [580, 227] width 616 height 85
copy div "ANGELICA"
click at [358, 191] on div "ANGELICA GREER City of Use: 78362 (Ingleside, TX) Business Account: 990540011 -…" at bounding box center [580, 227] width 616 height 85
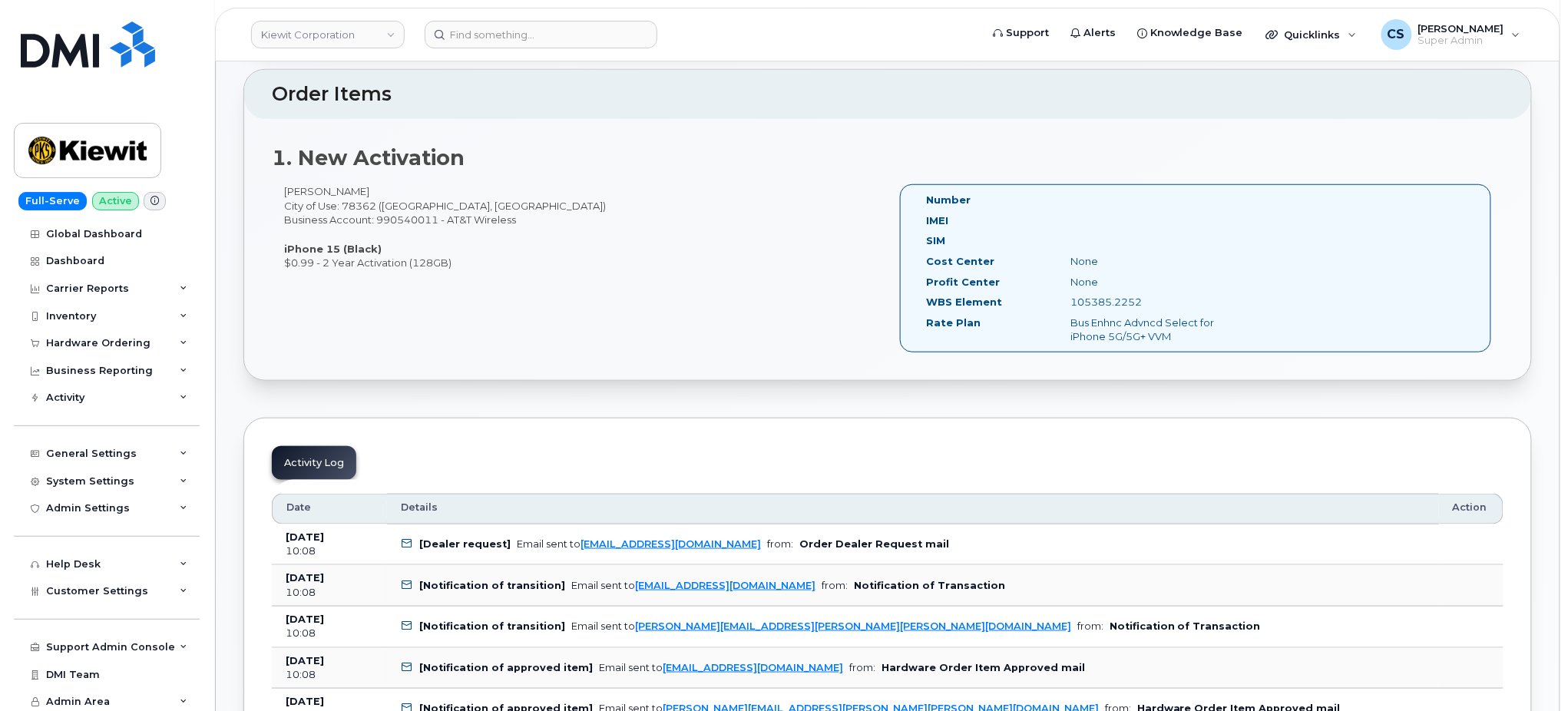
click at [358, 191] on div "ANGELICA GREER City of Use: 78362 (Ingleside, TX) Business Account: 990540011 -…" at bounding box center [580, 227] width 616 height 85
copy div "GREER"
drag, startPoint x: 1144, startPoint y: 300, endPoint x: 1070, endPoint y: 299, distance: 74.0
click at [1070, 299] on div "105385.2252" at bounding box center [1161, 301] width 203 height 14
copy div "105385.2252"
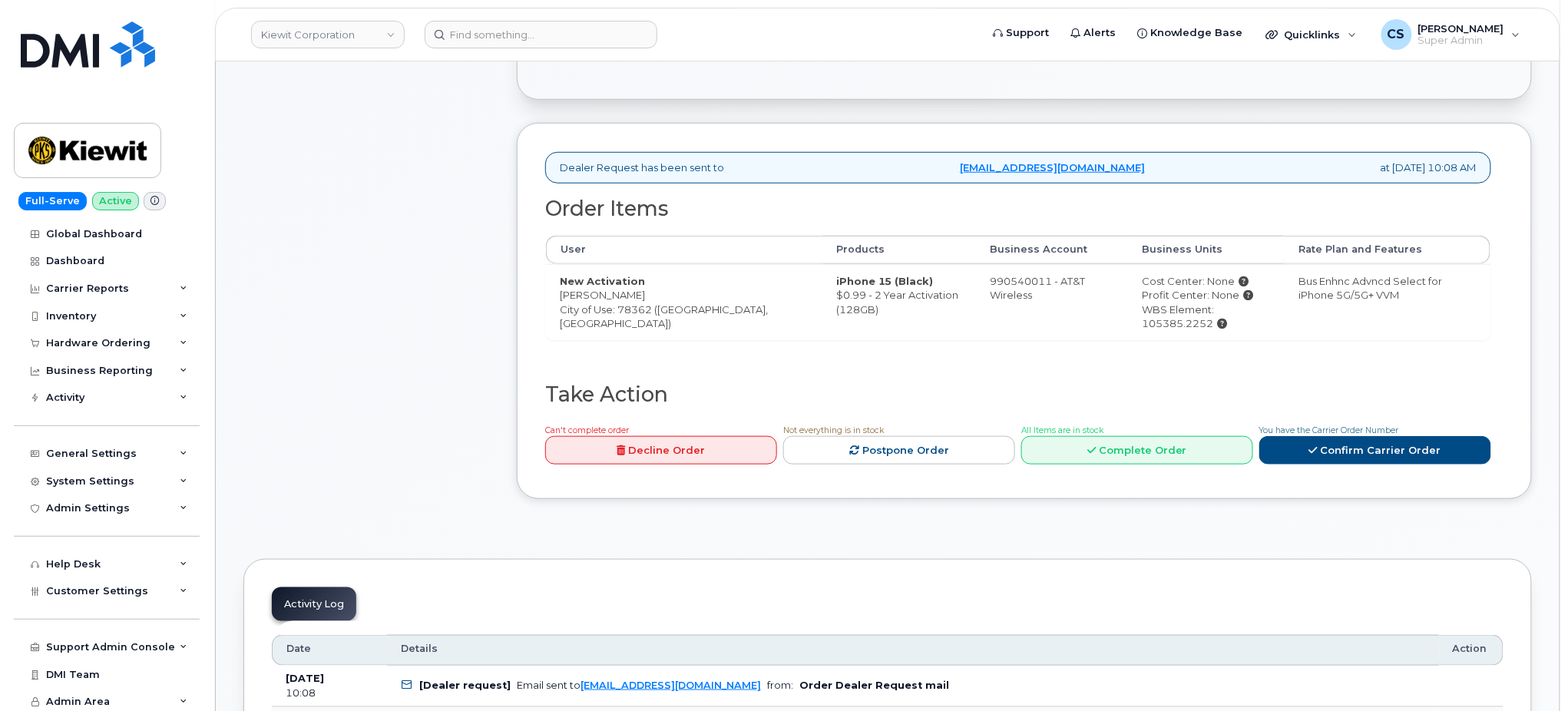
scroll to position [409, 0]
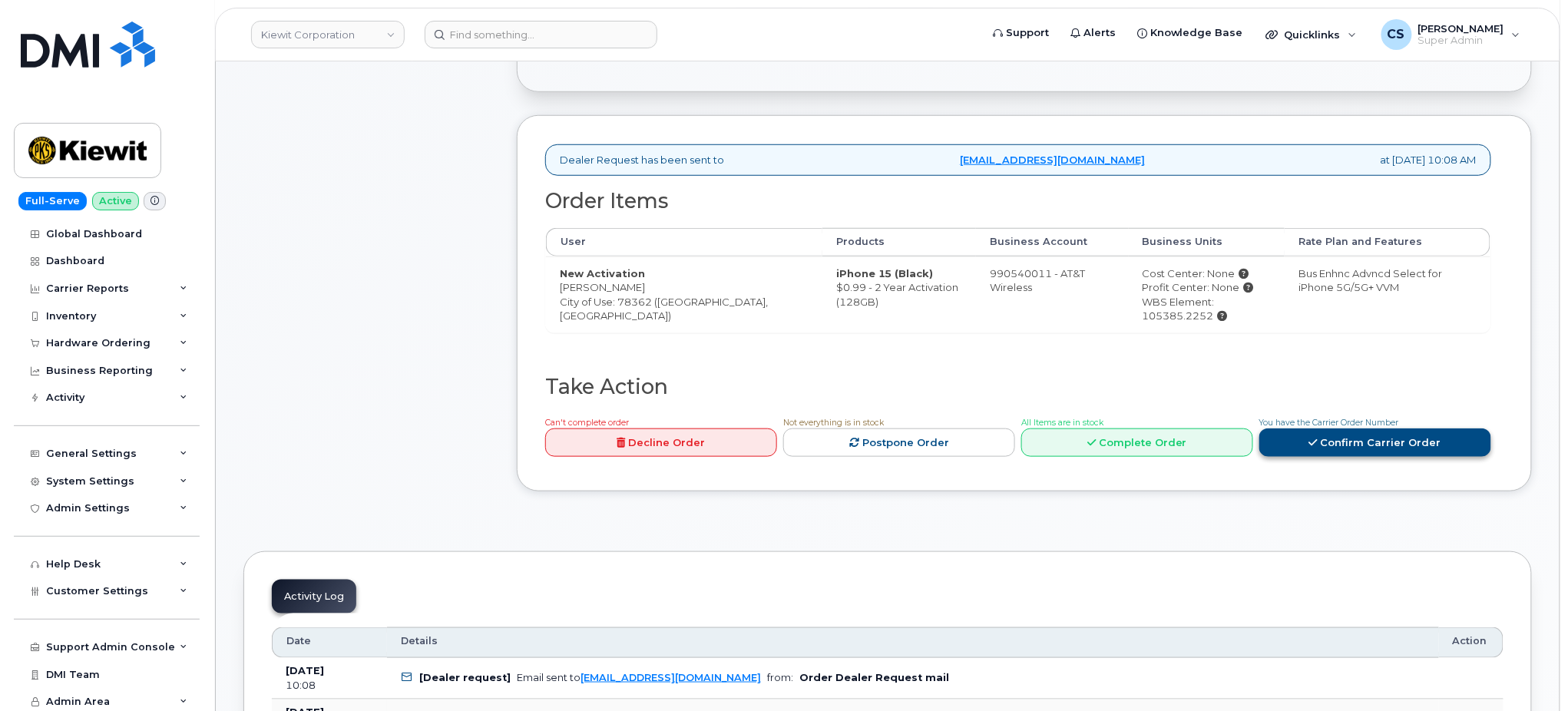
click at [1330, 444] on link "Confirm Carrier Order" at bounding box center [1375, 442] width 232 height 28
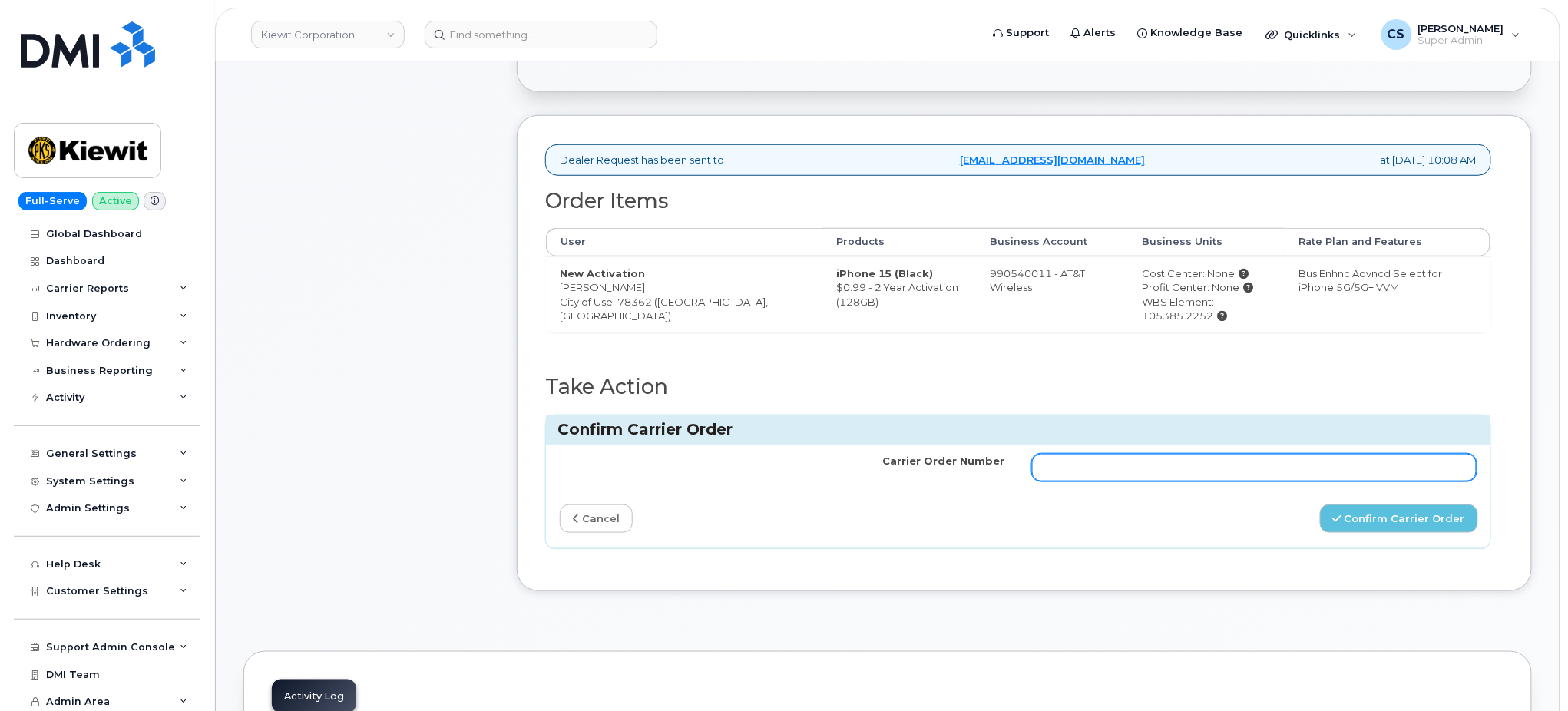
click at [1181, 479] on input "Carrier Order Number" at bounding box center [1255, 467] width 445 height 28
paste input "10-154224501334703"
type input "10-154224501334703"
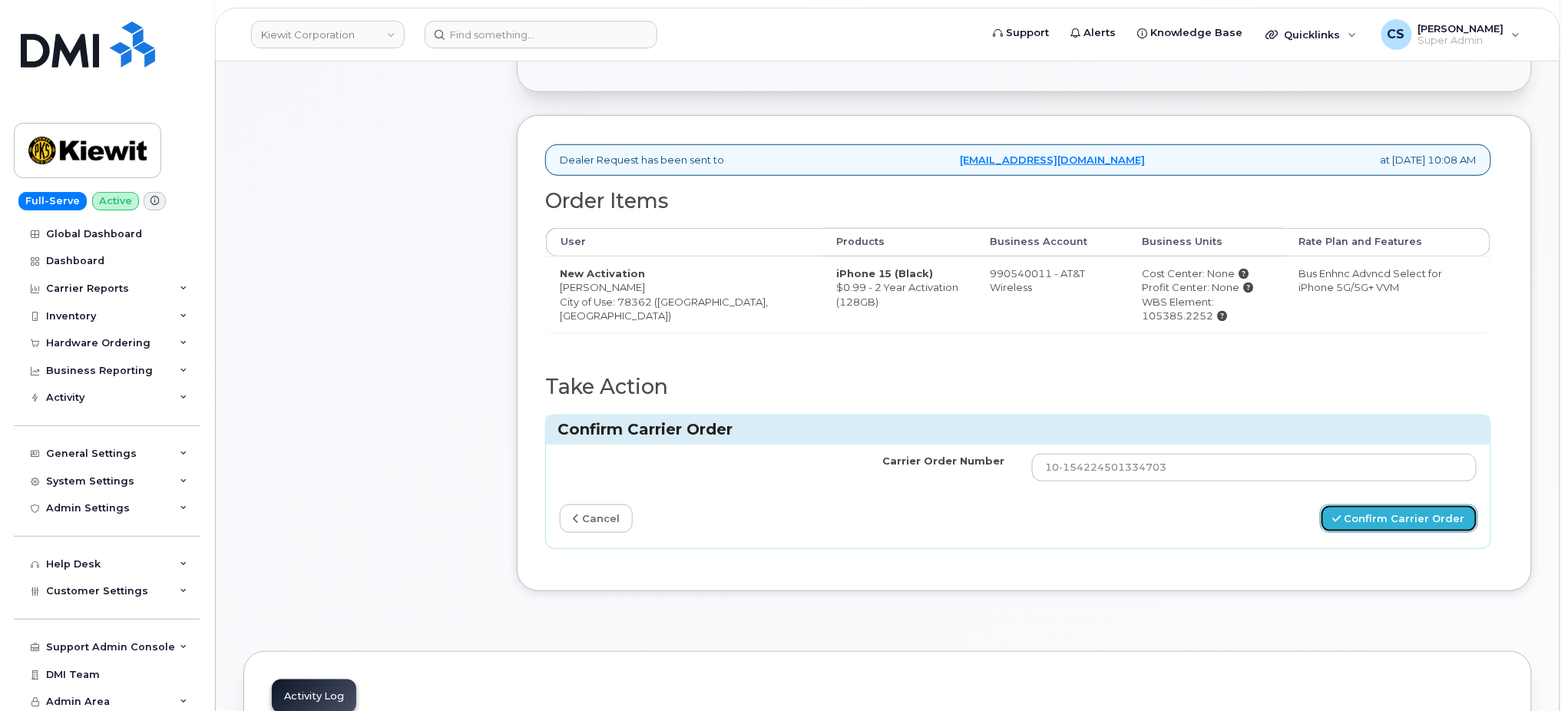
click at [1411, 517] on button "Confirm Carrier Order" at bounding box center [1399, 518] width 158 height 28
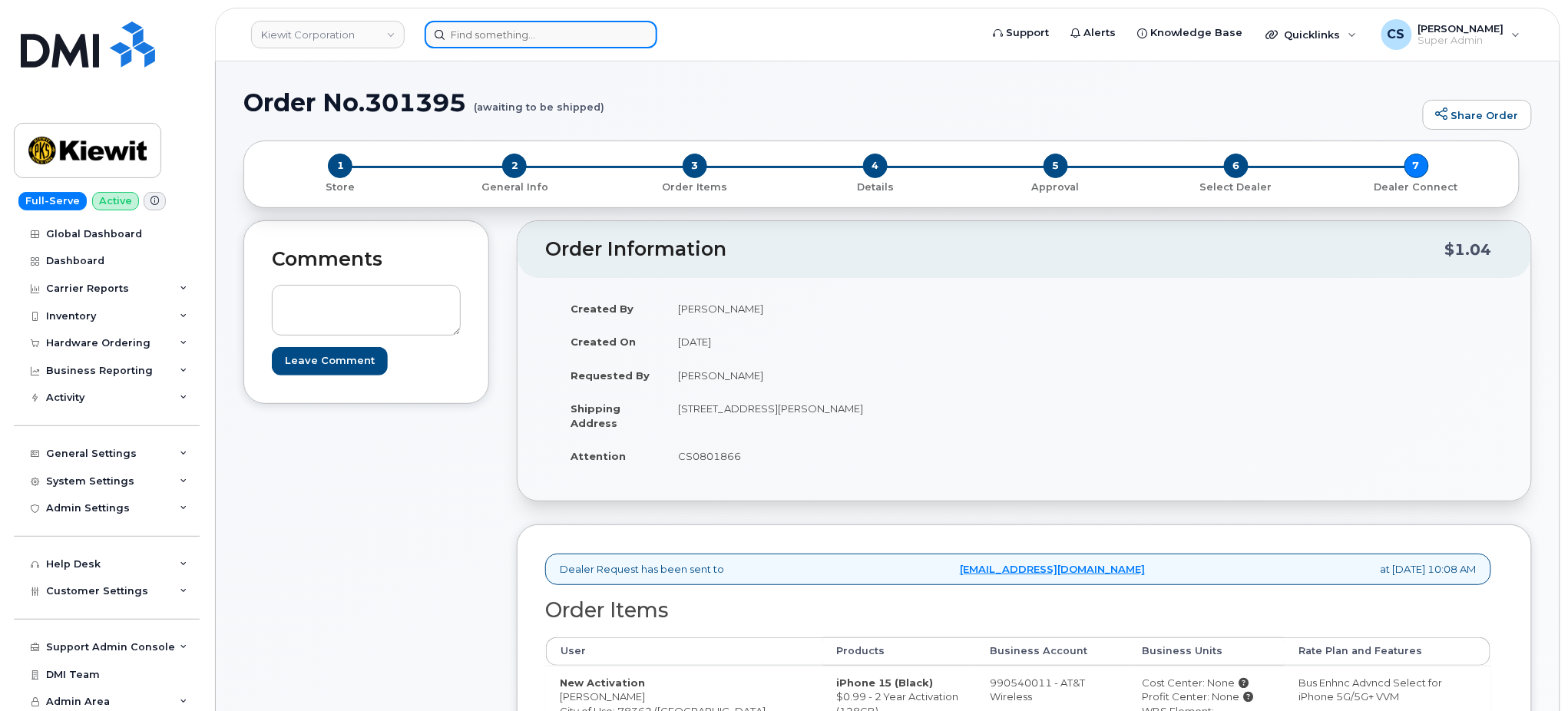
click at [524, 40] on input at bounding box center [541, 34] width 233 height 28
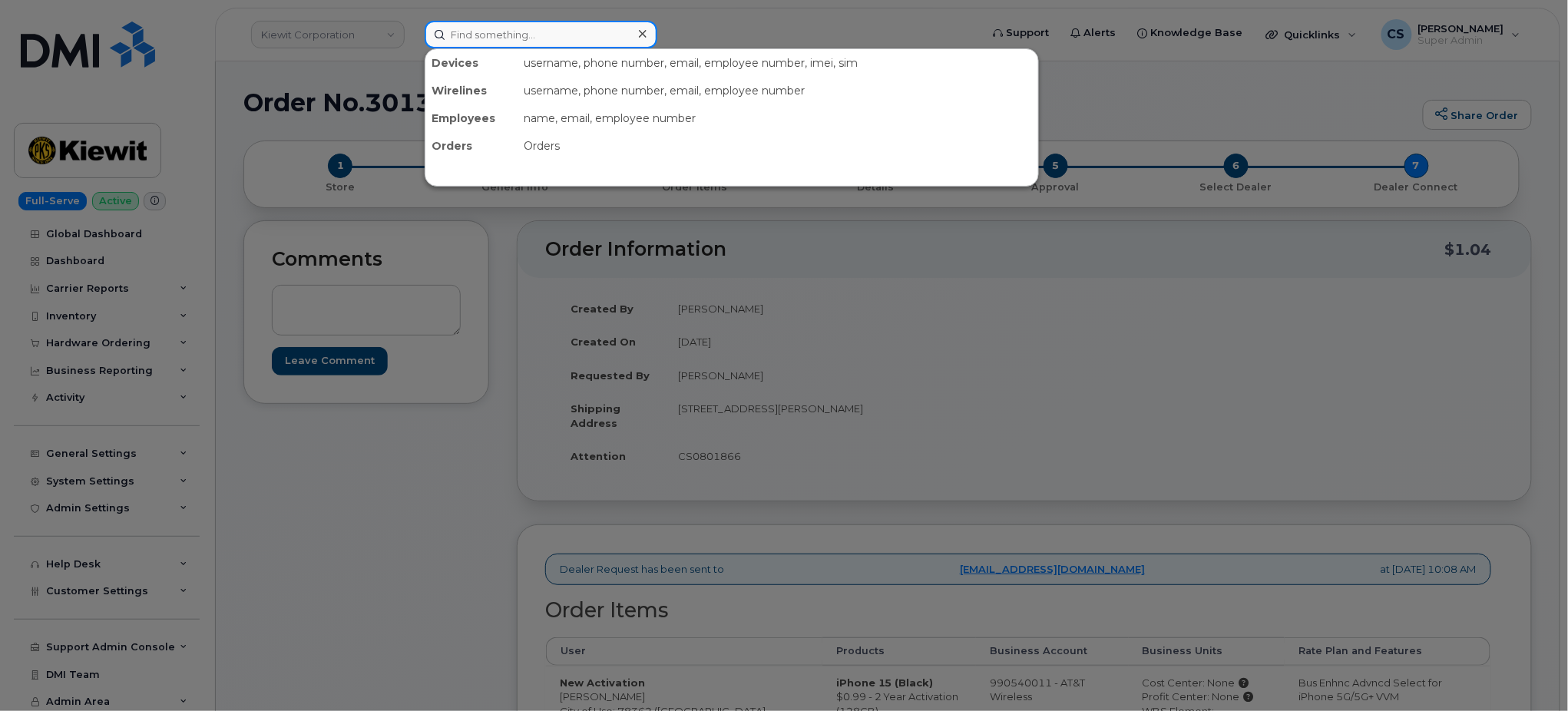
click at [524, 40] on input at bounding box center [541, 34] width 233 height 28
click at [512, 37] on input at bounding box center [541, 34] width 233 height 28
paste input "4583461076"
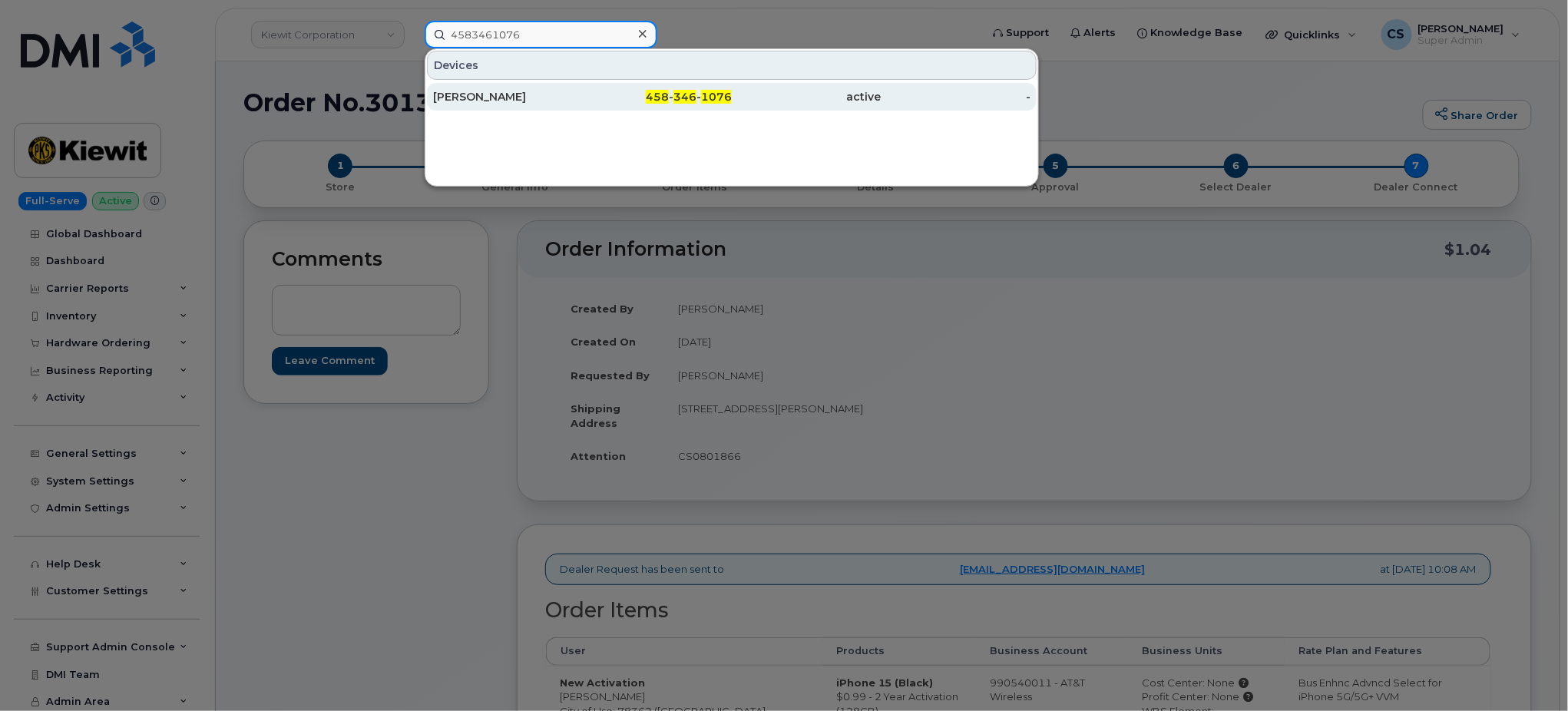
type input "4583461076"
click at [702, 94] on span "1076" at bounding box center [717, 97] width 31 height 14
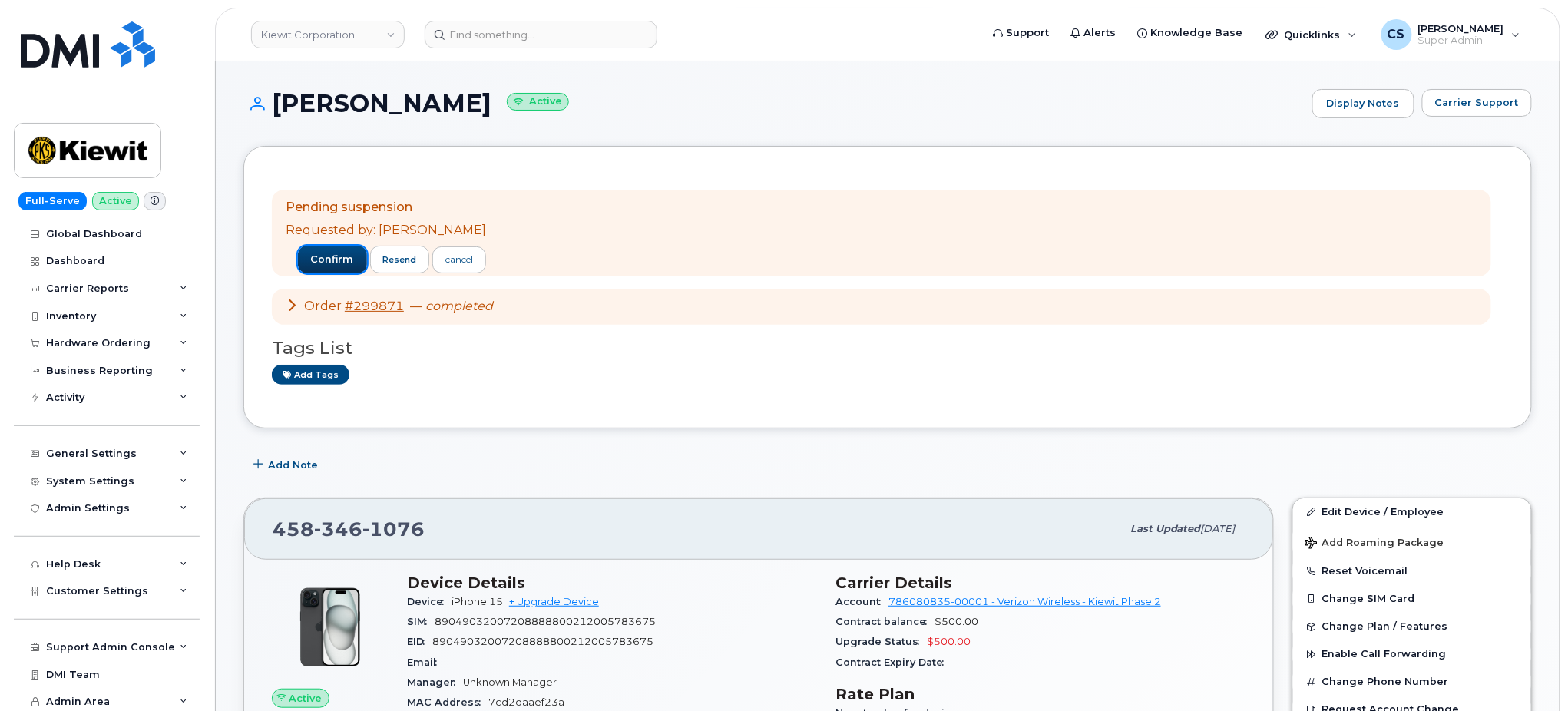
click at [311, 253] on span "confirm" at bounding box center [332, 260] width 43 height 14
